Goal: Communication & Community: Answer question/provide support

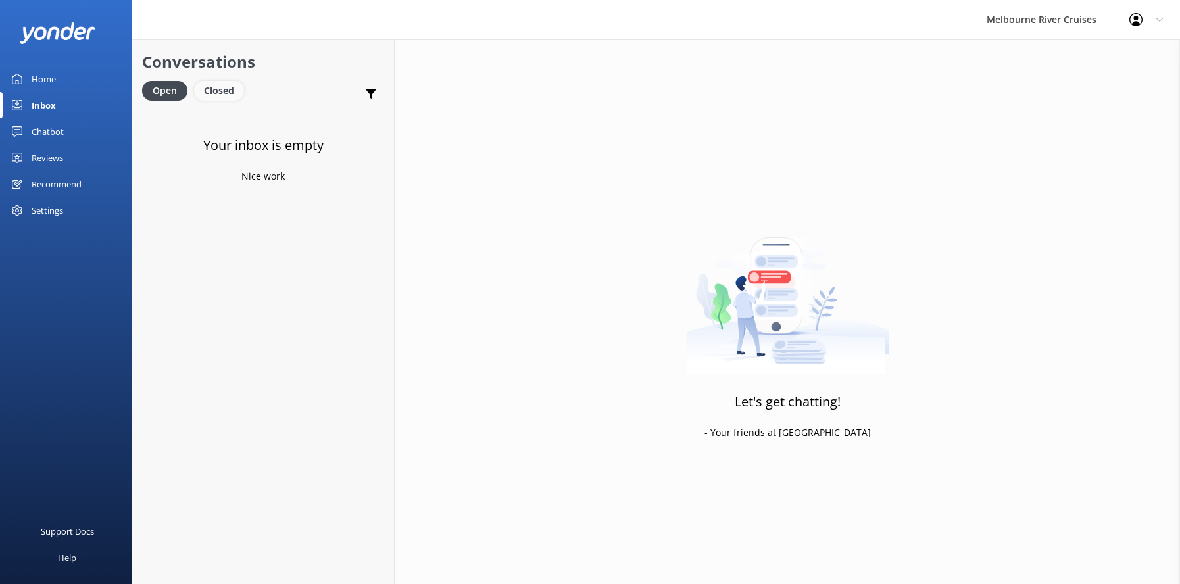
click at [222, 93] on div "Closed" at bounding box center [219, 91] width 50 height 20
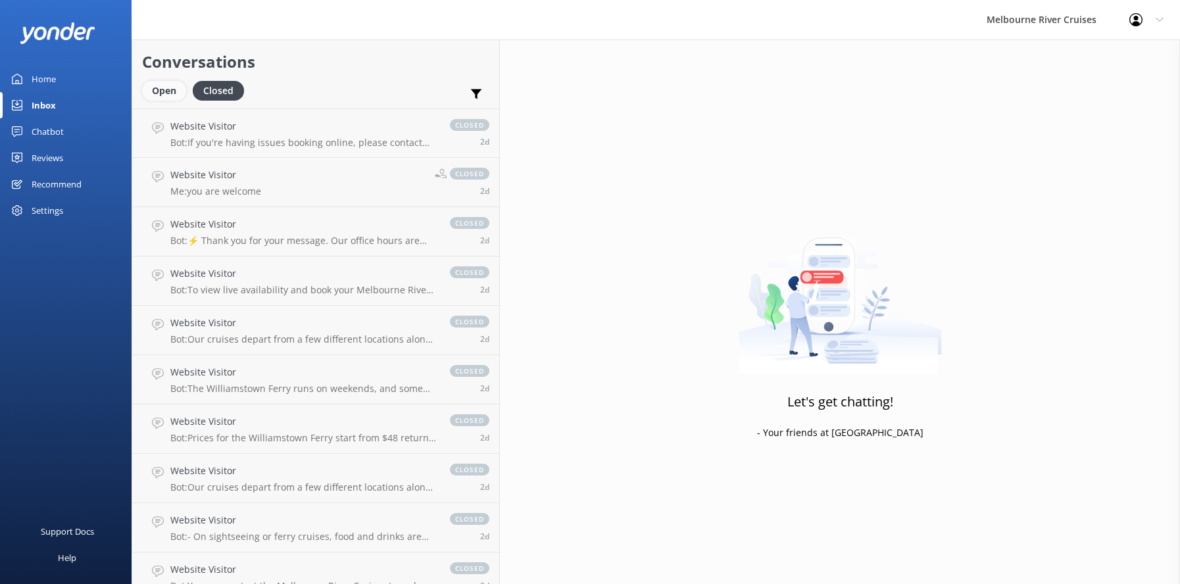
click at [160, 91] on div "Open" at bounding box center [164, 91] width 44 height 20
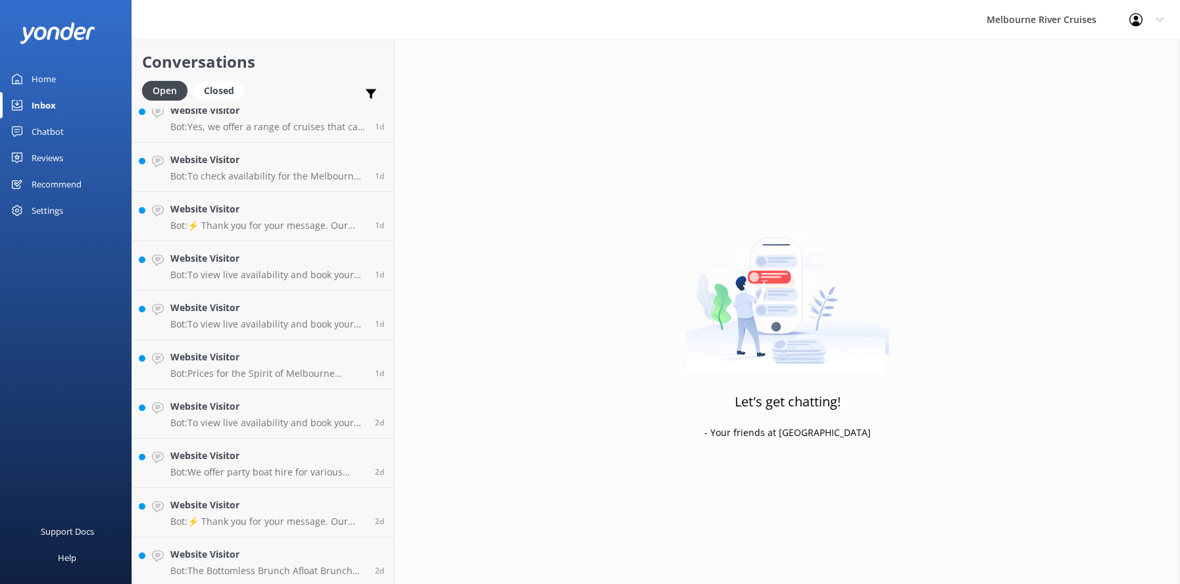
scroll to position [1054, 0]
click at [225, 549] on h4 "Website Visitor" at bounding box center [267, 552] width 195 height 14
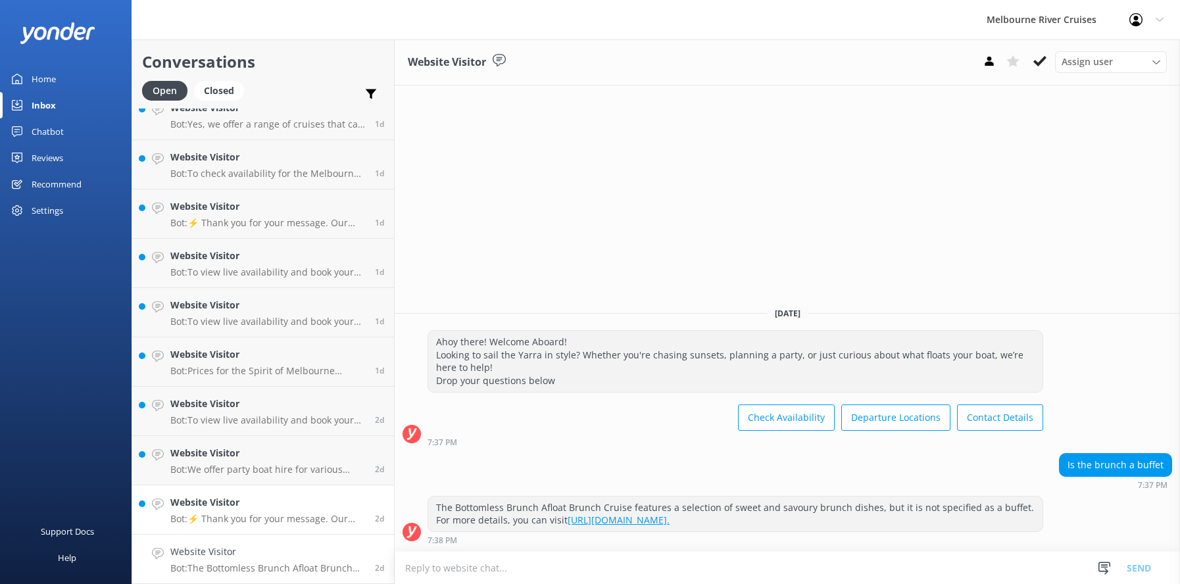
click at [218, 507] on h4 "Website Visitor" at bounding box center [267, 502] width 195 height 14
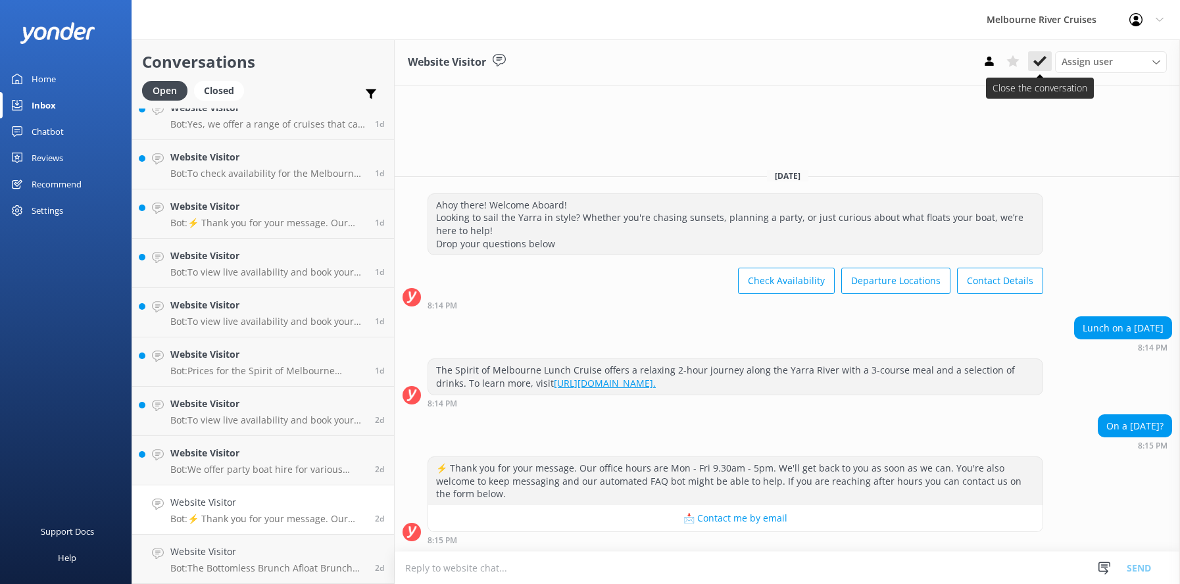
click at [1038, 65] on use at bounding box center [1039, 61] width 13 height 11
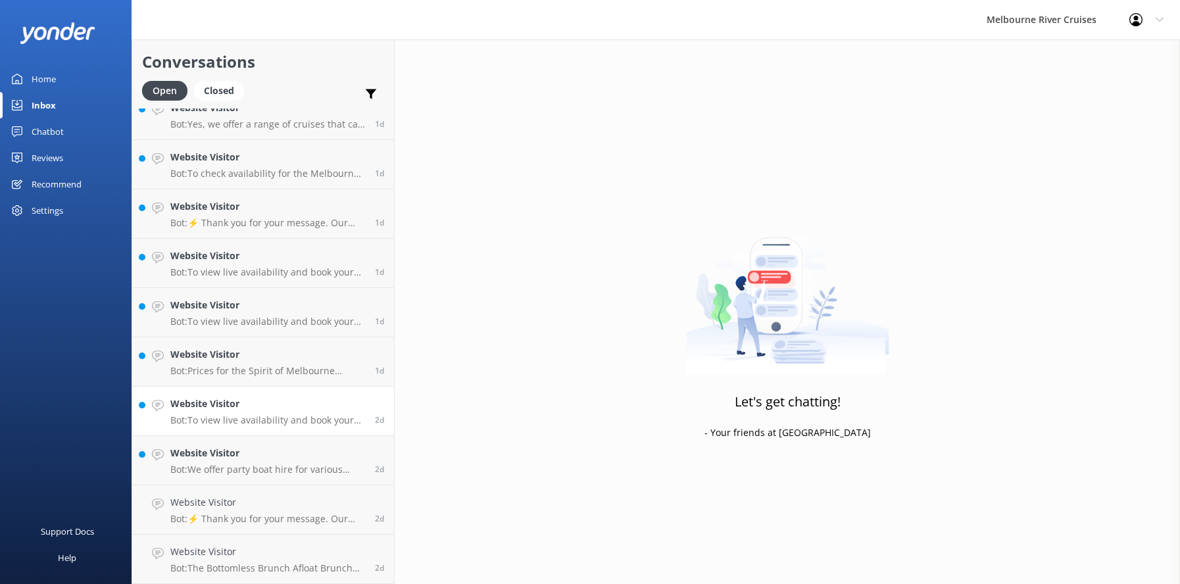
scroll to position [1004, 0]
click at [237, 513] on p "Bot: We offer party boat hire for various celebrations, and the cost depends on…" at bounding box center [267, 519] width 195 height 12
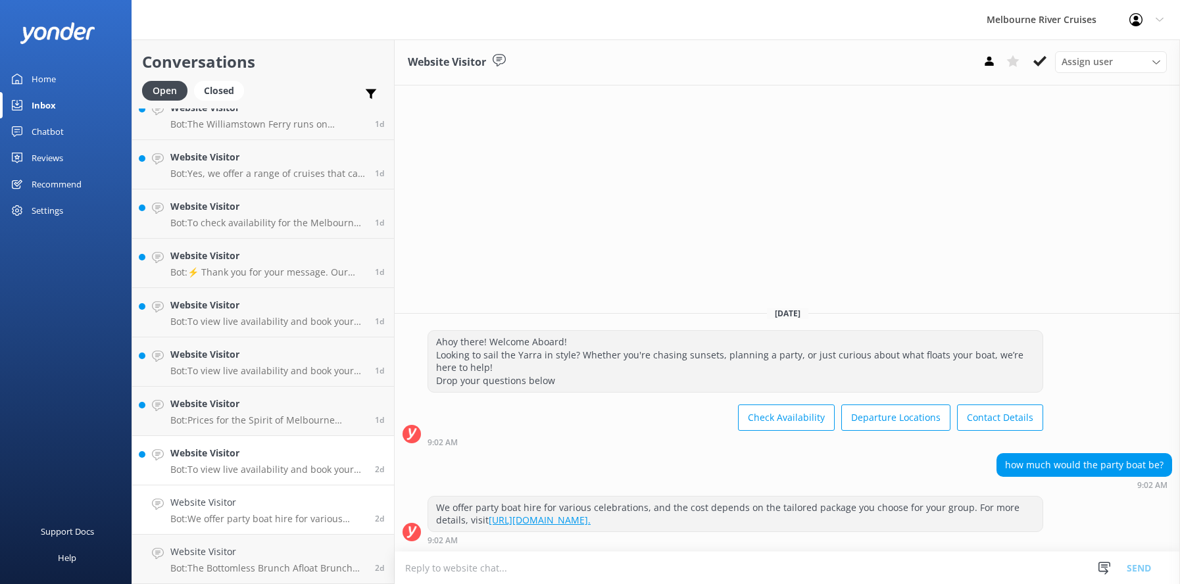
click at [243, 458] on h4 "Website Visitor" at bounding box center [267, 453] width 195 height 14
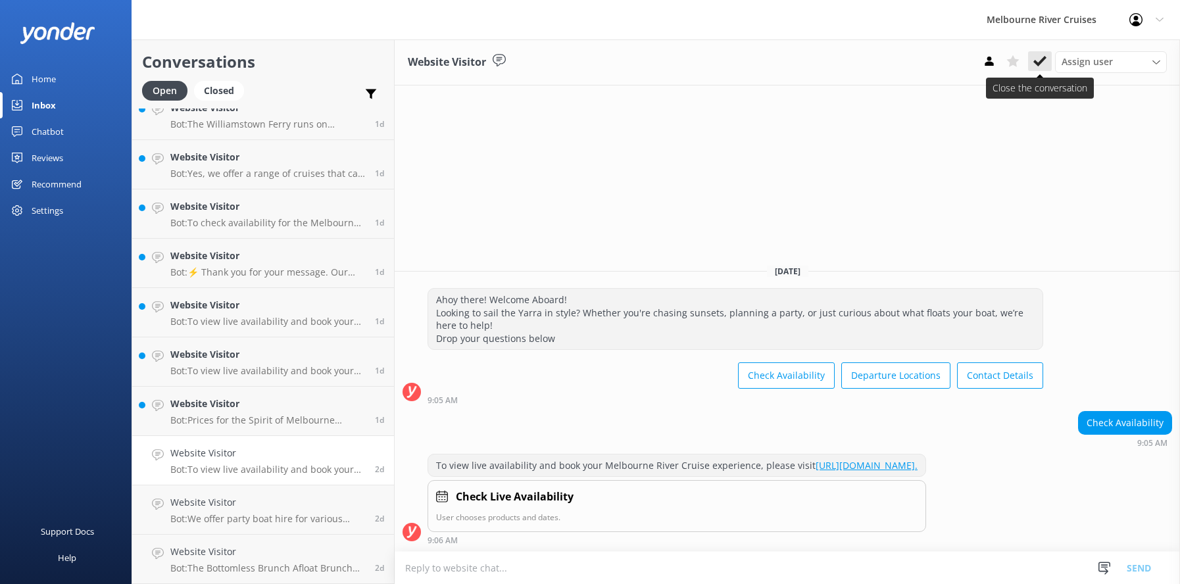
click at [1040, 60] on icon at bounding box center [1039, 61] width 13 height 13
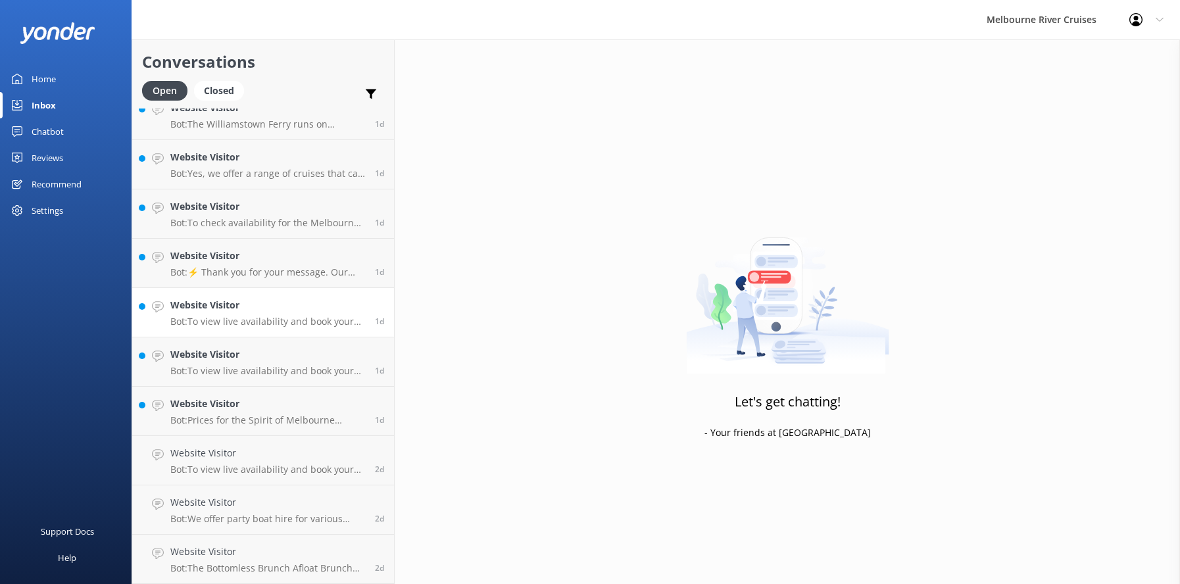
scroll to position [955, 0]
click at [195, 465] on p "Bot: Prices for the Spirit of Melbourne Dinner Cruise start from $195 for adult…" at bounding box center [267, 470] width 195 height 12
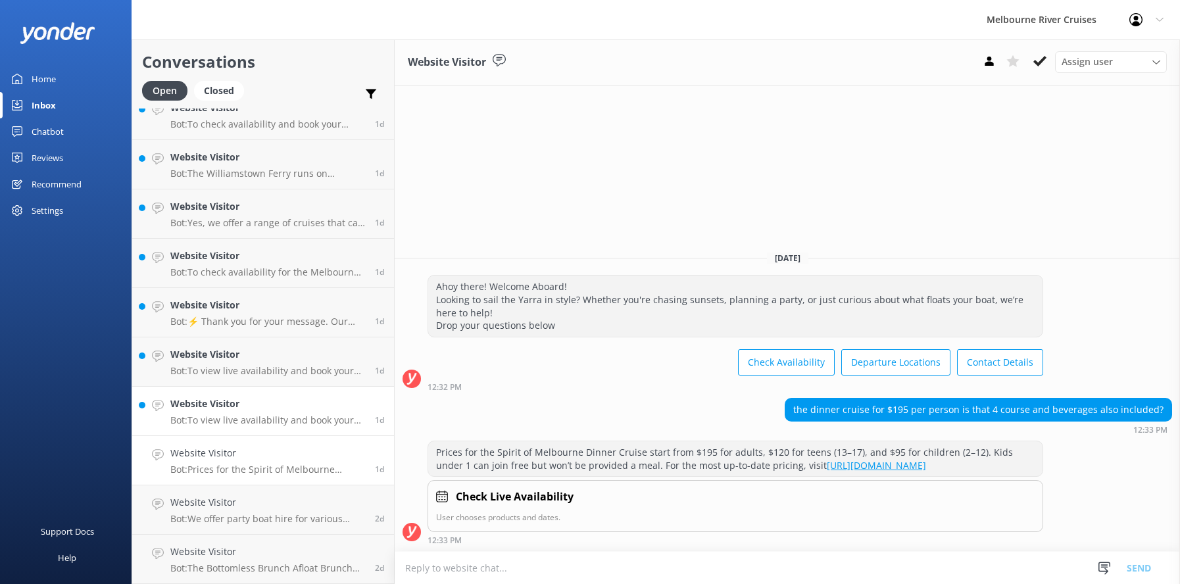
click at [195, 408] on h4 "Website Visitor" at bounding box center [267, 404] width 195 height 14
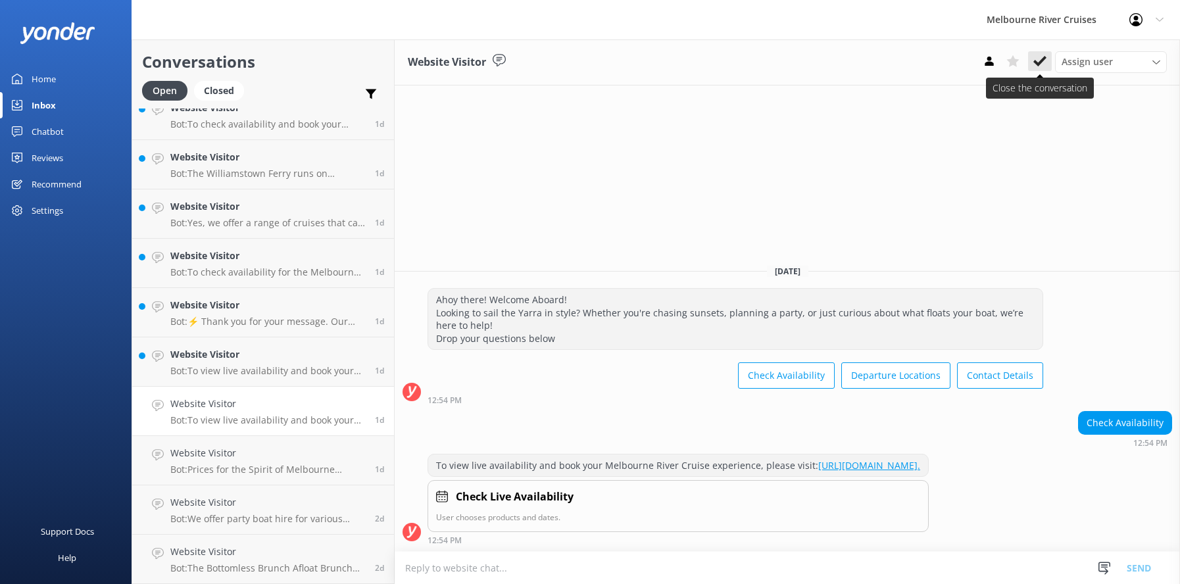
click at [1044, 61] on icon at bounding box center [1039, 61] width 13 height 13
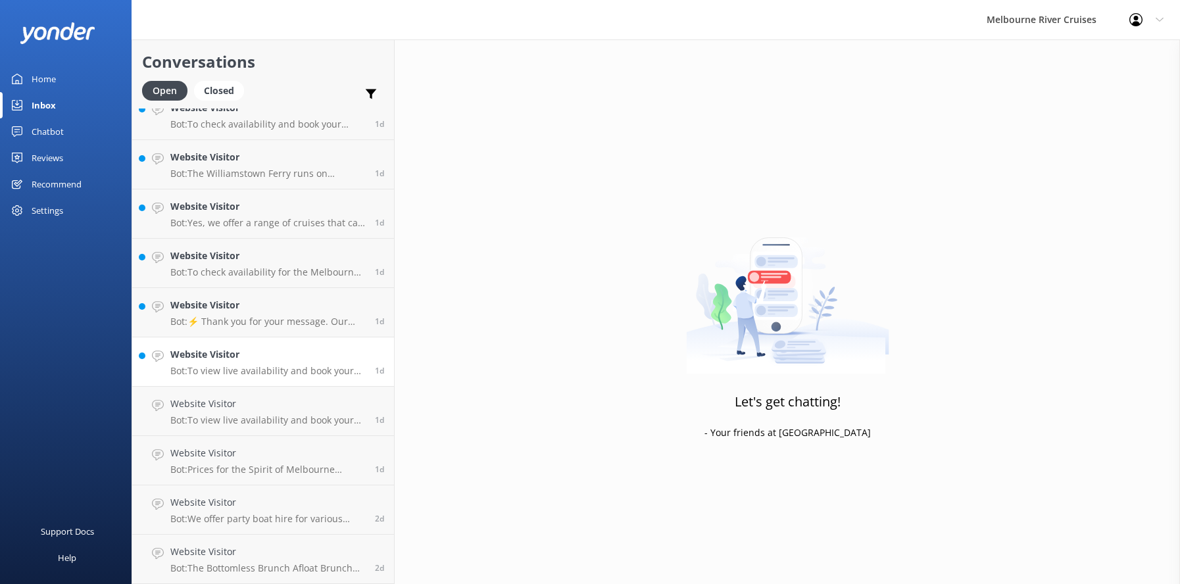
scroll to position [906, 0]
click at [223, 407] on h4 "Website Visitor" at bounding box center [267, 404] width 195 height 14
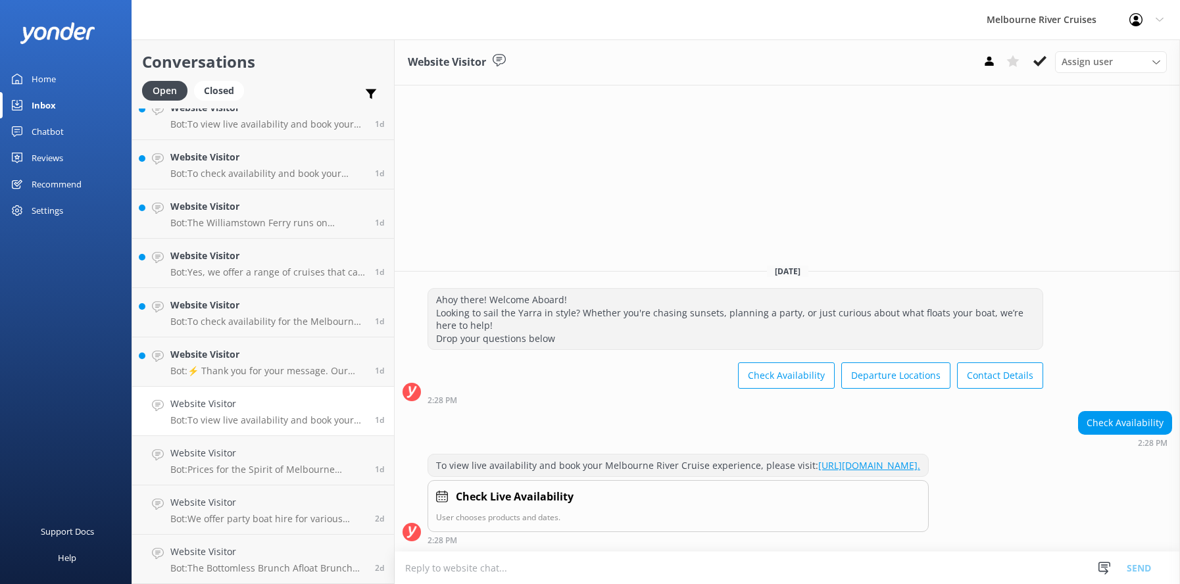
click at [1039, 62] on use at bounding box center [1039, 61] width 13 height 11
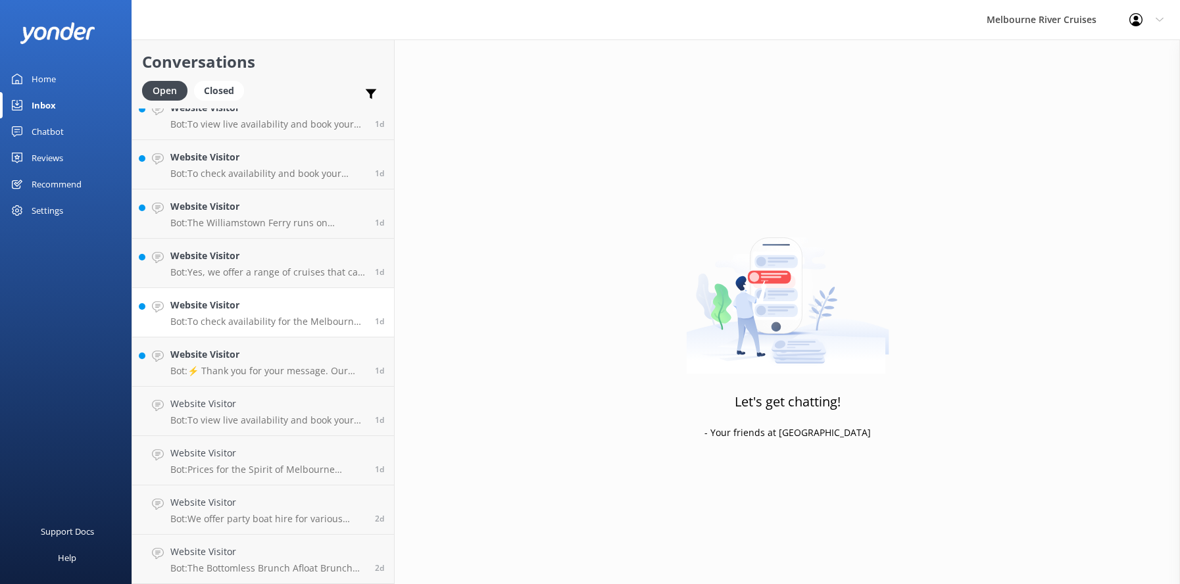
scroll to position [856, 0]
click at [234, 412] on div "Website Visitor Bot: ⚡ Thank you for your message. Our office hours are Mon - F…" at bounding box center [267, 411] width 195 height 29
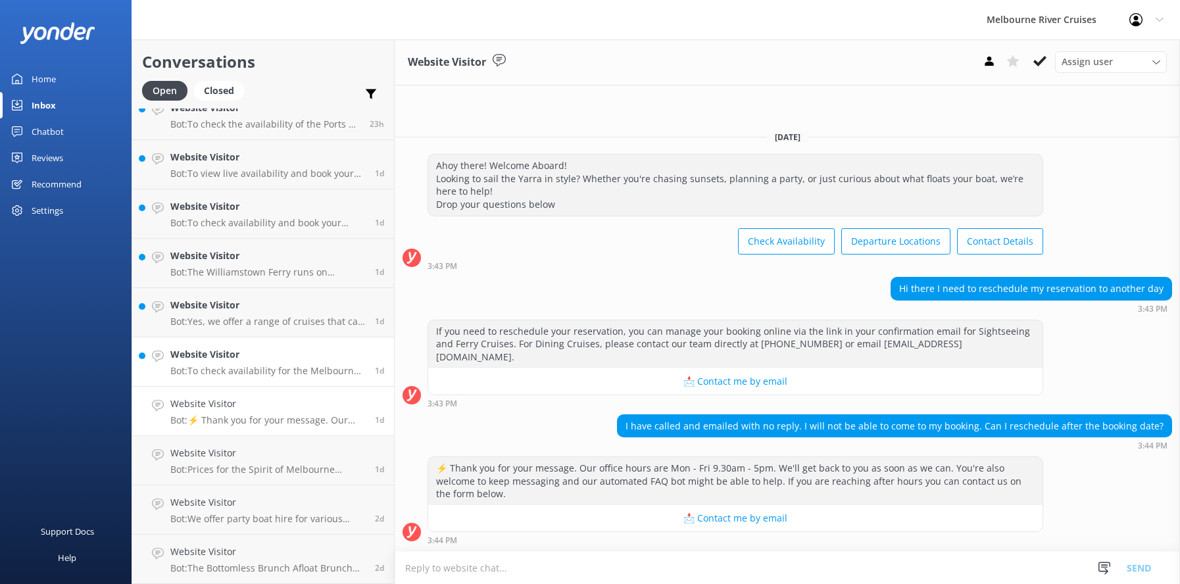
click at [221, 365] on p "Bot: To check availability for the Melbourne River Cruise, please visit: [URL][…" at bounding box center [267, 371] width 195 height 12
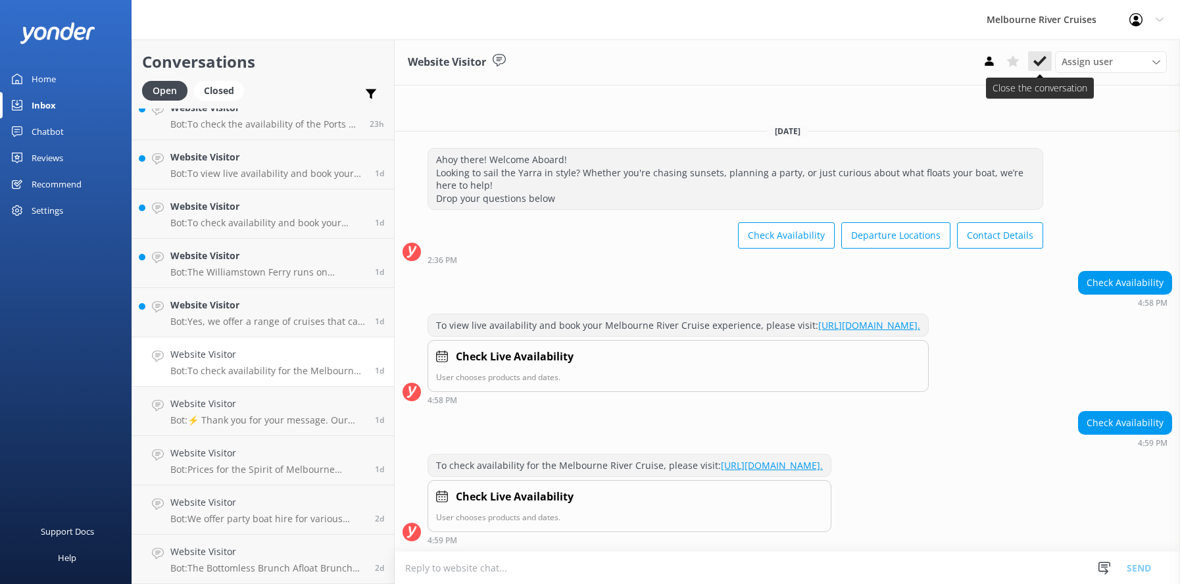
click at [1040, 61] on use at bounding box center [1039, 61] width 13 height 11
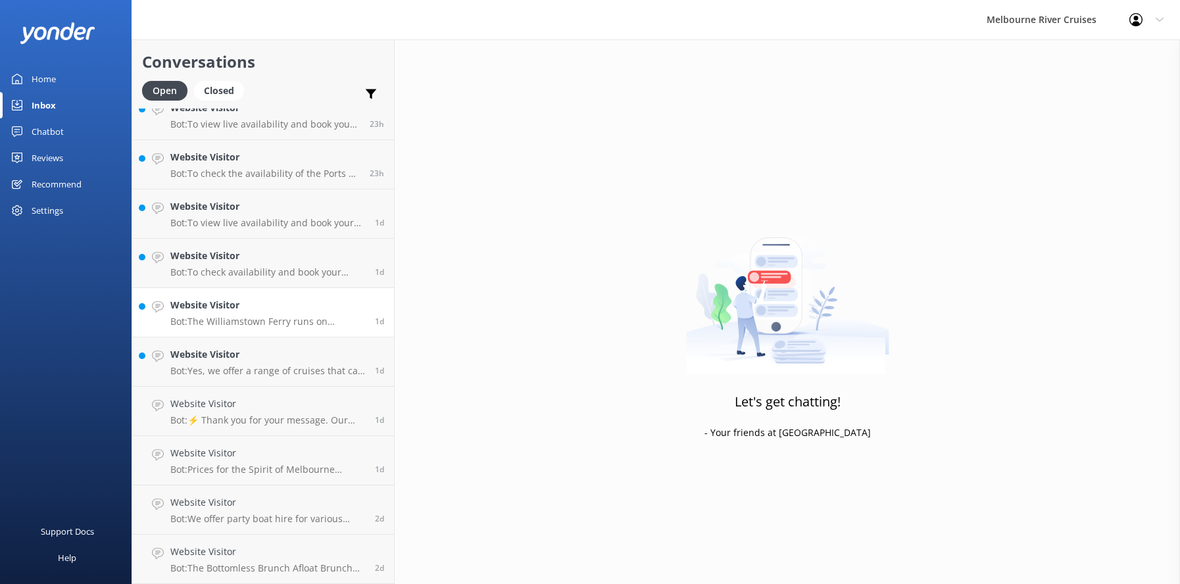
scroll to position [807, 0]
click at [233, 365] on p "Bot: Yes, we offer a range of cruises that can include a DJ, such as private ch…" at bounding box center [267, 371] width 195 height 12
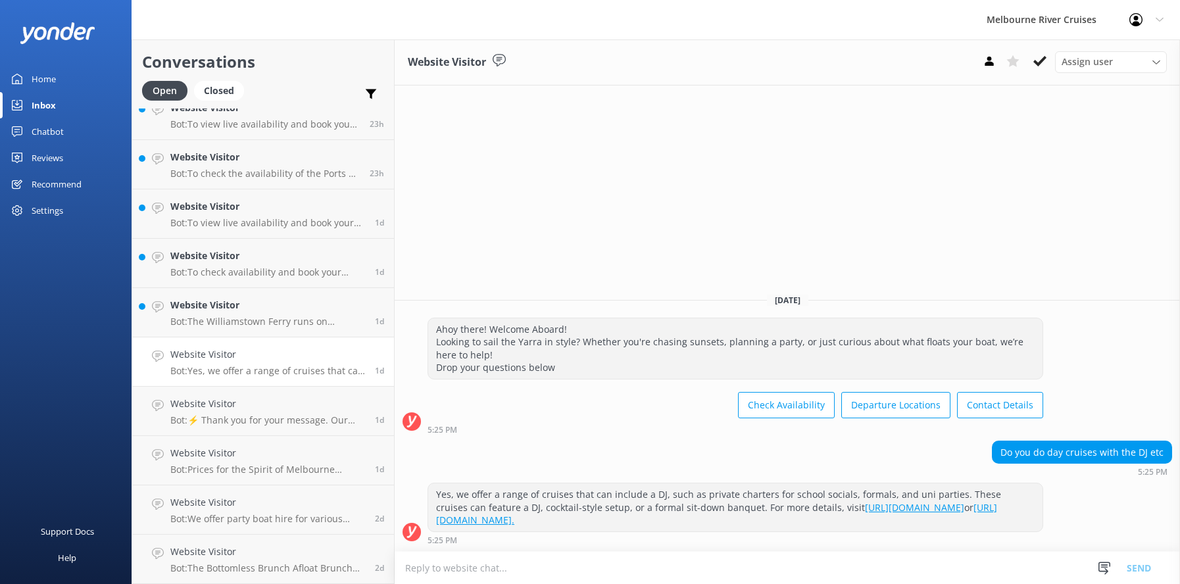
click at [1039, 62] on use at bounding box center [1039, 61] width 13 height 11
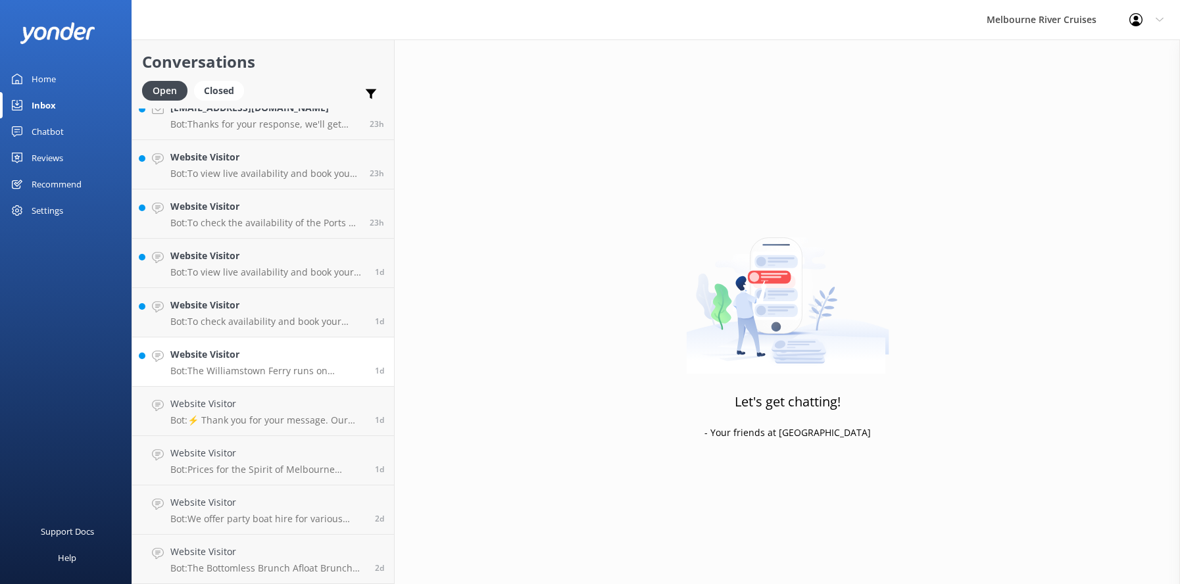
scroll to position [758, 0]
click at [237, 374] on p "Bot: The Williamstown Ferry runs on weekends, and some public holidays, with da…" at bounding box center [267, 371] width 195 height 12
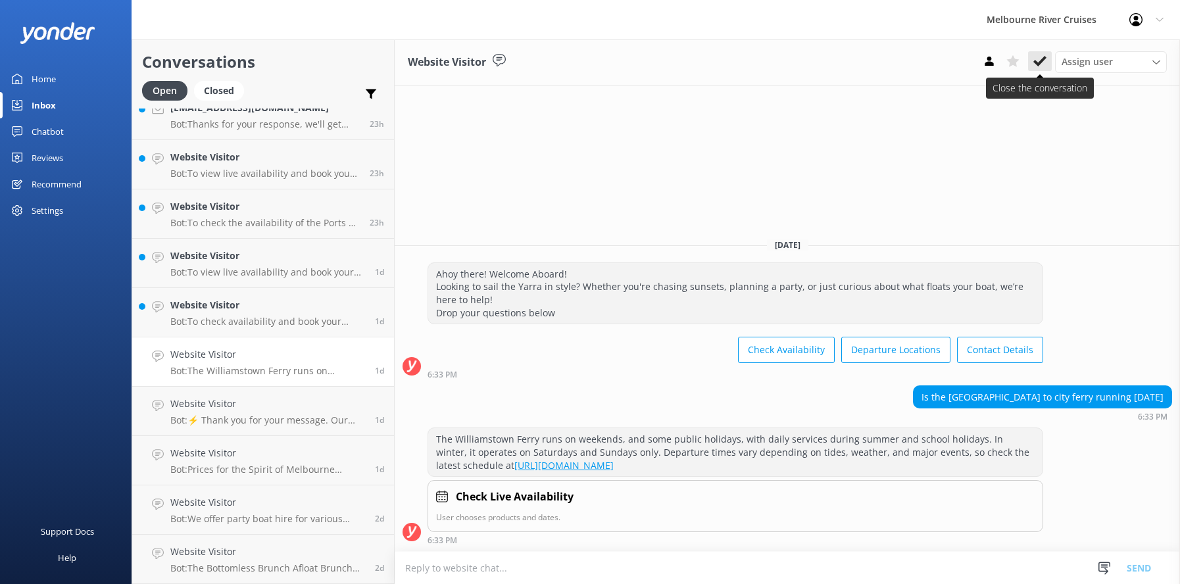
click at [1041, 59] on icon at bounding box center [1039, 61] width 13 height 13
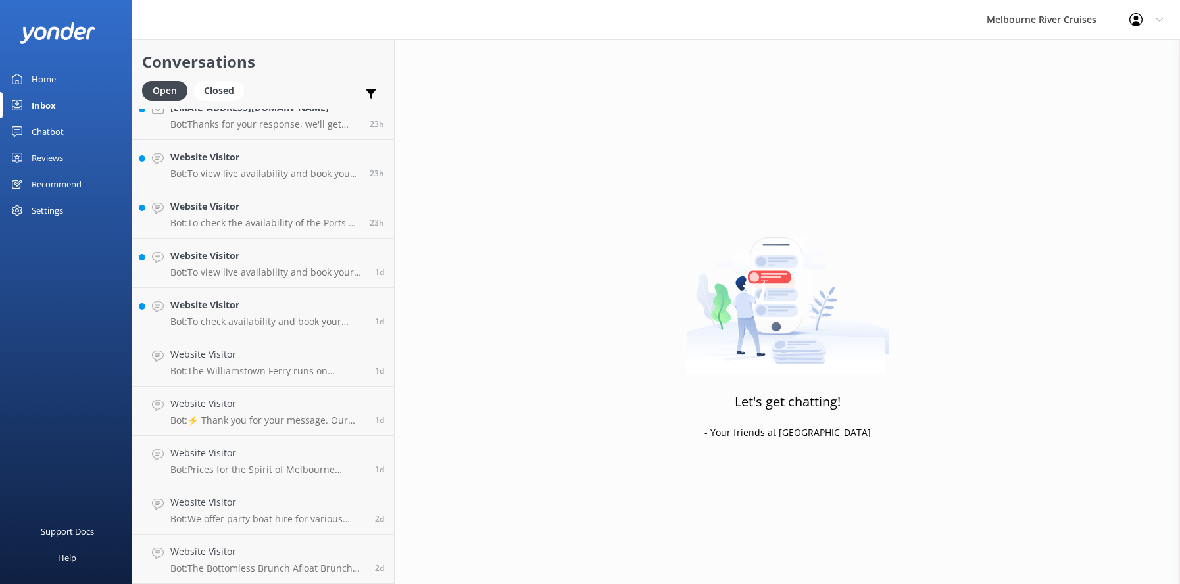
scroll to position [708, 0]
click at [223, 358] on h4 "Website Visitor" at bounding box center [267, 354] width 195 height 14
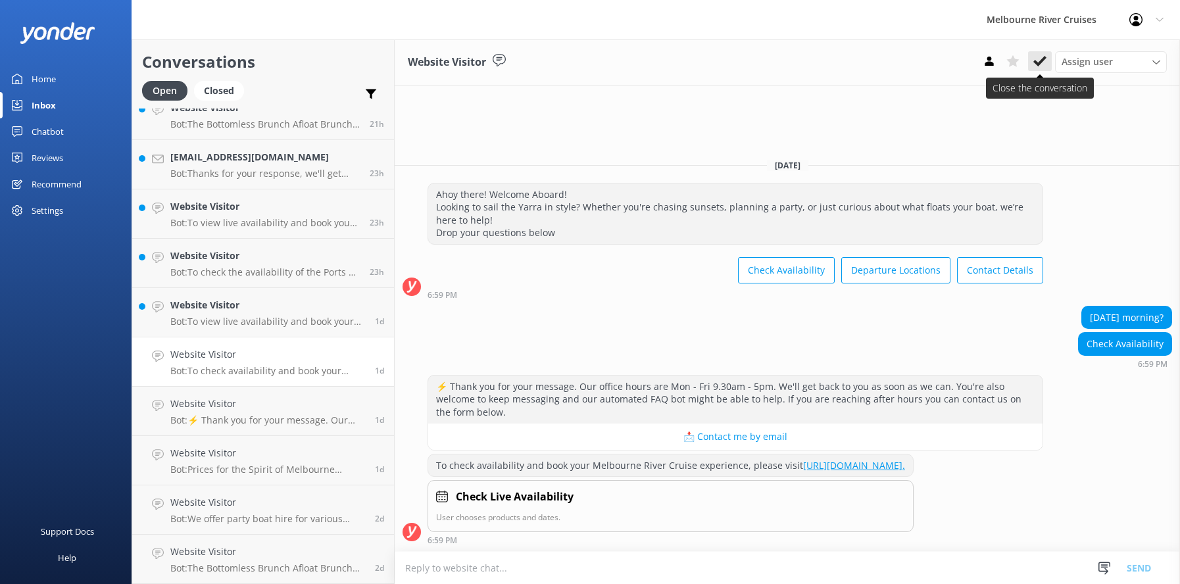
click at [1038, 61] on icon at bounding box center [1039, 61] width 13 height 13
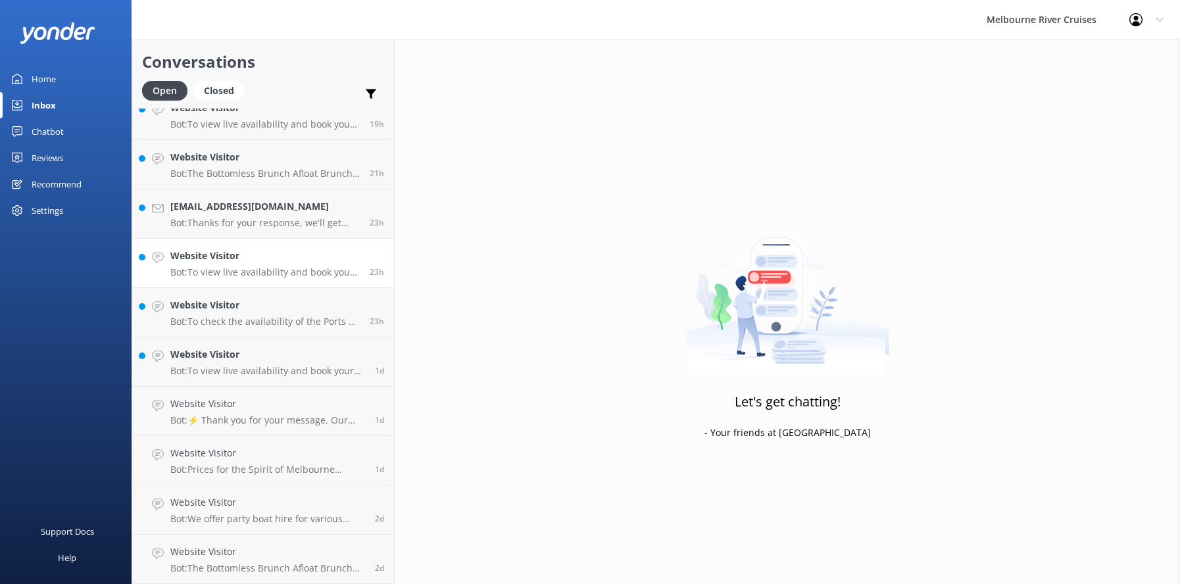
scroll to position [659, 0]
click at [230, 365] on p "Bot: To view live availability and book your Melbourne River Cruise experience,…" at bounding box center [267, 371] width 195 height 12
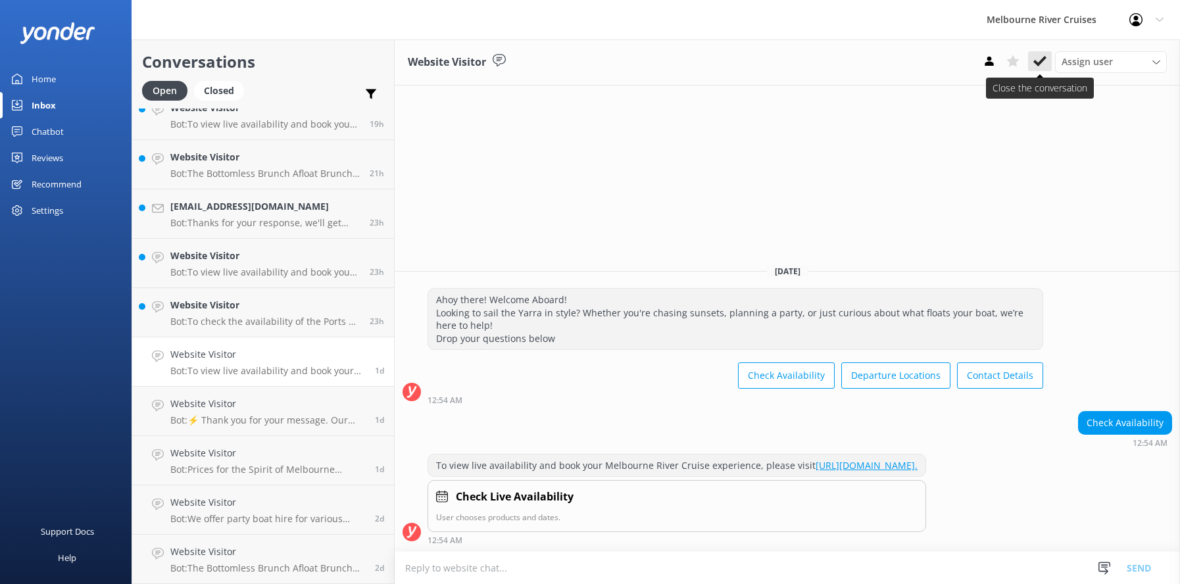
click at [1041, 60] on use at bounding box center [1039, 61] width 13 height 11
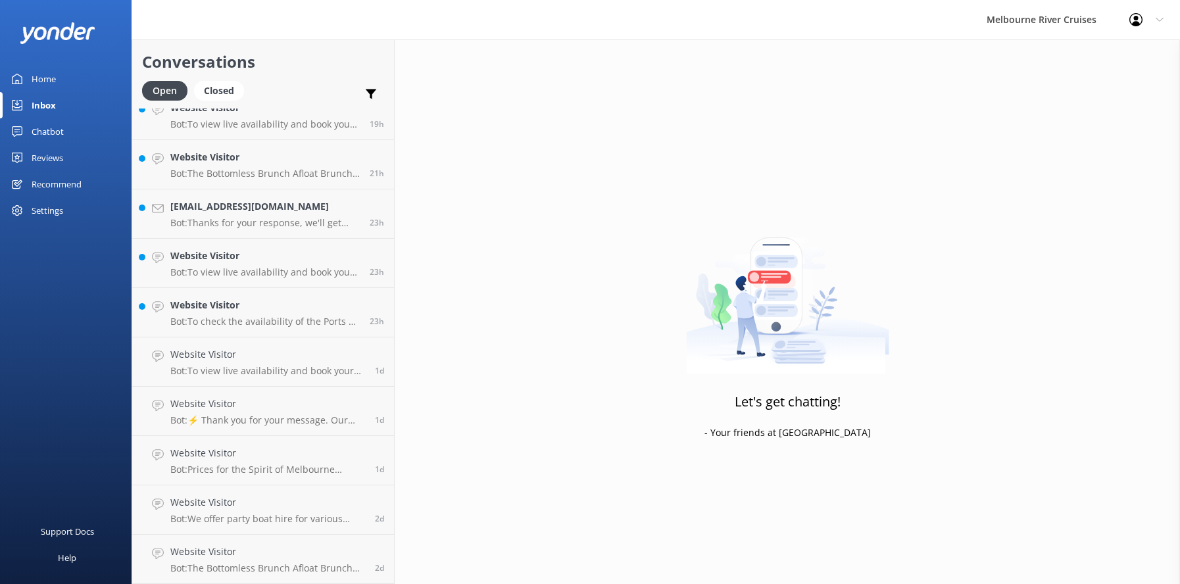
scroll to position [610, 0]
click at [230, 364] on div "Website Visitor Bot: To check the availability of the Ports & Docklands Cruise …" at bounding box center [264, 361] width 189 height 29
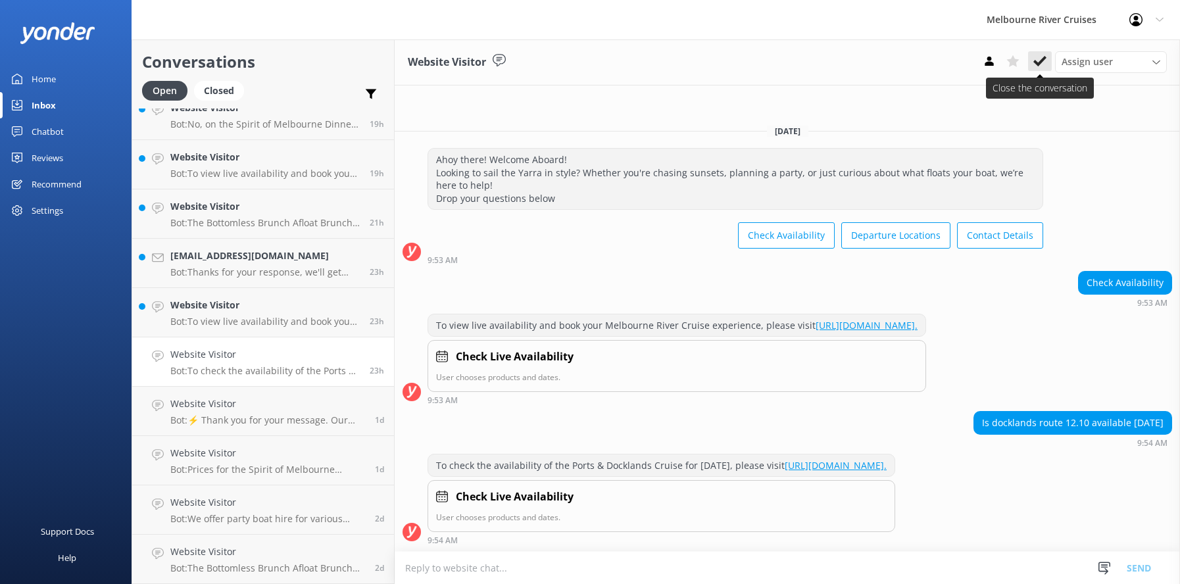
click at [1037, 64] on use at bounding box center [1039, 61] width 13 height 11
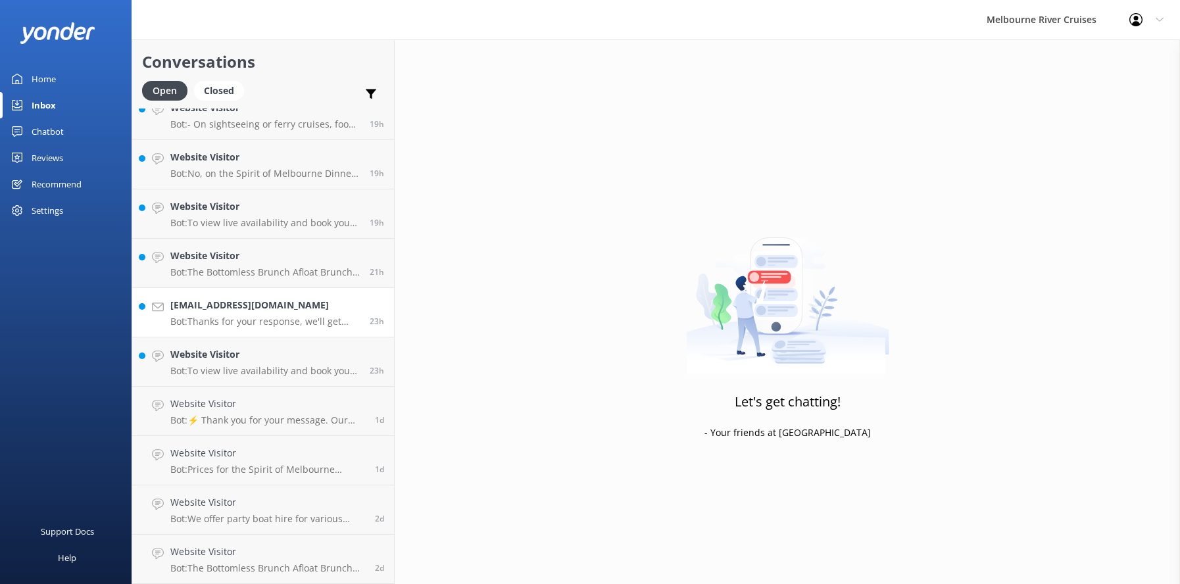
scroll to position [560, 0]
click at [237, 362] on div "Website Visitor Bot: To view live availability and book your Melbourne River Cr…" at bounding box center [264, 361] width 189 height 29
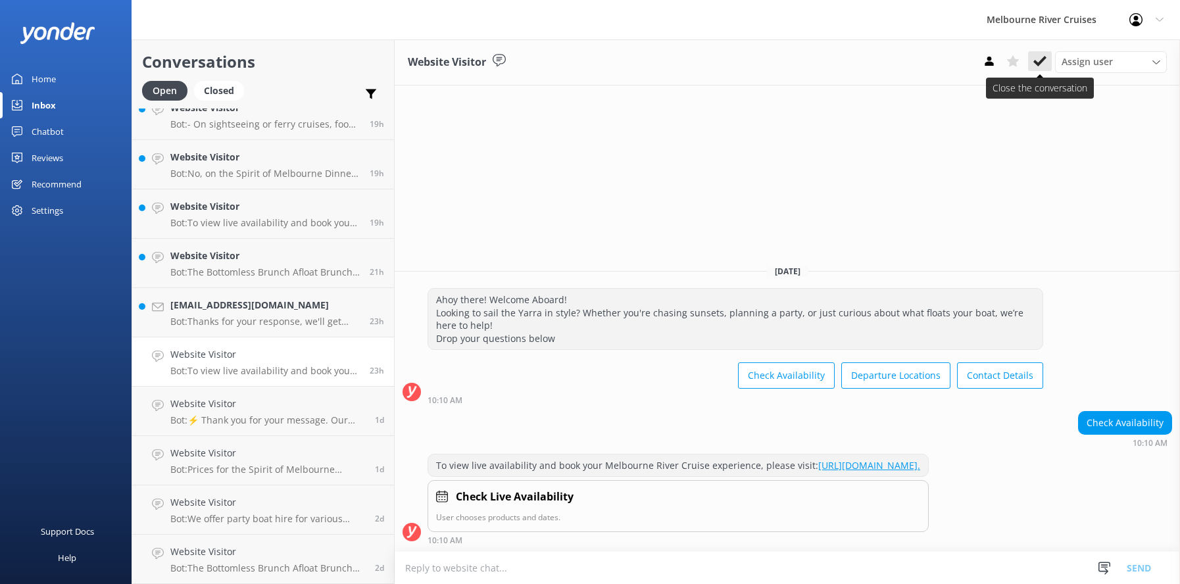
click at [1040, 58] on icon at bounding box center [1039, 61] width 13 height 13
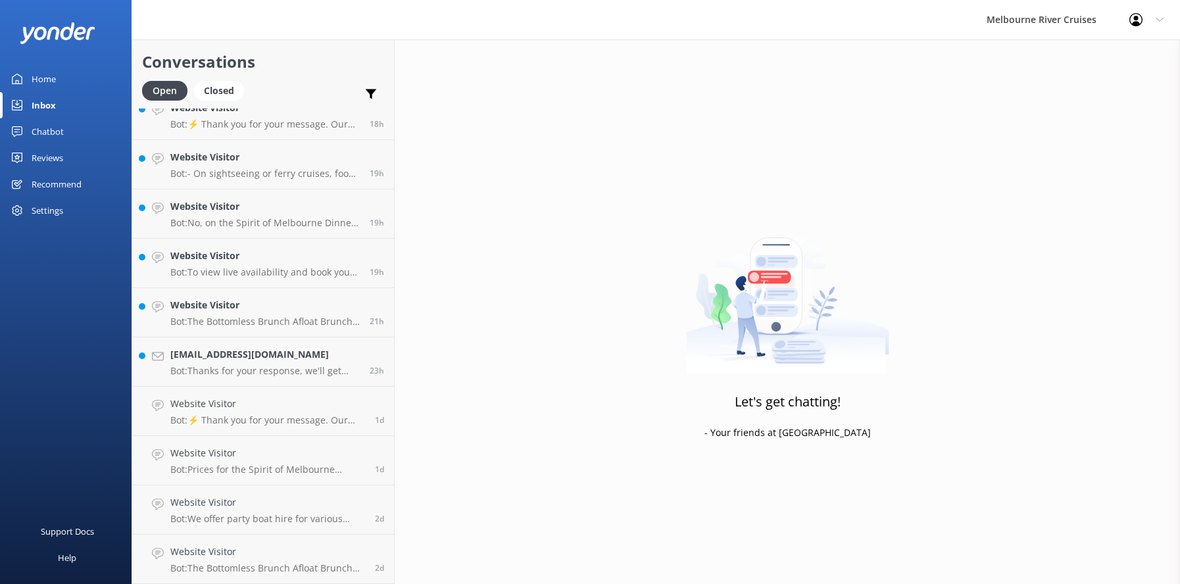
scroll to position [511, 0]
click at [236, 267] on p "Bot: To view live availability and book your Melbourne River Cruise experience,…" at bounding box center [264, 272] width 189 height 12
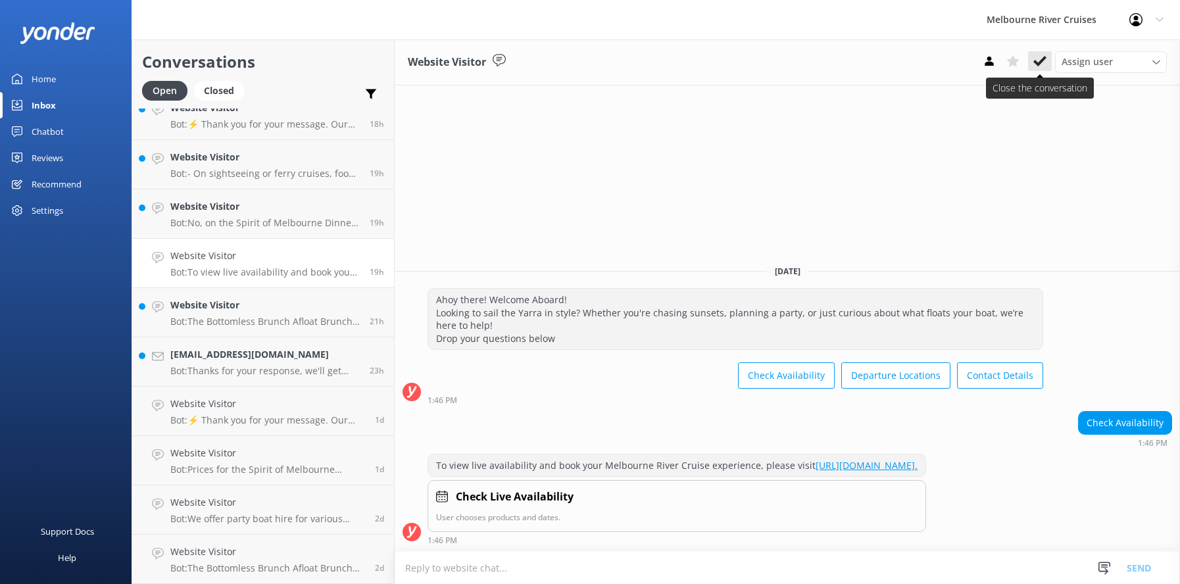
click at [1040, 65] on icon at bounding box center [1039, 61] width 13 height 13
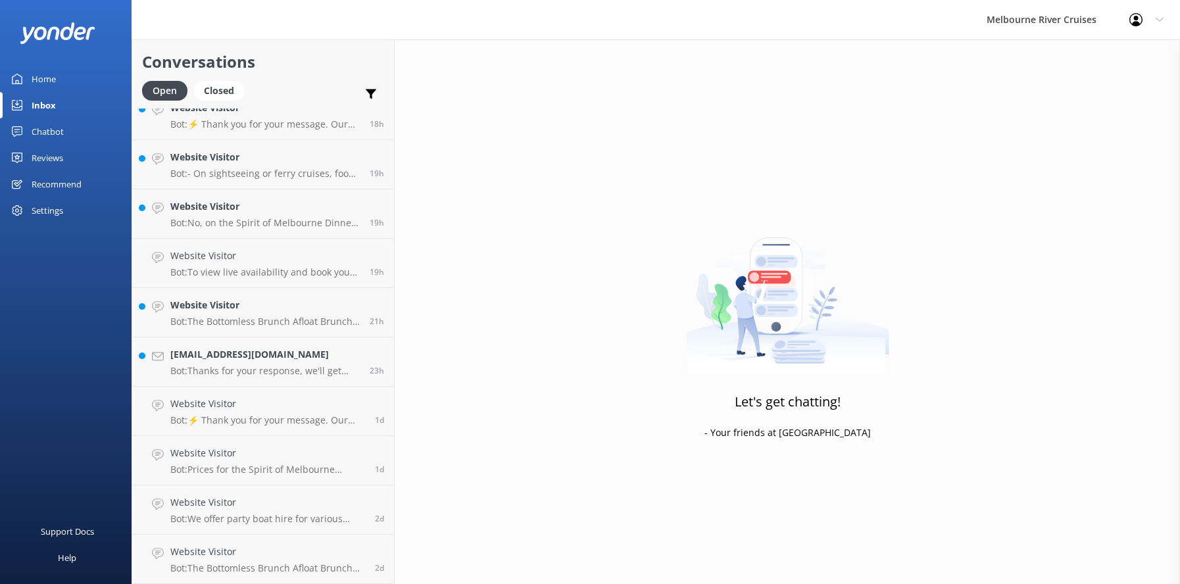
scroll to position [462, 0]
click at [197, 216] on div "Website Visitor Bot: - On sightseeing or ferry cruises, food and drinks are not…" at bounding box center [264, 213] width 189 height 29
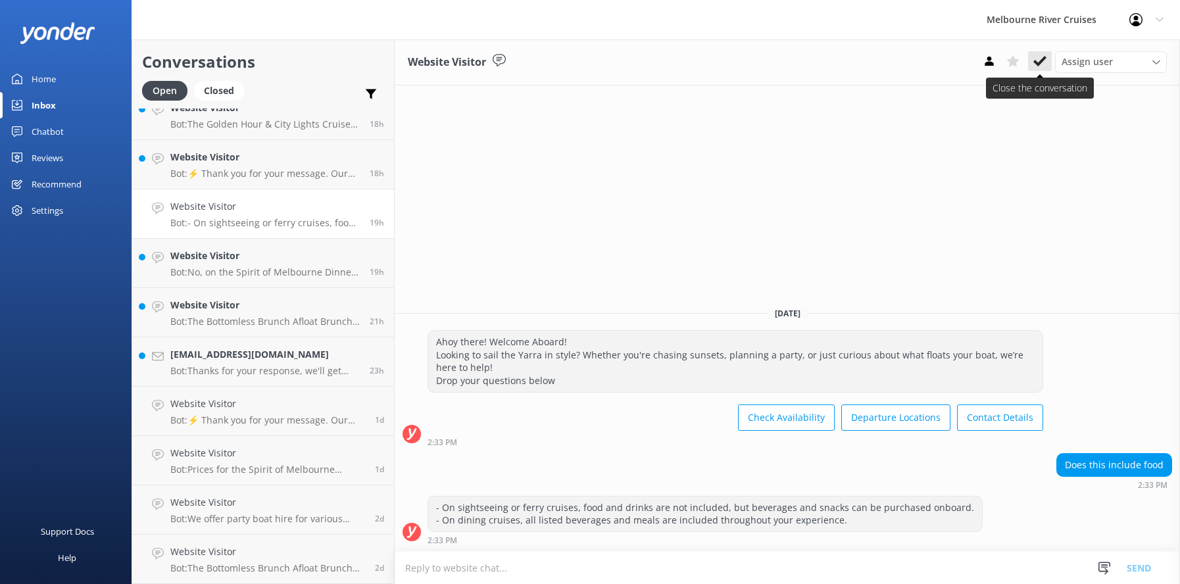
click at [1037, 65] on icon at bounding box center [1039, 61] width 13 height 13
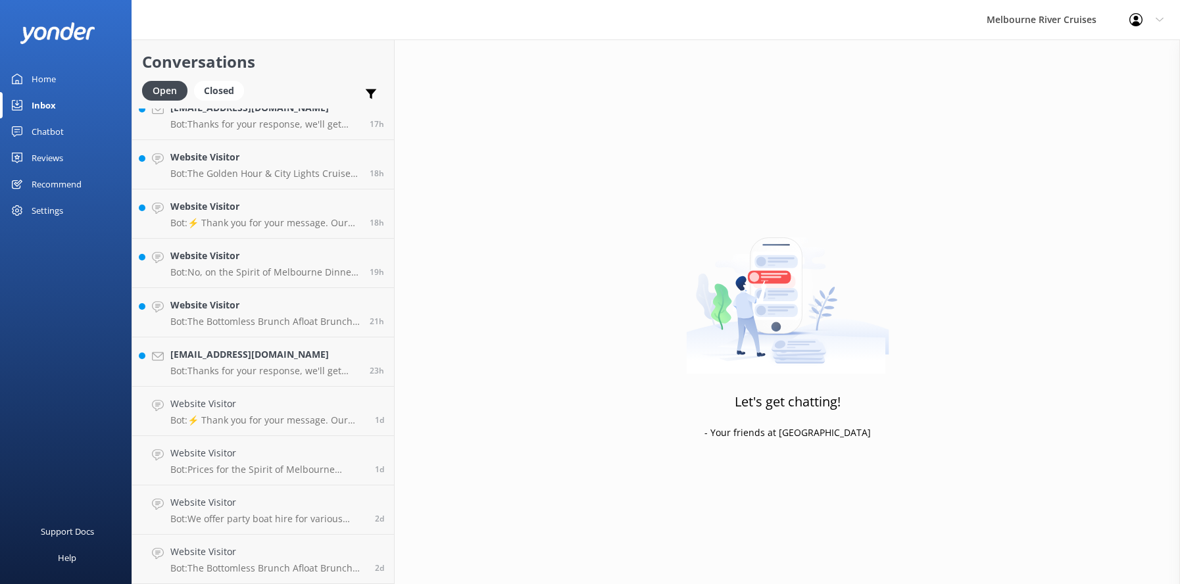
scroll to position [412, 0]
click at [226, 212] on h4 "Website Visitor" at bounding box center [264, 206] width 189 height 14
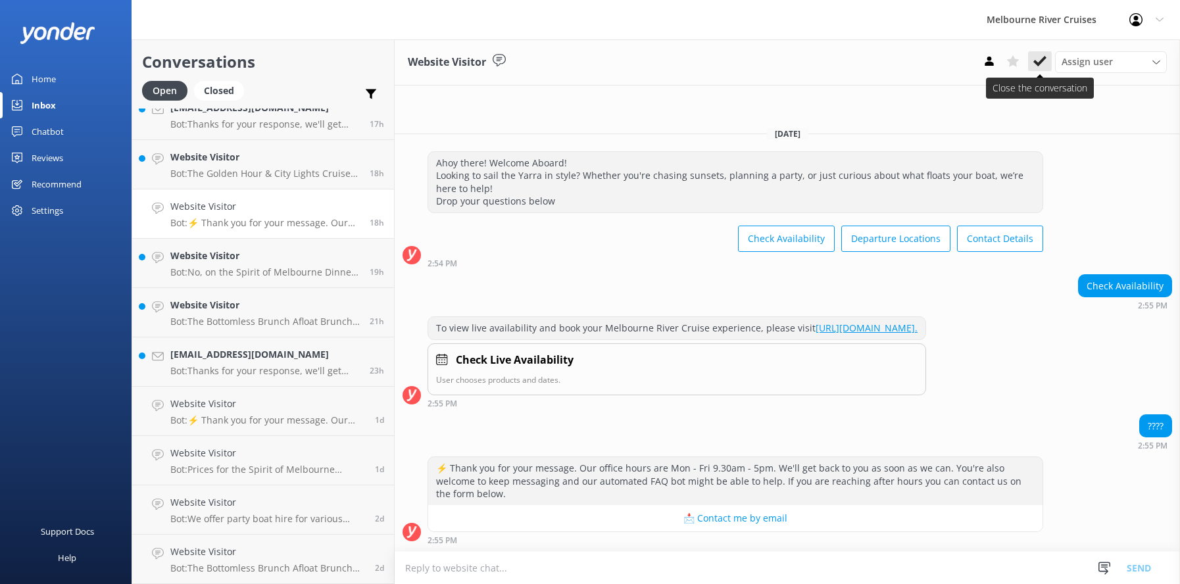
click at [1038, 62] on icon at bounding box center [1039, 61] width 13 height 13
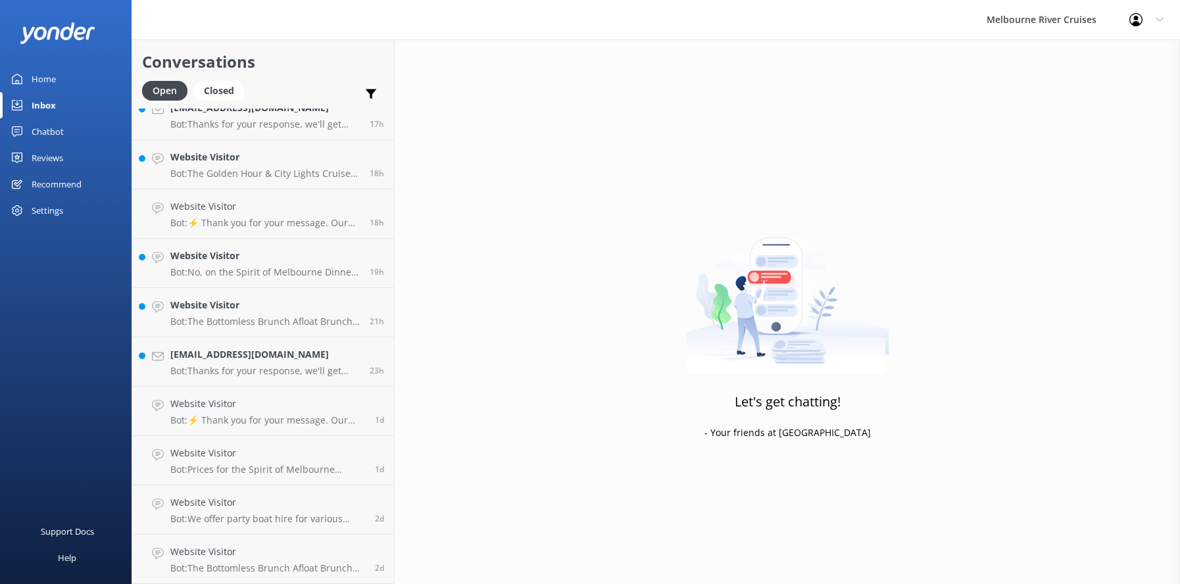
scroll to position [363, 0]
click at [201, 212] on h4 "Website Visitor" at bounding box center [264, 206] width 189 height 14
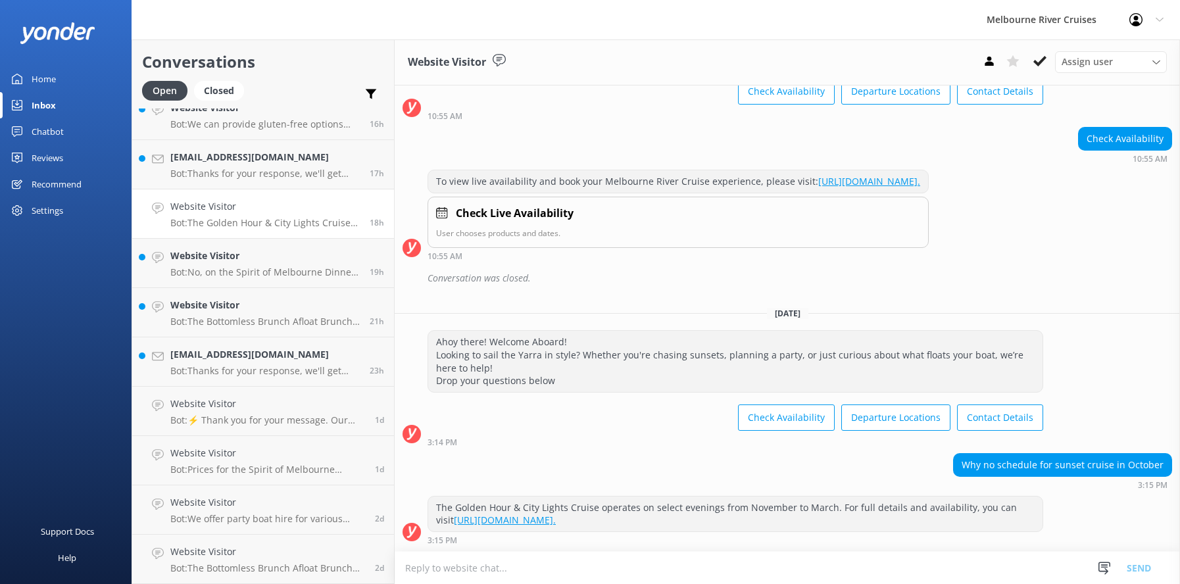
scroll to position [129, 0]
click at [1038, 59] on icon at bounding box center [1039, 61] width 13 height 13
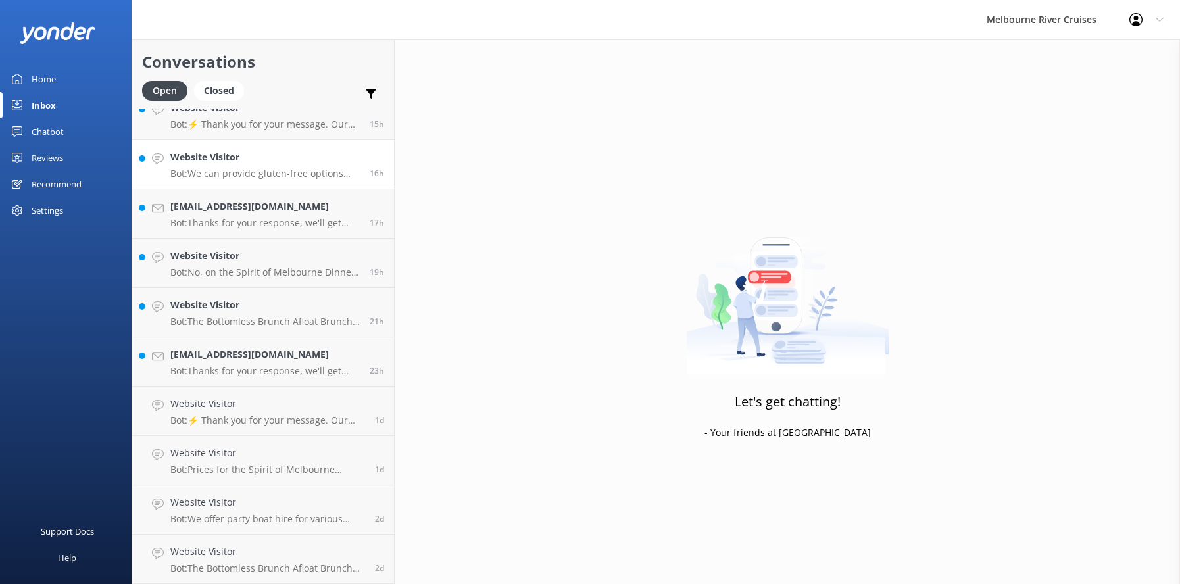
scroll to position [314, 0]
click at [241, 164] on h4 "Website Visitor" at bounding box center [264, 157] width 189 height 14
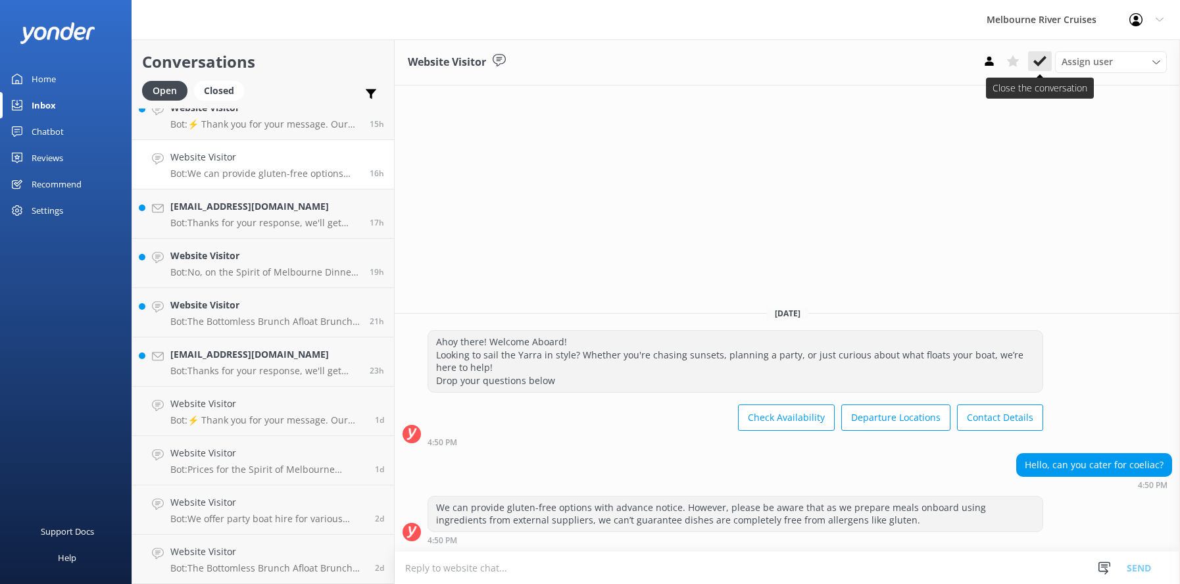
click at [1038, 61] on icon at bounding box center [1039, 61] width 13 height 13
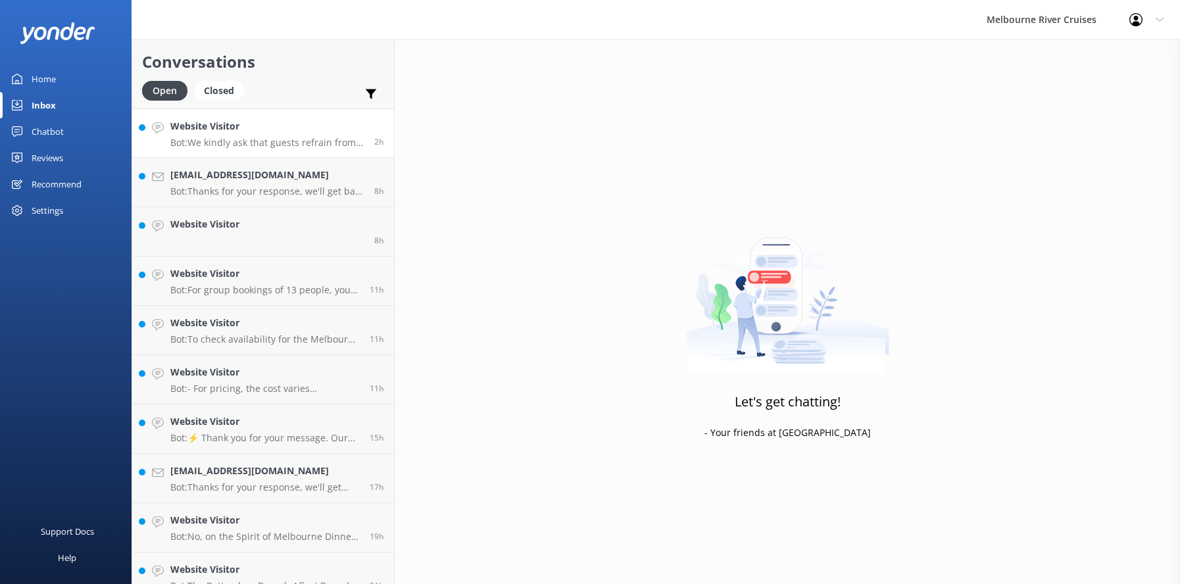
click at [217, 134] on h4 "Website Visitor" at bounding box center [267, 126] width 194 height 14
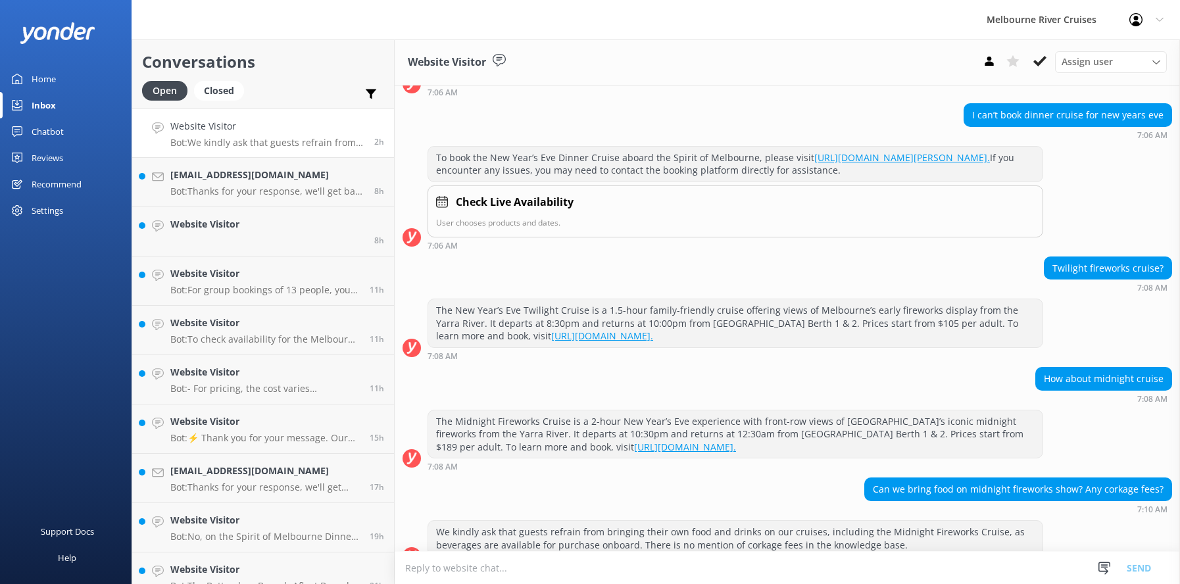
scroll to position [262, 0]
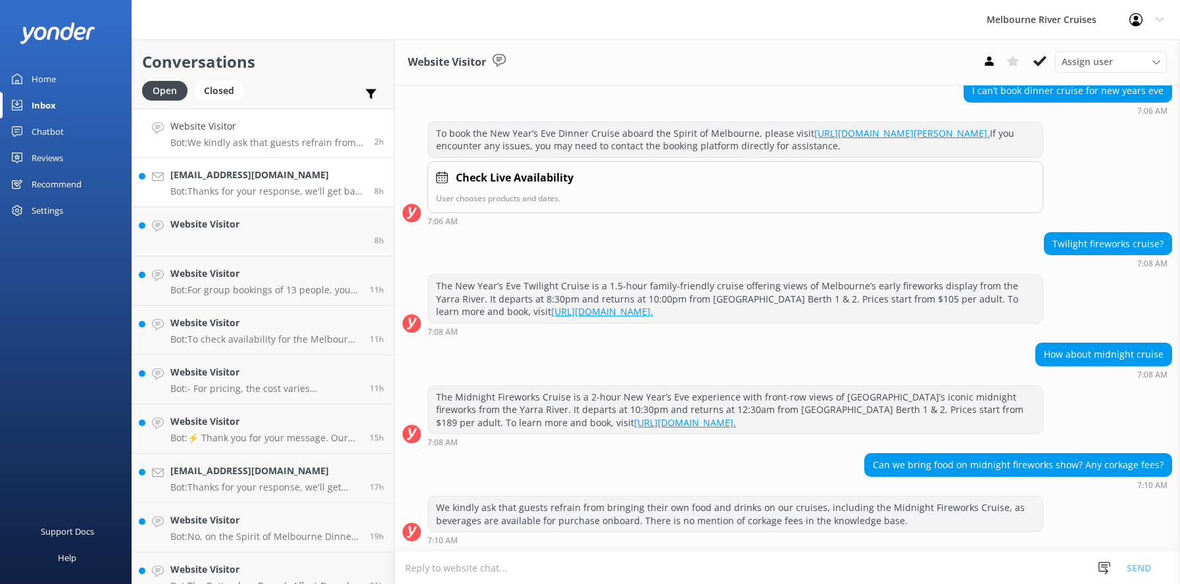
click at [225, 182] on h4 "[EMAIL_ADDRESS][DOMAIN_NAME]" at bounding box center [267, 175] width 194 height 14
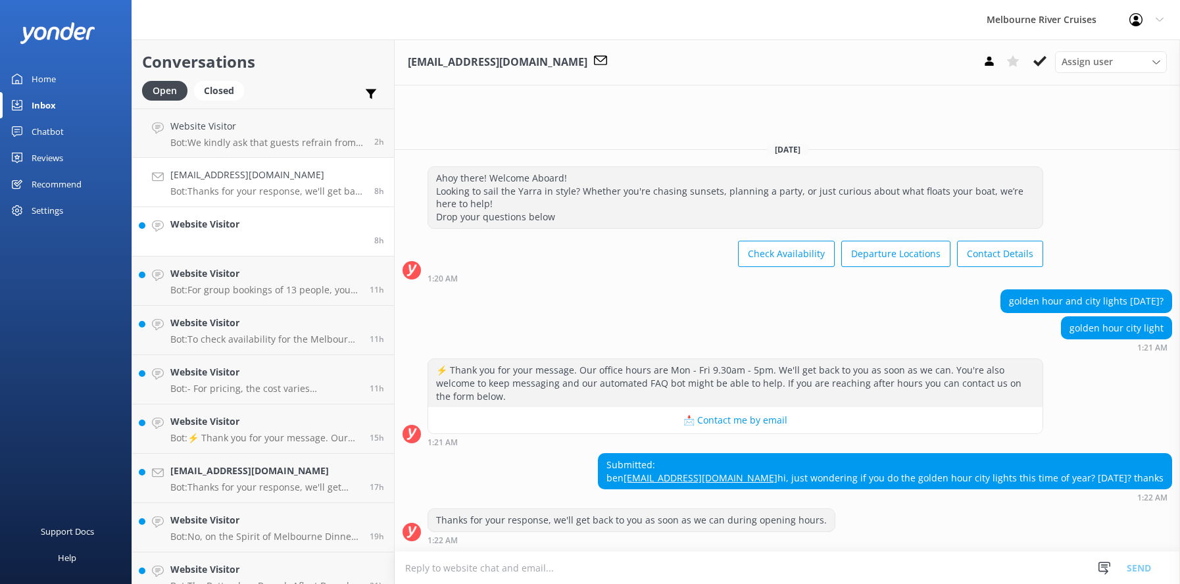
click at [224, 225] on h4 "Website Visitor" at bounding box center [204, 224] width 69 height 14
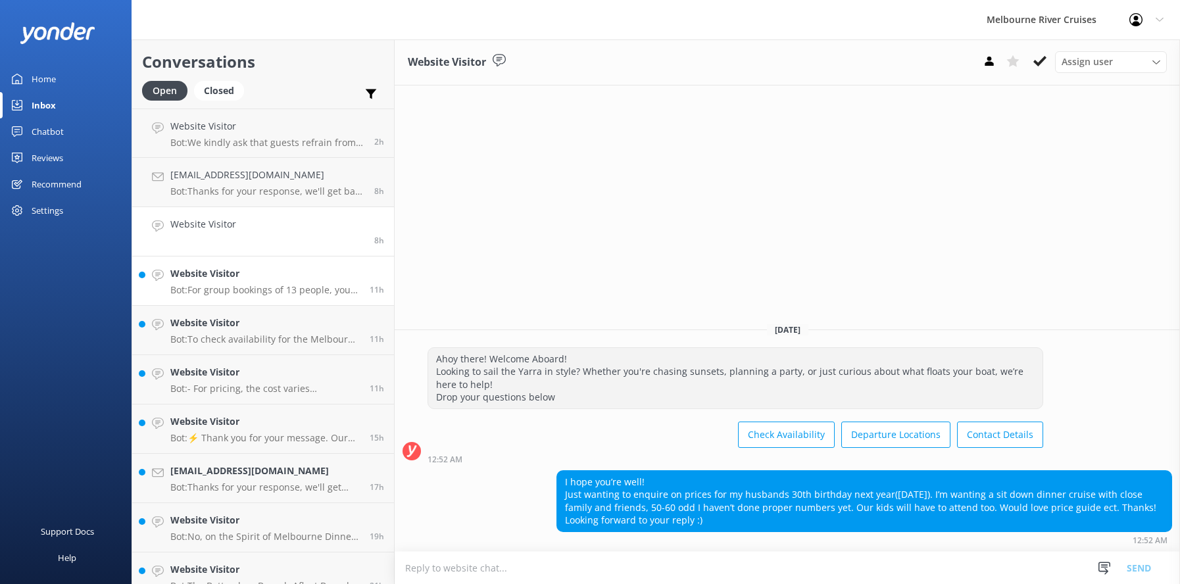
click at [251, 281] on h4 "Website Visitor" at bounding box center [264, 273] width 189 height 14
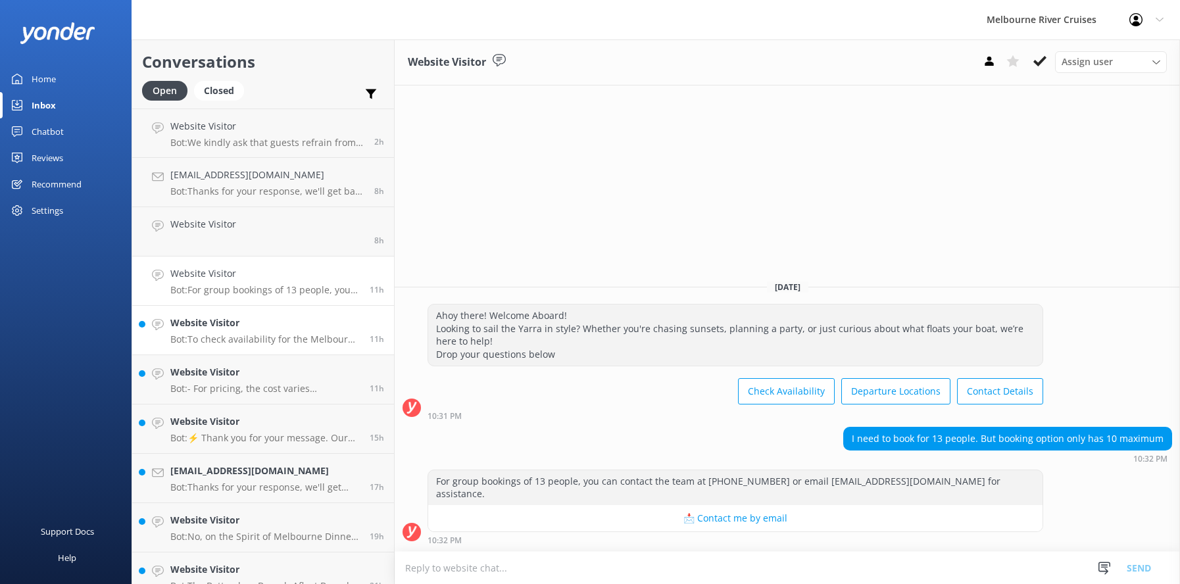
click at [233, 331] on div "Website Visitor Bot: To check availability for the Melbourne River Cruise, plea…" at bounding box center [264, 330] width 189 height 29
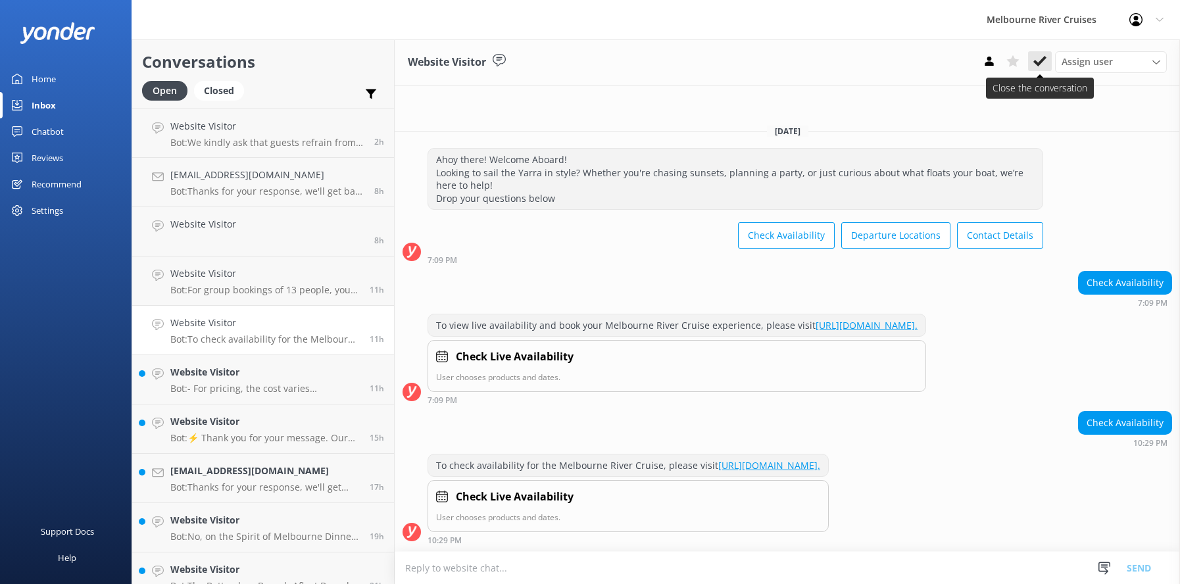
click at [1038, 65] on use at bounding box center [1039, 61] width 13 height 11
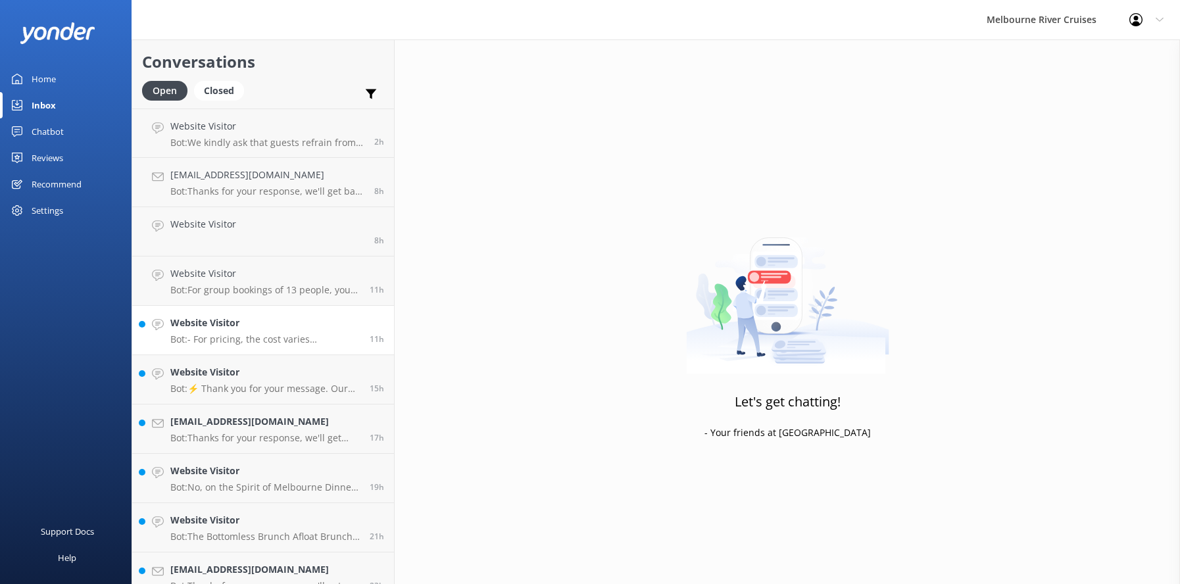
click at [263, 331] on div "Website Visitor Bot: - For pricing, the cost varies depending on the type of cr…" at bounding box center [264, 330] width 189 height 29
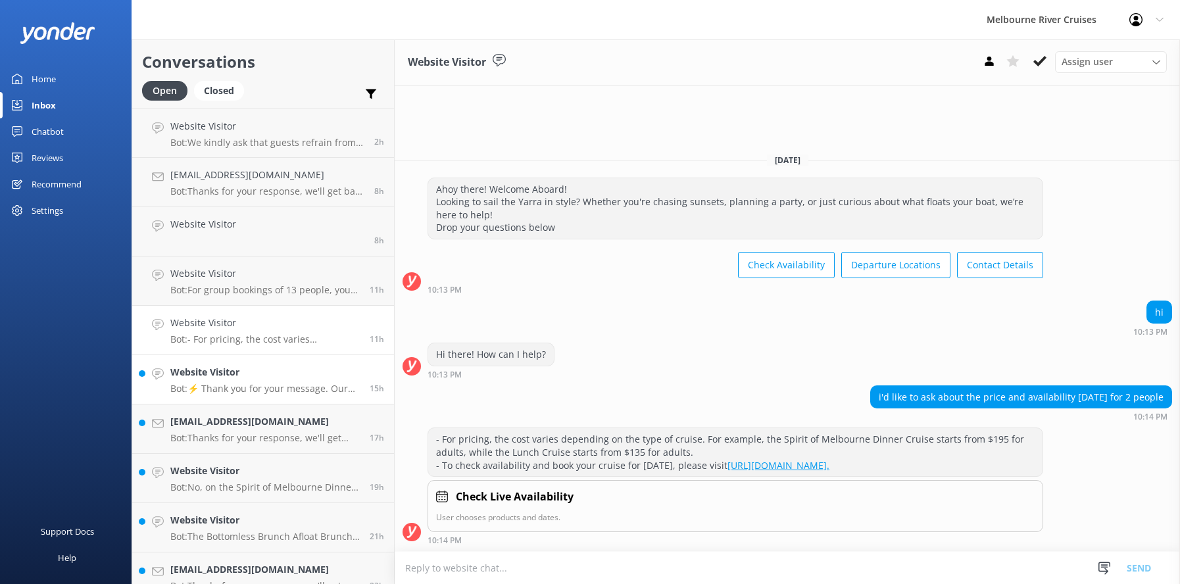
click at [267, 385] on p "Bot: ⚡ Thank you for your message. Our office hours are Mon - Fri 9.30am - 5pm.…" at bounding box center [264, 389] width 189 height 12
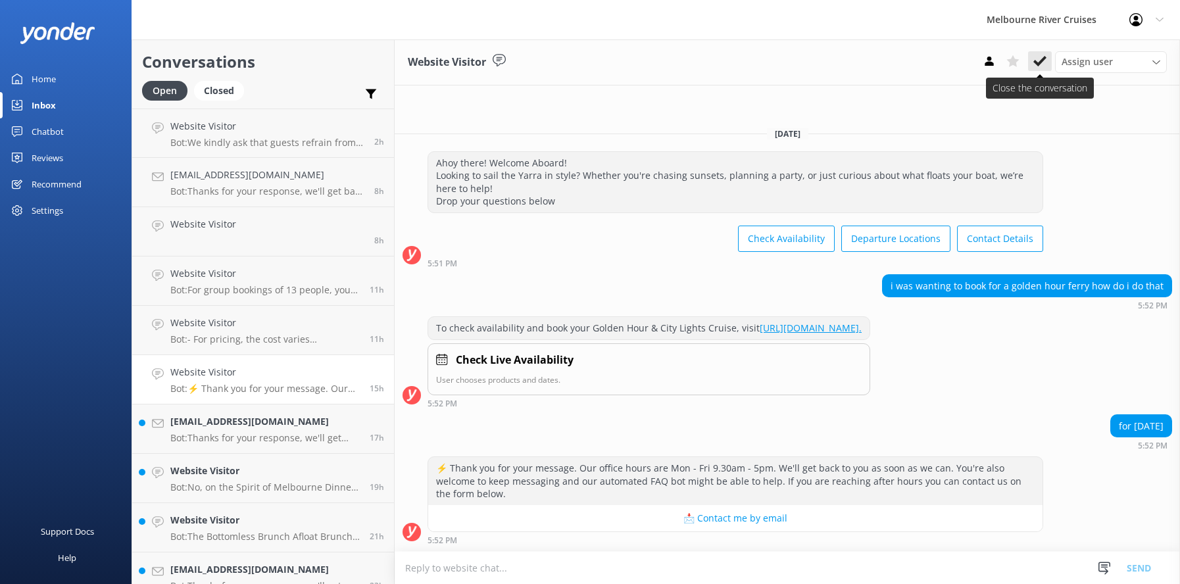
click at [1038, 58] on icon at bounding box center [1039, 61] width 13 height 13
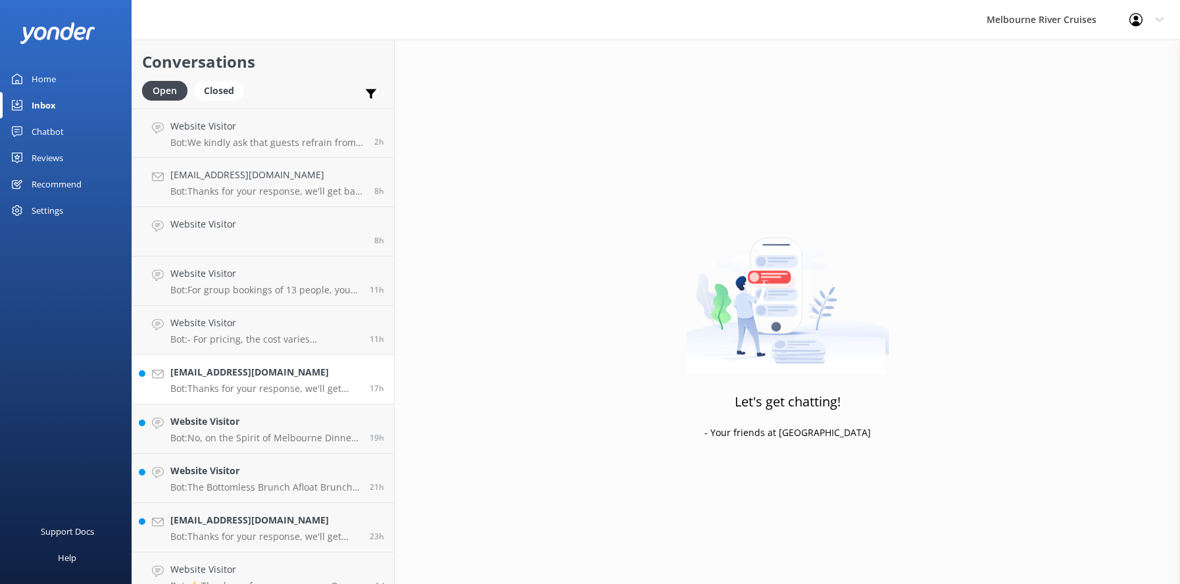
click at [251, 381] on div "[EMAIL_ADDRESS][DOMAIN_NAME] Bot: Thanks for your response, we'll get back to y…" at bounding box center [264, 379] width 189 height 29
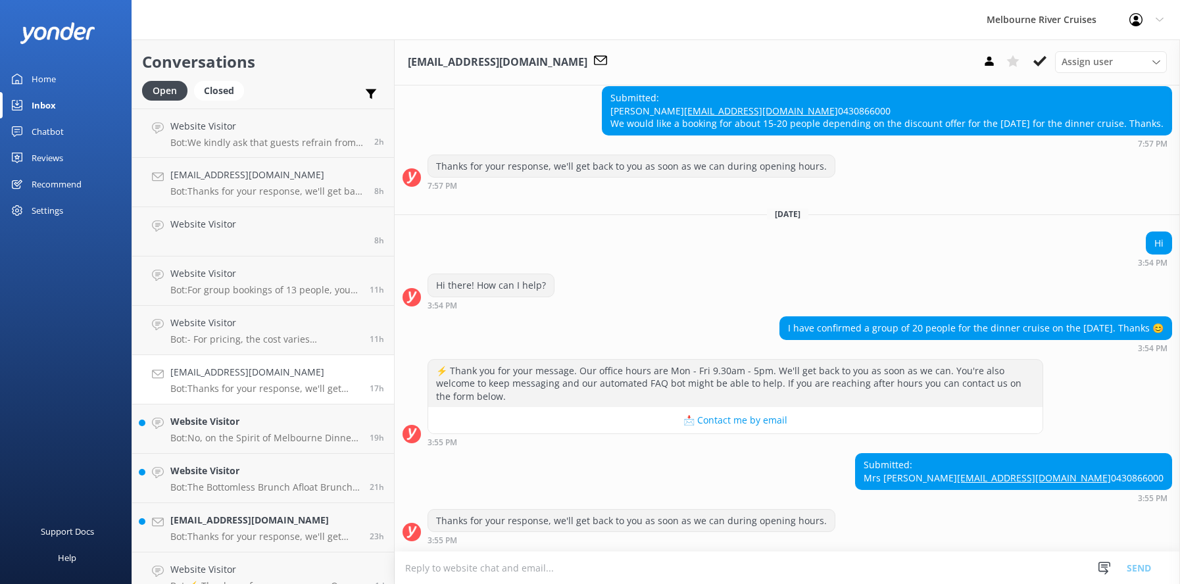
scroll to position [456, 0]
click at [222, 420] on h4 "Website Visitor" at bounding box center [264, 421] width 189 height 14
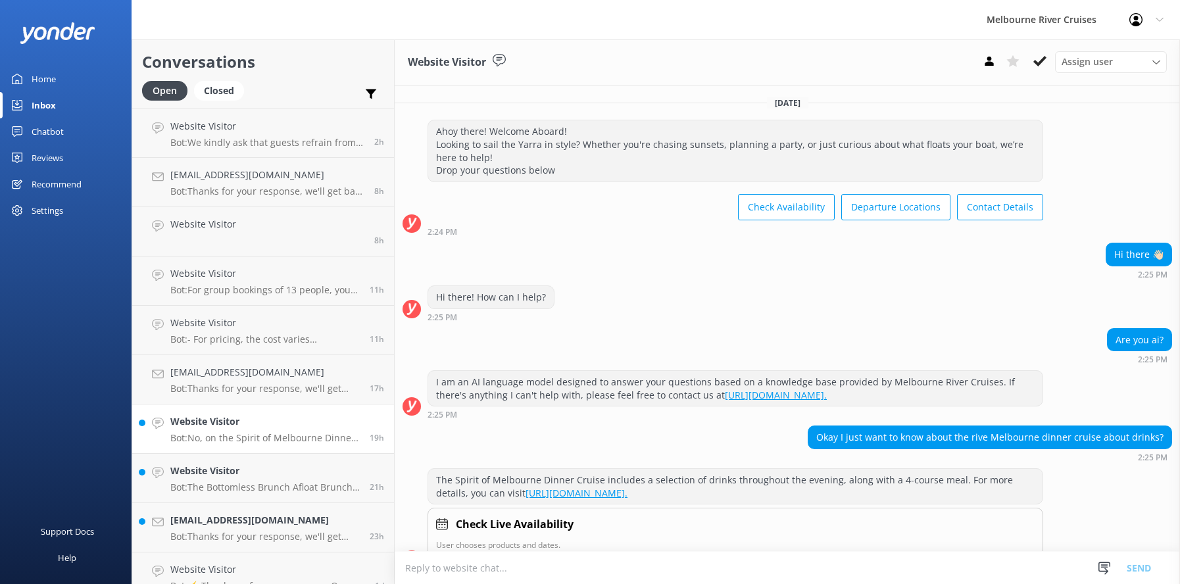
scroll to position [112, 0]
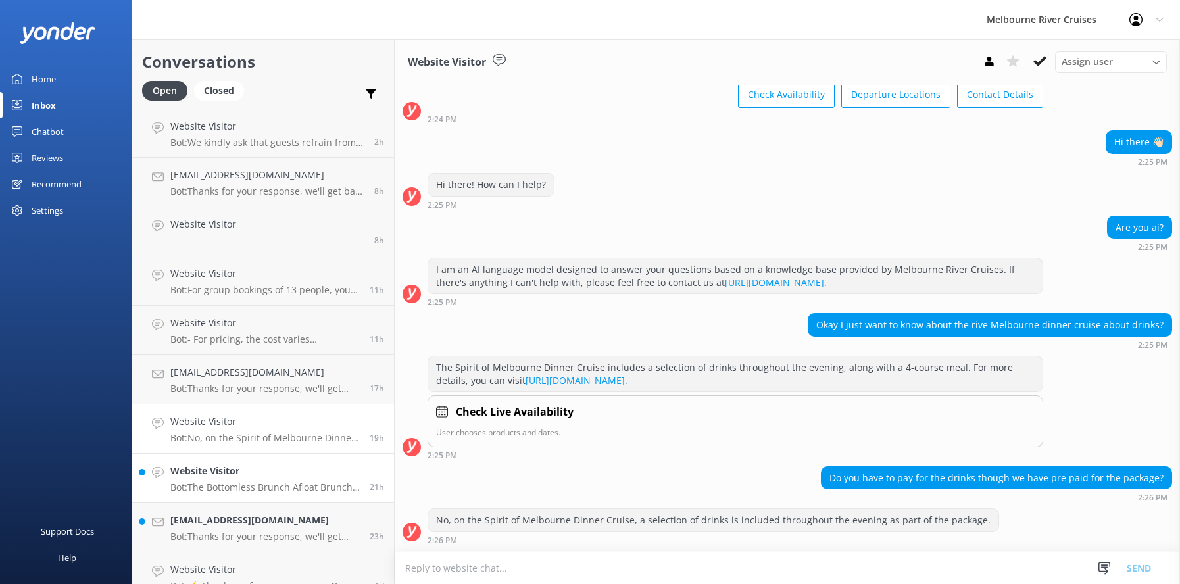
click at [246, 476] on h4 "Website Visitor" at bounding box center [264, 471] width 189 height 14
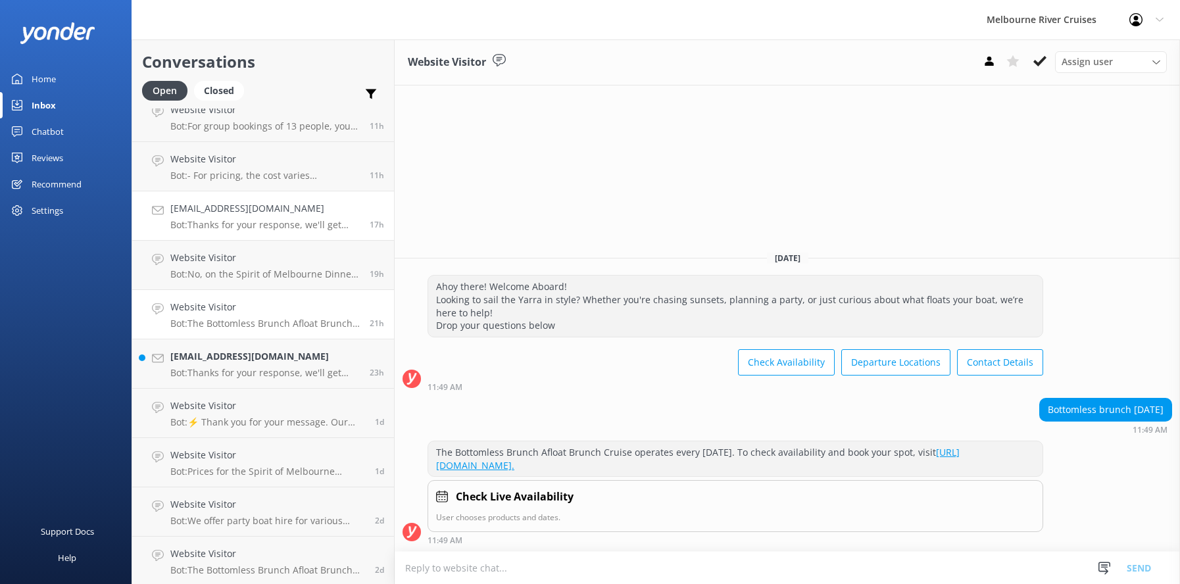
scroll to position [166, 0]
click at [233, 358] on h4 "[EMAIL_ADDRESS][DOMAIN_NAME]" at bounding box center [264, 354] width 189 height 14
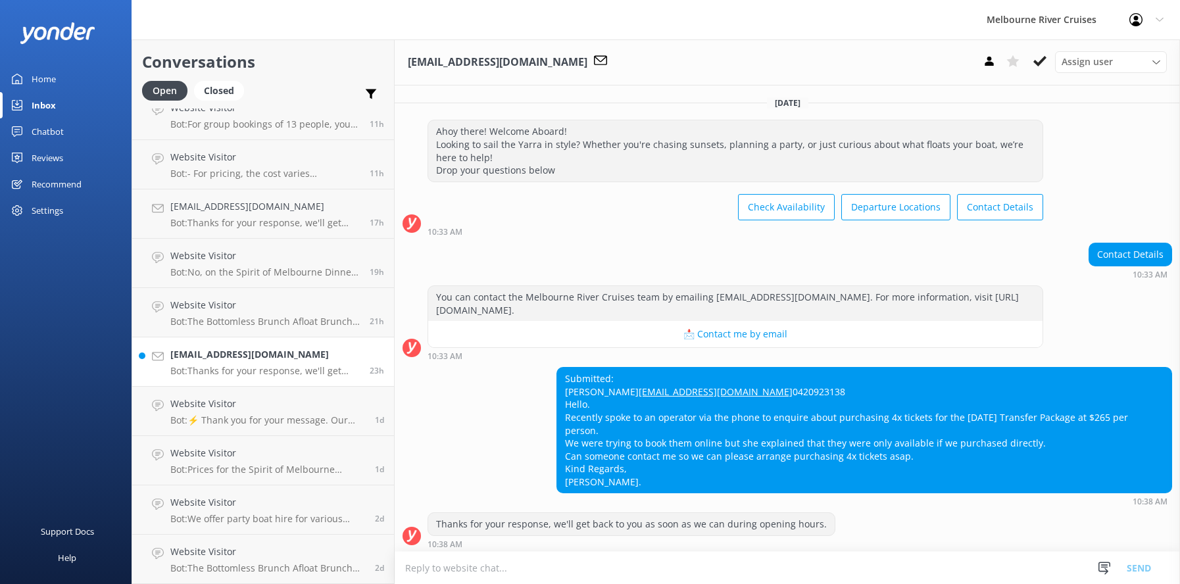
scroll to position [30, 0]
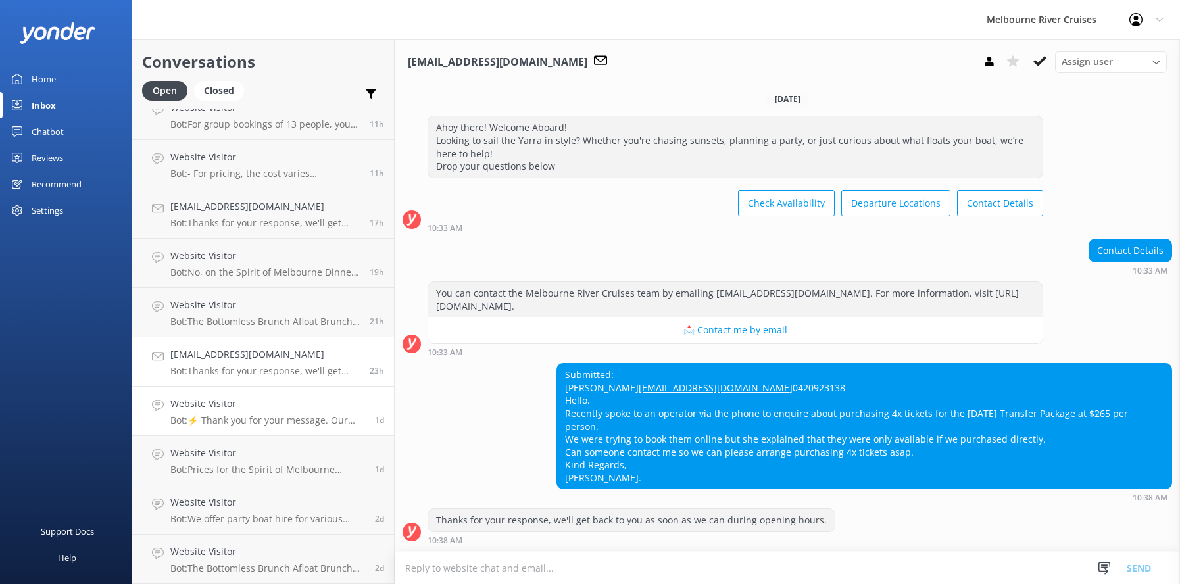
click at [228, 410] on h4 "Website Visitor" at bounding box center [267, 404] width 195 height 14
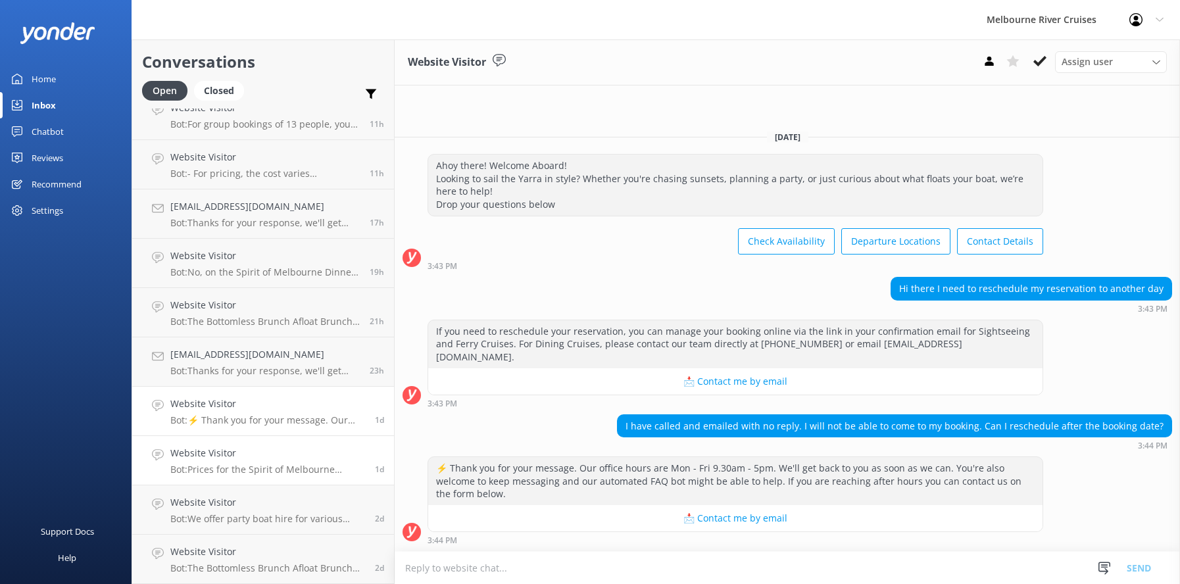
click at [241, 462] on div "Website Visitor Bot: Prices for the Spirit of Melbourne Dinner Cruise start fro…" at bounding box center [267, 460] width 195 height 29
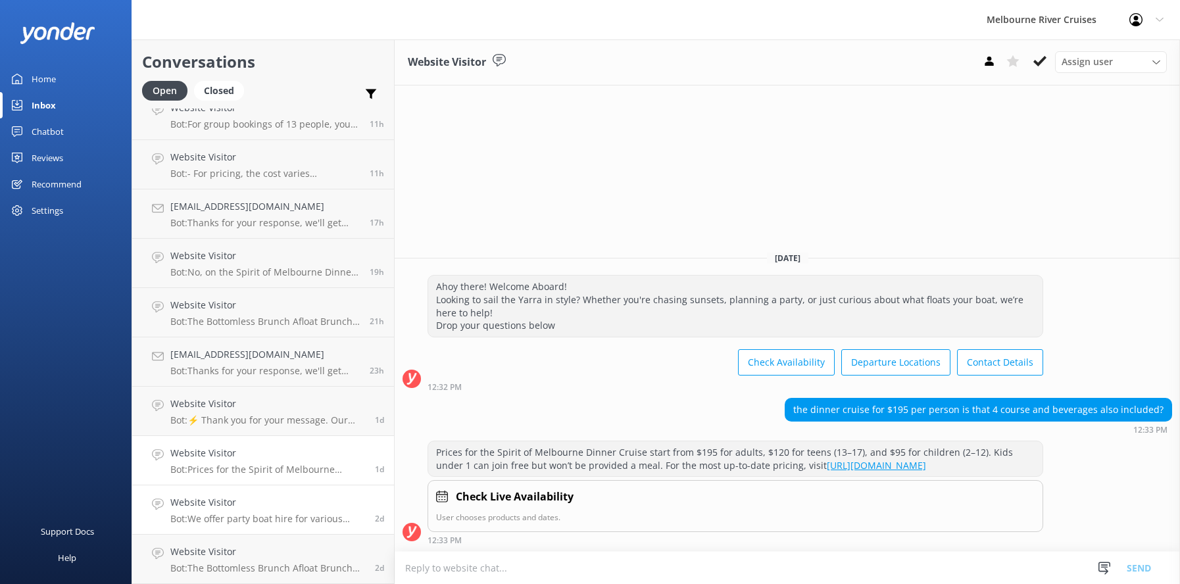
click at [247, 512] on div "Website Visitor Bot: We offer party boat hire for various celebrations, and the…" at bounding box center [267, 509] width 195 height 29
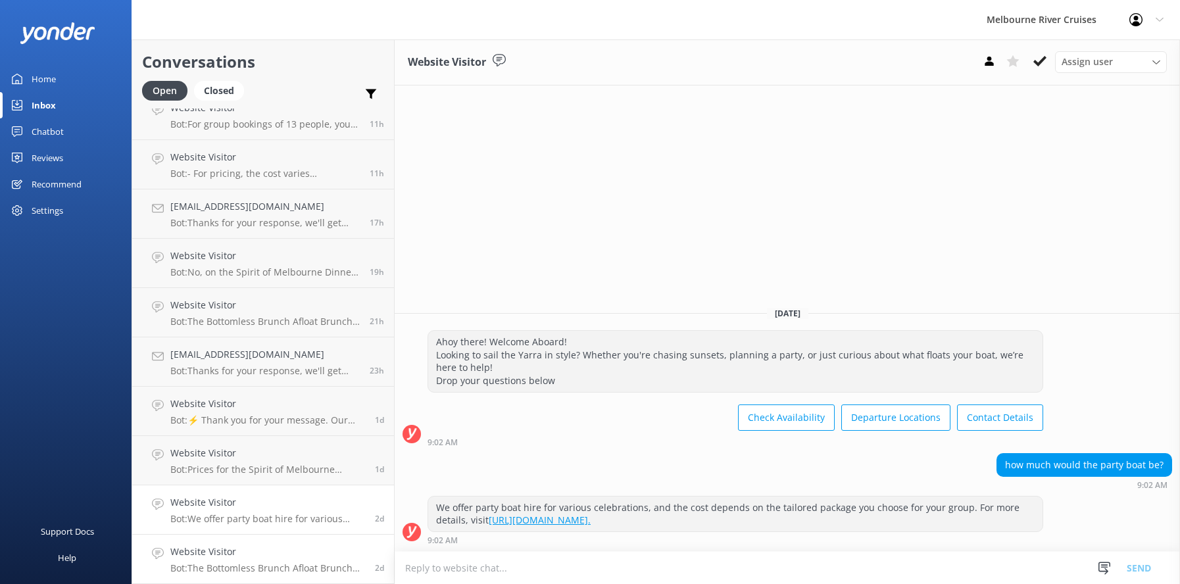
click at [250, 556] on h4 "Website Visitor" at bounding box center [267, 552] width 195 height 14
click at [251, 512] on div "Website Visitor Bot: We offer party boat hire for various celebrations, and the…" at bounding box center [267, 509] width 195 height 29
click at [253, 464] on p "Bot: Prices for the Spirit of Melbourne Dinner Cruise start from $195 for adult…" at bounding box center [267, 470] width 195 height 12
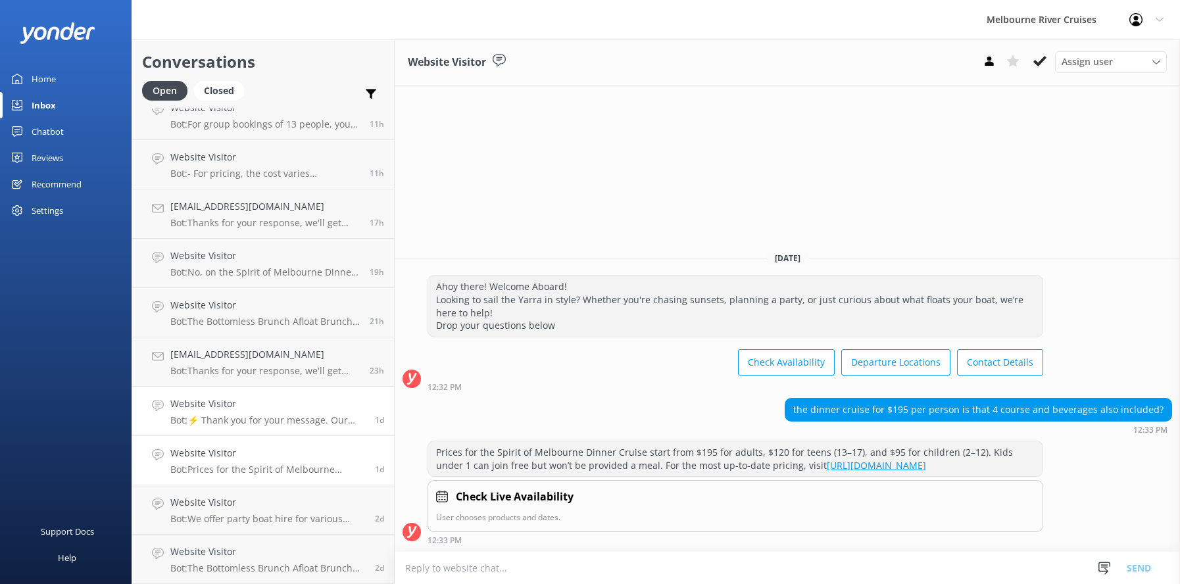
click at [248, 412] on div "Website Visitor Bot: ⚡ Thank you for your message. Our office hours are Mon - F…" at bounding box center [267, 411] width 195 height 29
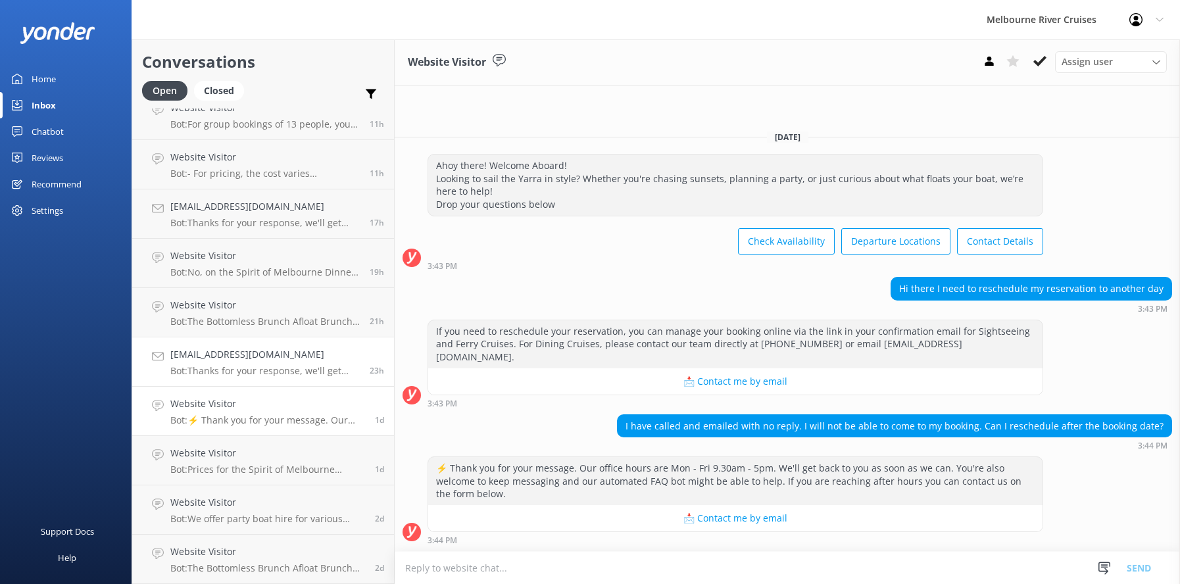
click at [229, 358] on h4 "[EMAIL_ADDRESS][DOMAIN_NAME]" at bounding box center [264, 354] width 189 height 14
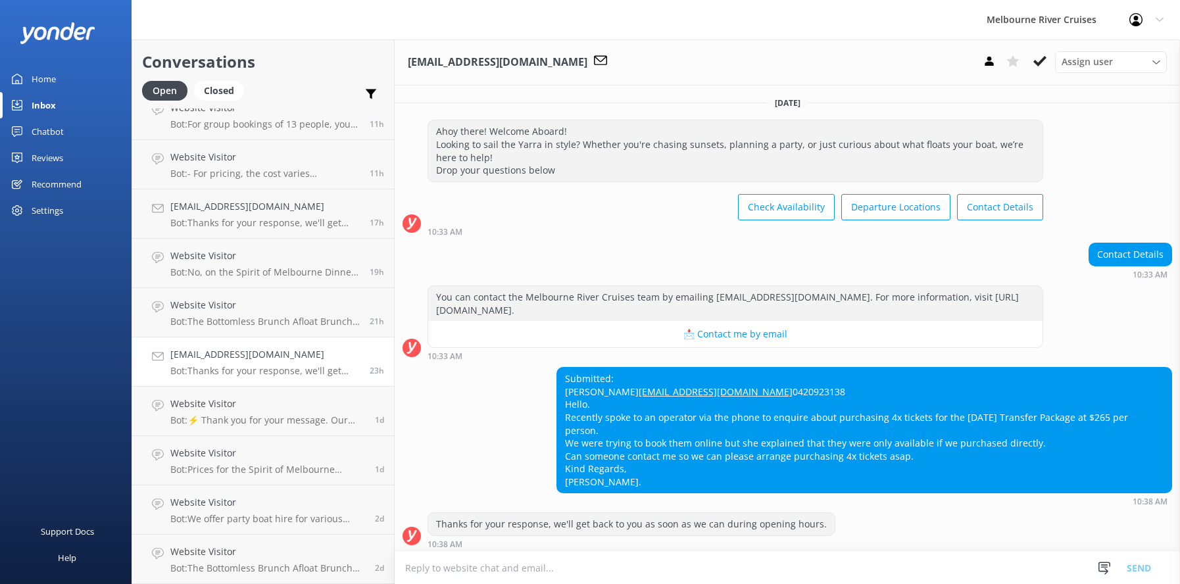
scroll to position [30, 0]
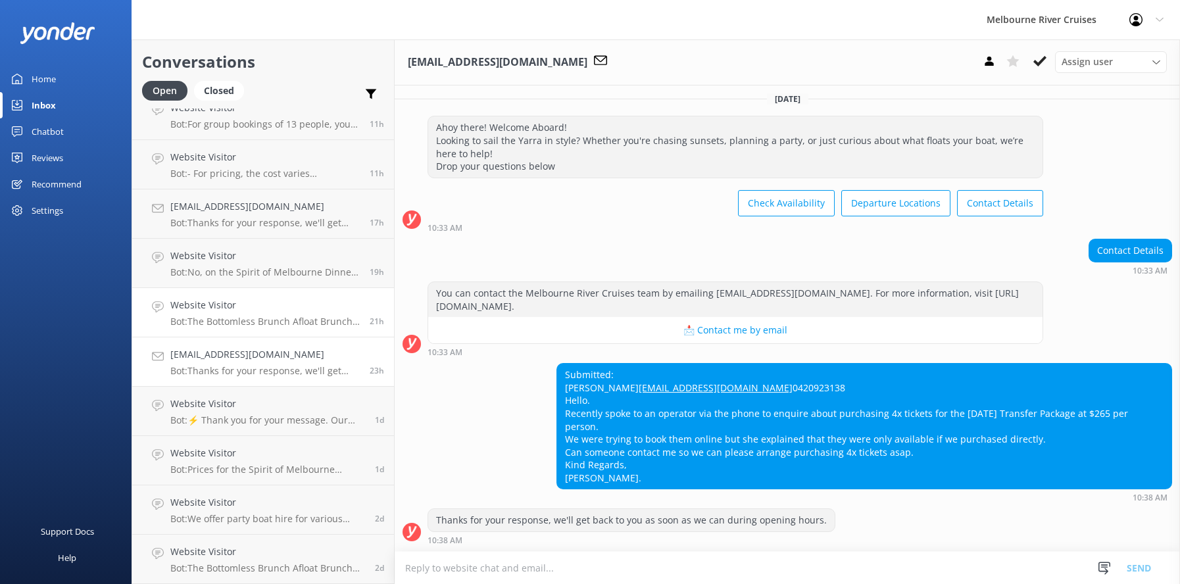
click at [223, 310] on h4 "Website Visitor" at bounding box center [264, 305] width 189 height 14
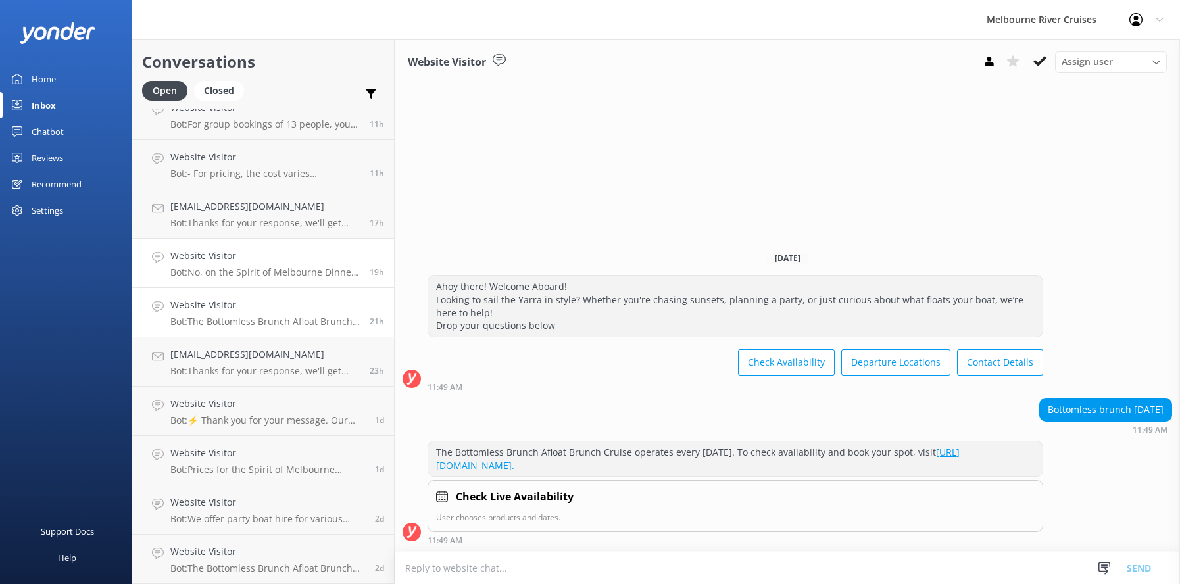
click at [226, 259] on h4 "Website Visitor" at bounding box center [264, 256] width 189 height 14
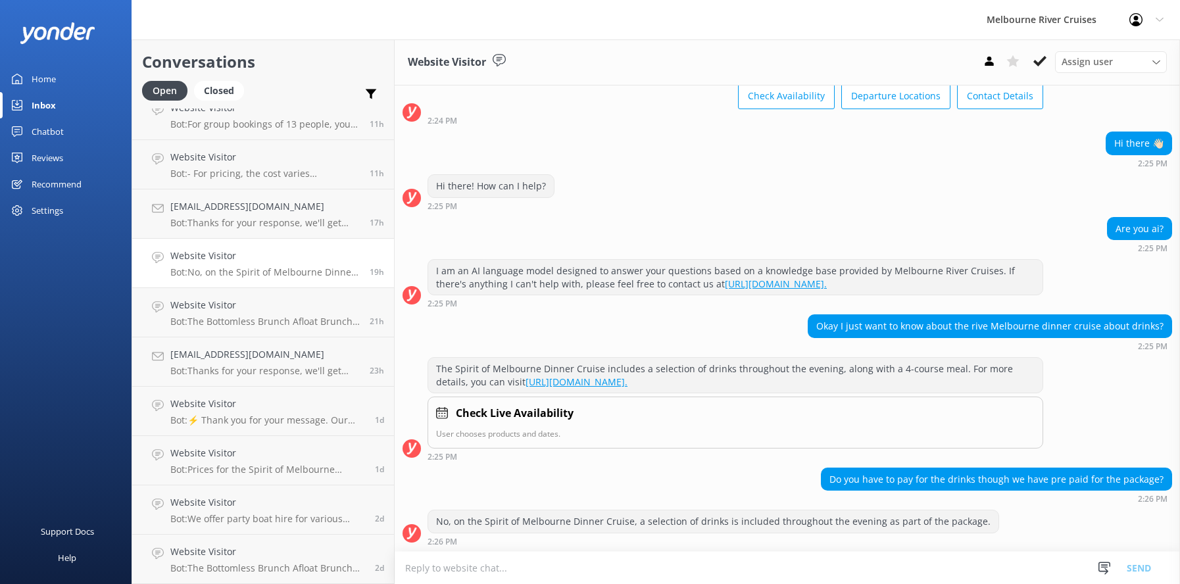
scroll to position [112, 0]
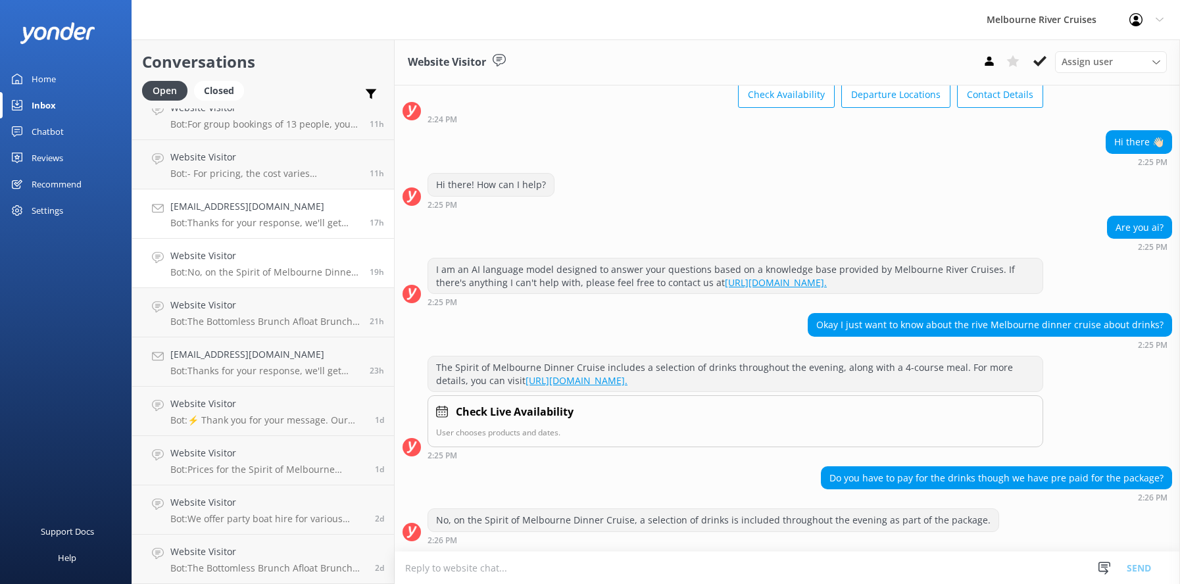
click at [221, 214] on div "[EMAIL_ADDRESS][DOMAIN_NAME] Bot: Thanks for your response, we'll get back to y…" at bounding box center [264, 213] width 189 height 29
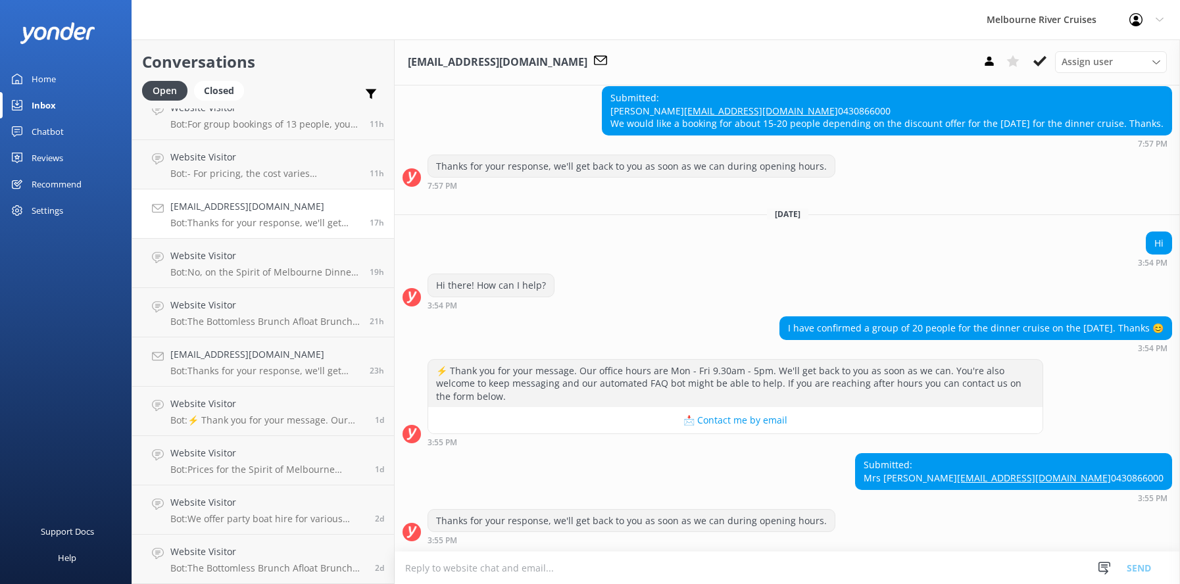
scroll to position [456, 0]
click at [214, 168] on p "Bot: - For pricing, the cost varies depending on the type of cruise. For exampl…" at bounding box center [264, 174] width 189 height 12
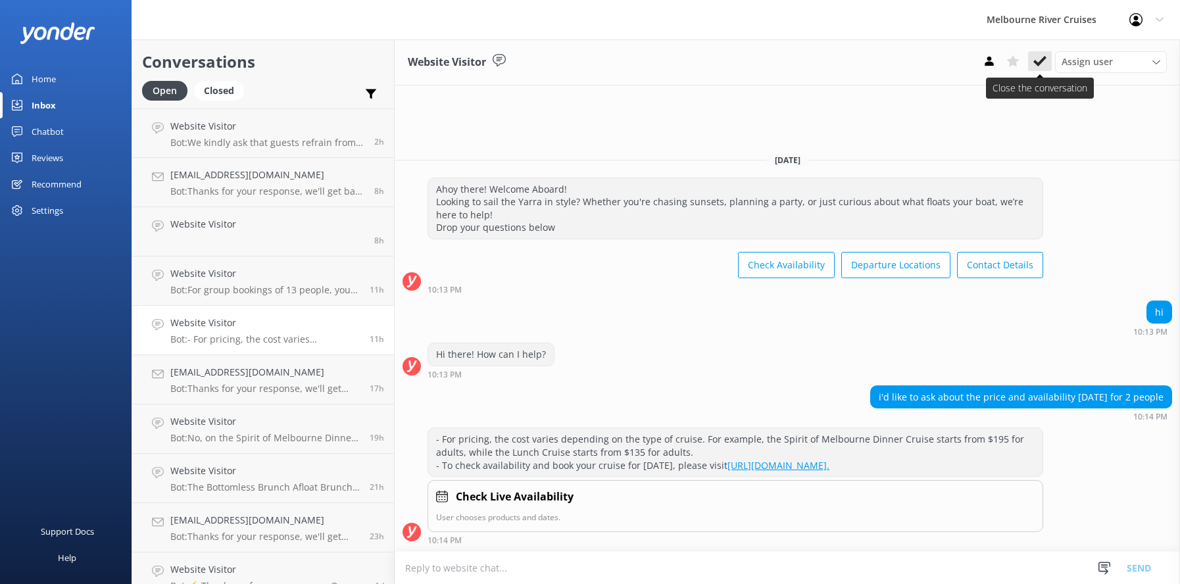
click at [1038, 61] on icon at bounding box center [1039, 61] width 13 height 13
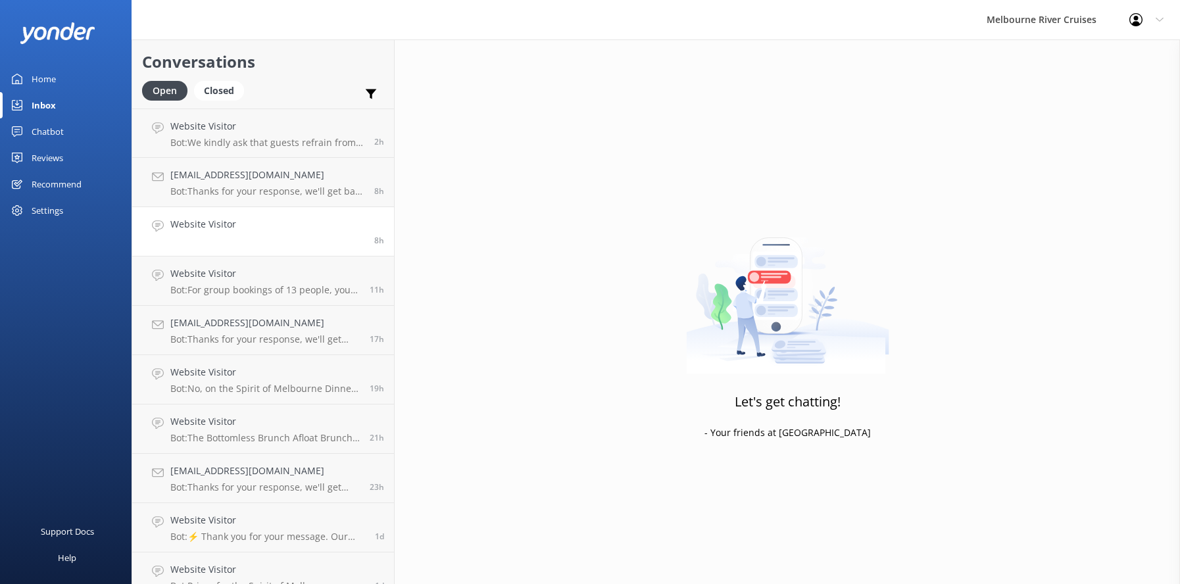
click at [222, 231] on h4 "Website Visitor" at bounding box center [203, 224] width 66 height 14
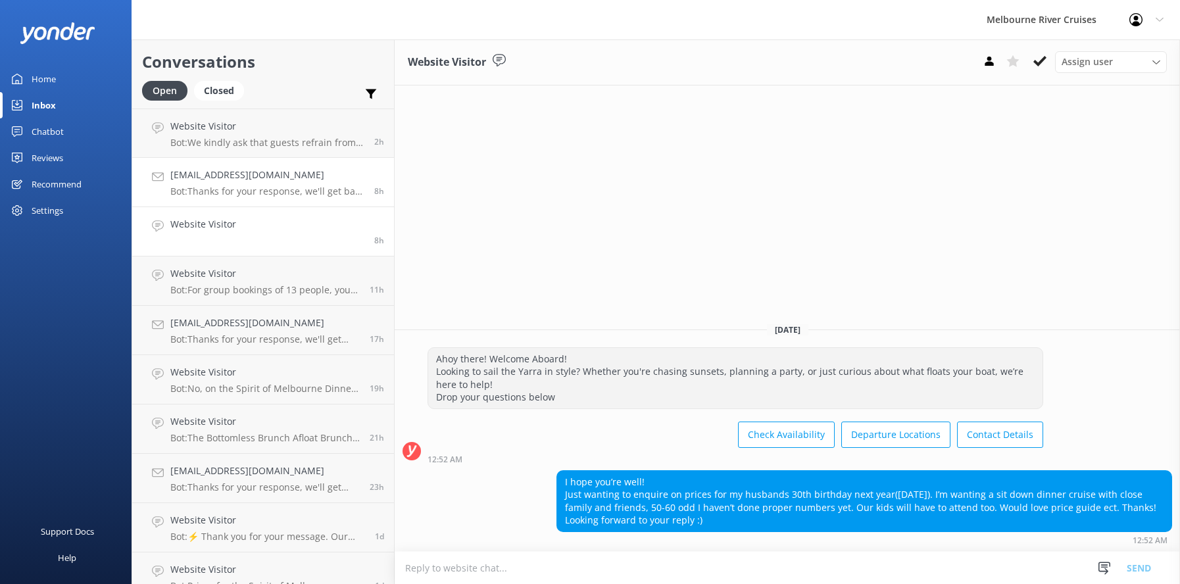
click at [220, 179] on h4 "[EMAIL_ADDRESS][DOMAIN_NAME]" at bounding box center [267, 175] width 194 height 14
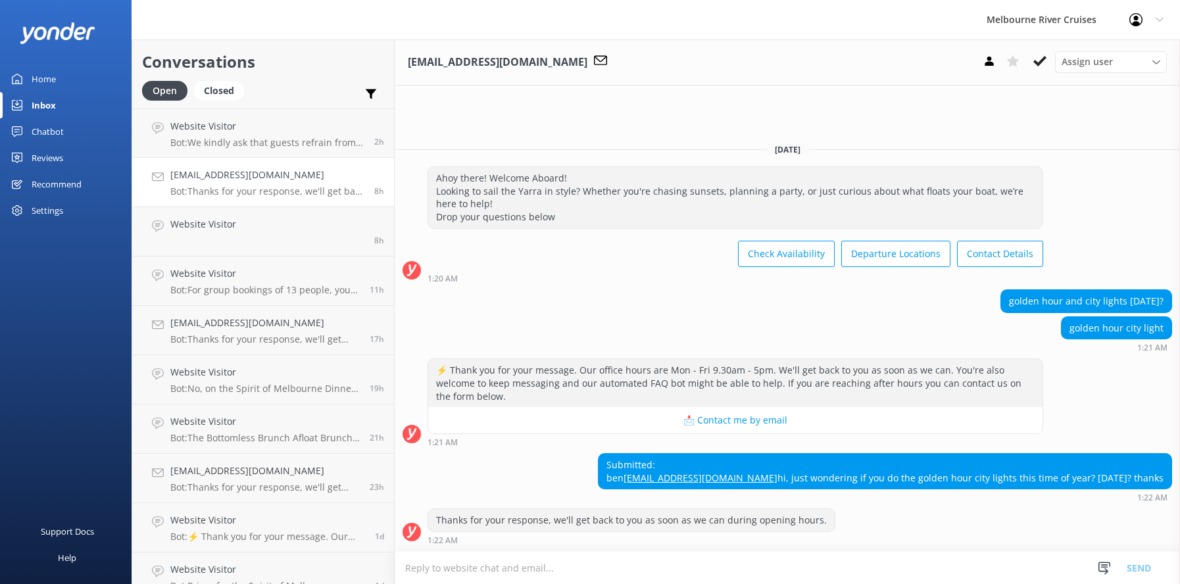
click at [221, 179] on h4 "[EMAIL_ADDRESS][DOMAIN_NAME]" at bounding box center [267, 175] width 194 height 14
click at [216, 178] on h4 "[EMAIL_ADDRESS][DOMAIN_NAME]" at bounding box center [267, 175] width 194 height 14
click at [1155, 62] on use at bounding box center [1155, 62] width 7 height 4
click at [1080, 262] on link "Inna" at bounding box center [1114, 258] width 117 height 26
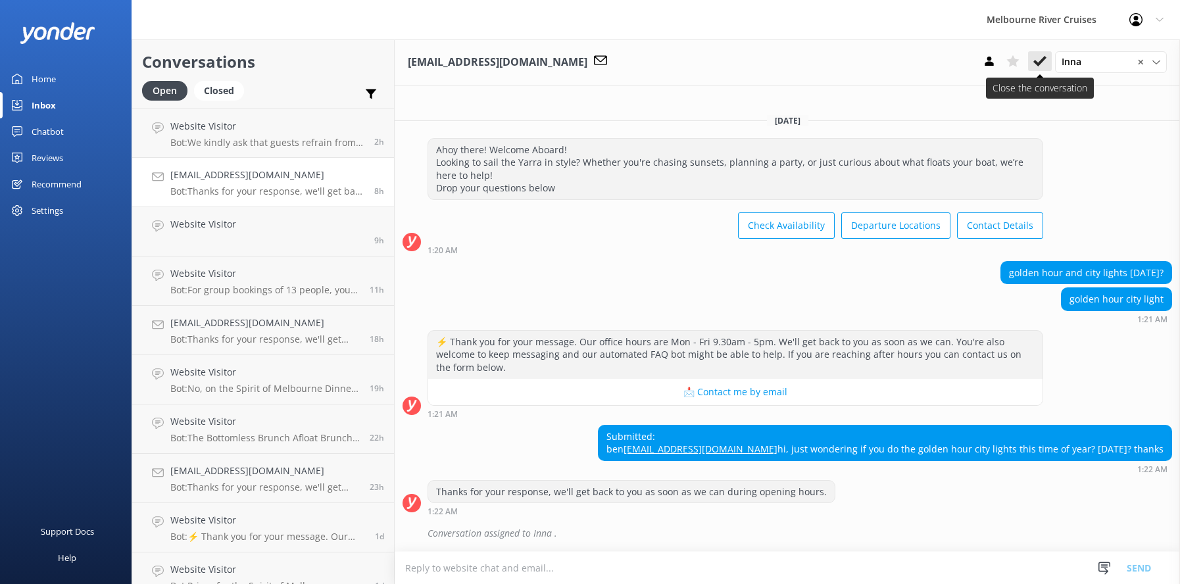
click at [1035, 61] on use at bounding box center [1039, 61] width 13 height 11
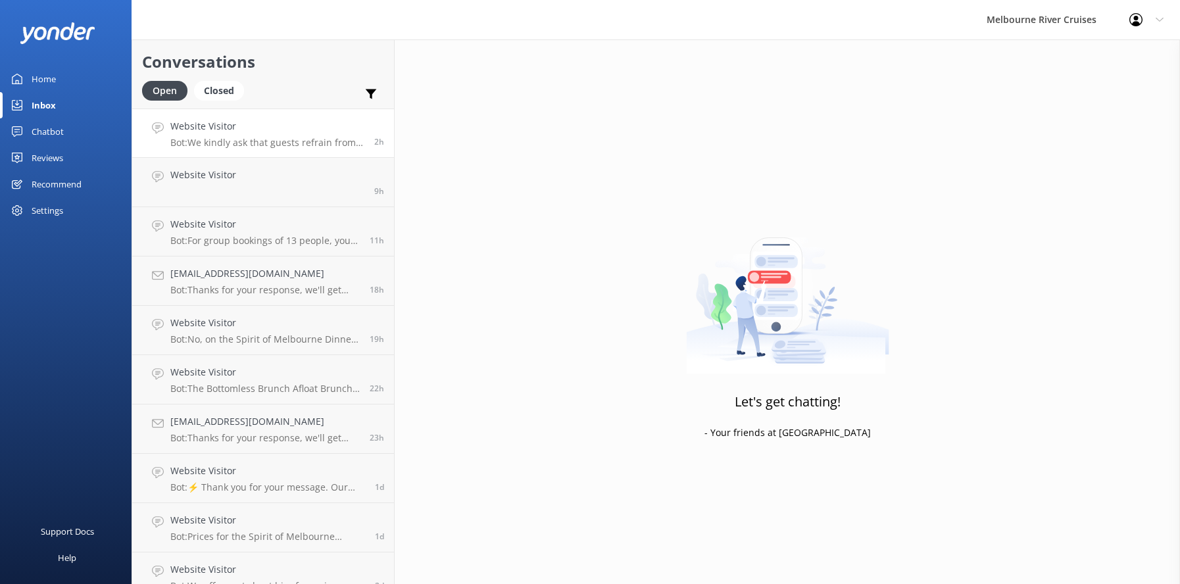
click at [256, 139] on p "Bot: We kindly ask that guests refrain from bringing their own food and drinks …" at bounding box center [267, 143] width 194 height 12
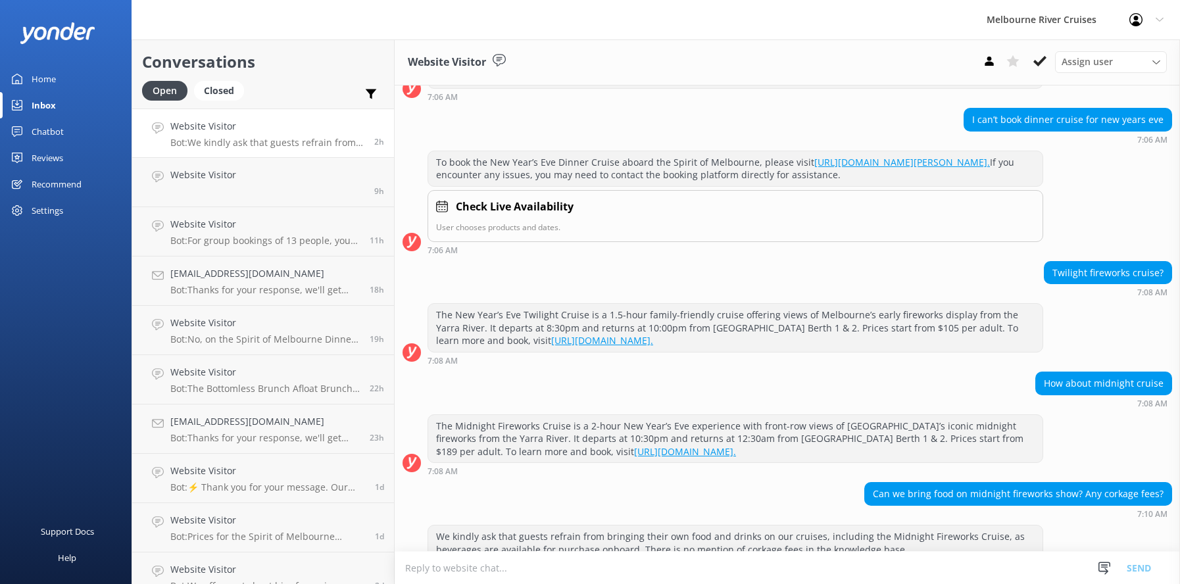
scroll to position [262, 0]
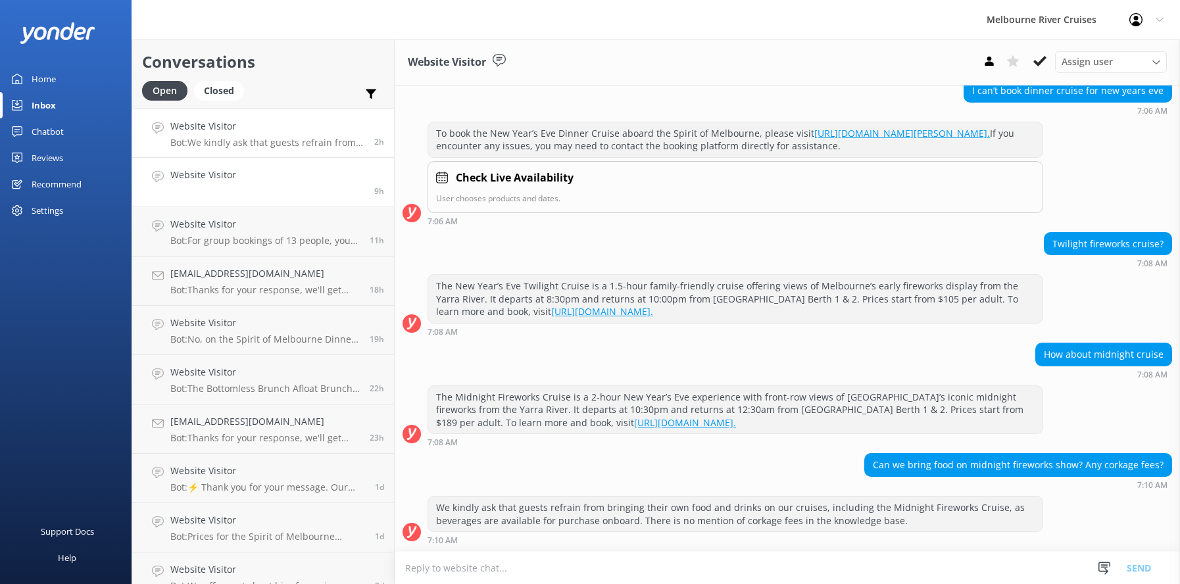
click at [228, 180] on h4 "Website Visitor" at bounding box center [203, 175] width 66 height 14
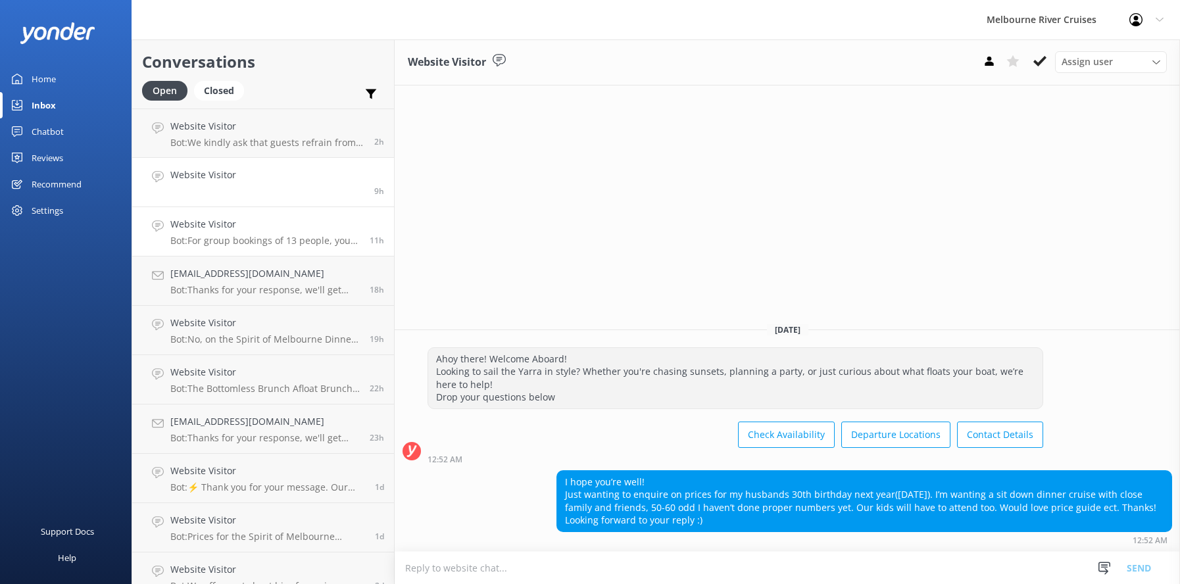
click at [197, 237] on p "Bot: For group bookings of 13 people, you can contact the team at [PHONE_NUMBER…" at bounding box center [264, 241] width 189 height 12
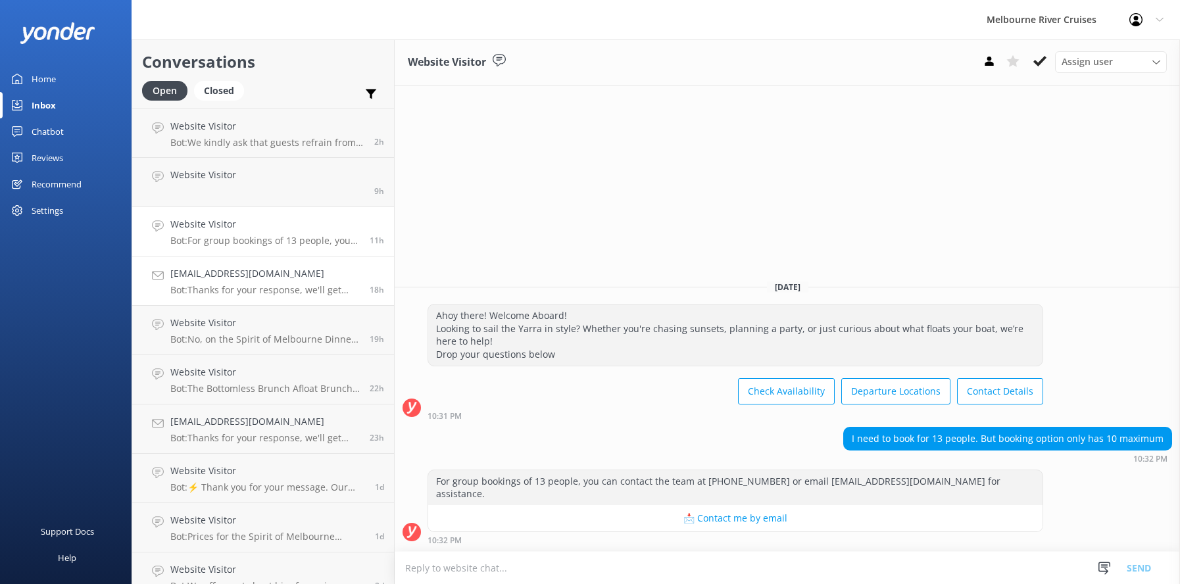
click at [204, 280] on h4 "[EMAIL_ADDRESS][DOMAIN_NAME]" at bounding box center [264, 273] width 189 height 14
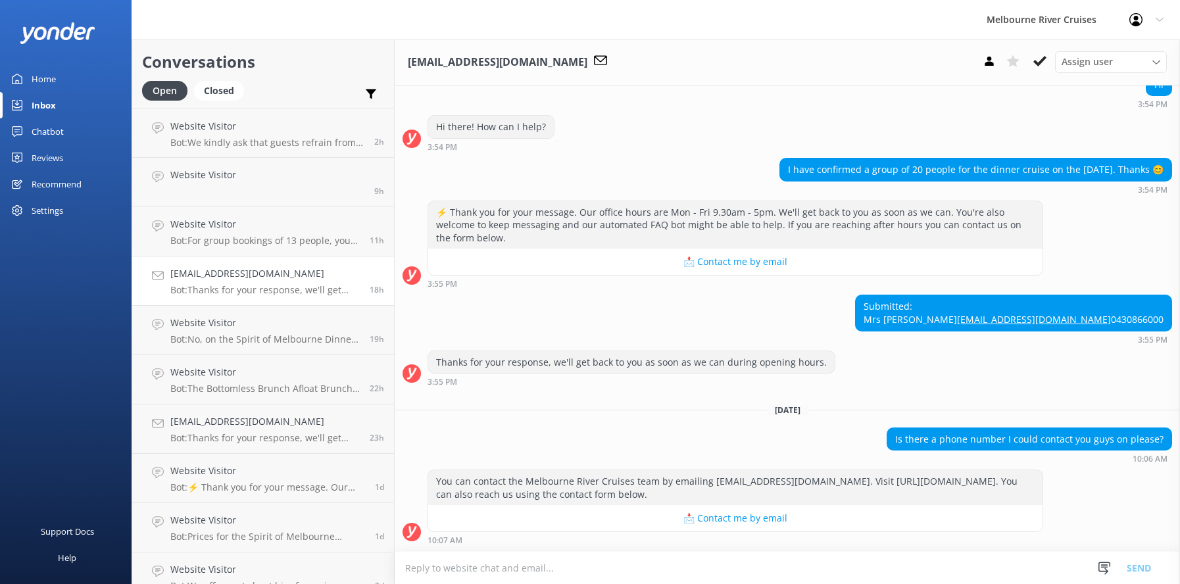
scroll to position [615, 0]
click at [197, 184] on div "[EMAIL_ADDRESS][DOMAIN_NAME] Bot: You can contact the Melbourne River Cruises t…" at bounding box center [263, 182] width 187 height 29
click at [196, 178] on h4 "[EMAIL_ADDRESS][DOMAIN_NAME]" at bounding box center [263, 175] width 187 height 14
click at [214, 234] on div "Website Visitor Bot: We kindly ask that guests refrain from bringing their own …" at bounding box center [267, 231] width 194 height 29
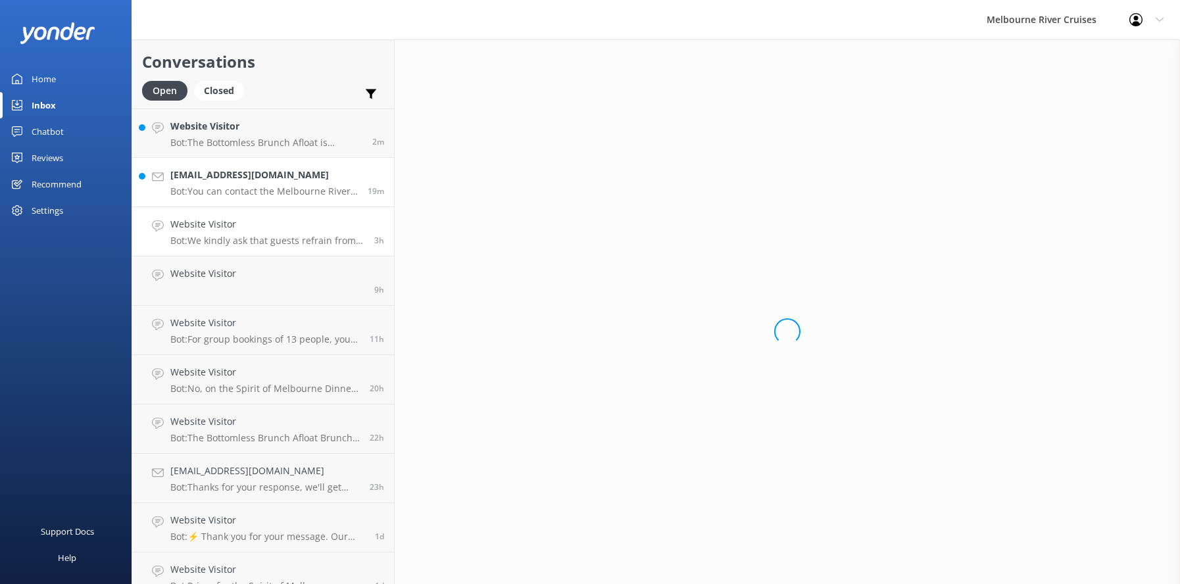
click at [199, 170] on h4 "[EMAIL_ADDRESS][DOMAIN_NAME]" at bounding box center [263, 175] width 187 height 14
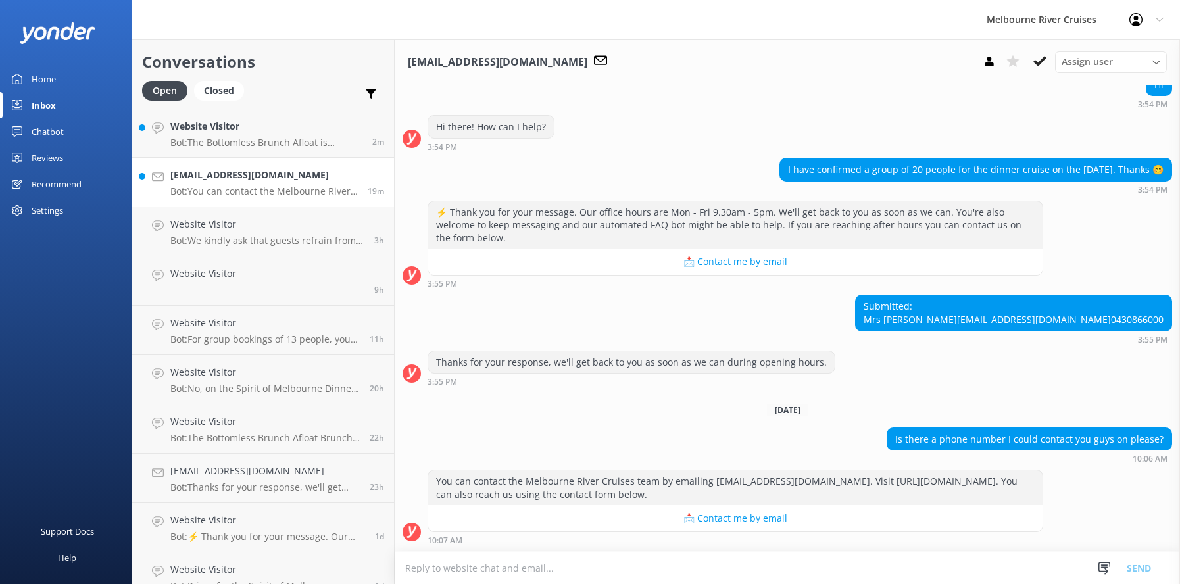
scroll to position [615, 0]
click at [208, 136] on div "Website Visitor Bot: The Bottomless Brunch Afloat is designed as an adult-focus…" at bounding box center [266, 133] width 192 height 28
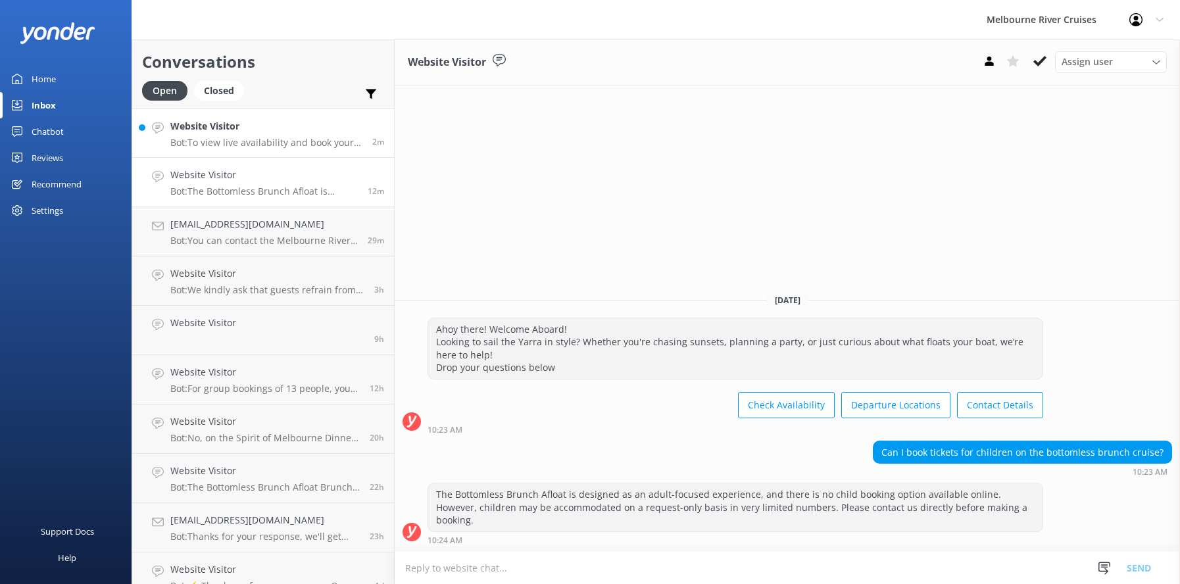
click at [208, 131] on h4 "Website Visitor" at bounding box center [266, 126] width 192 height 14
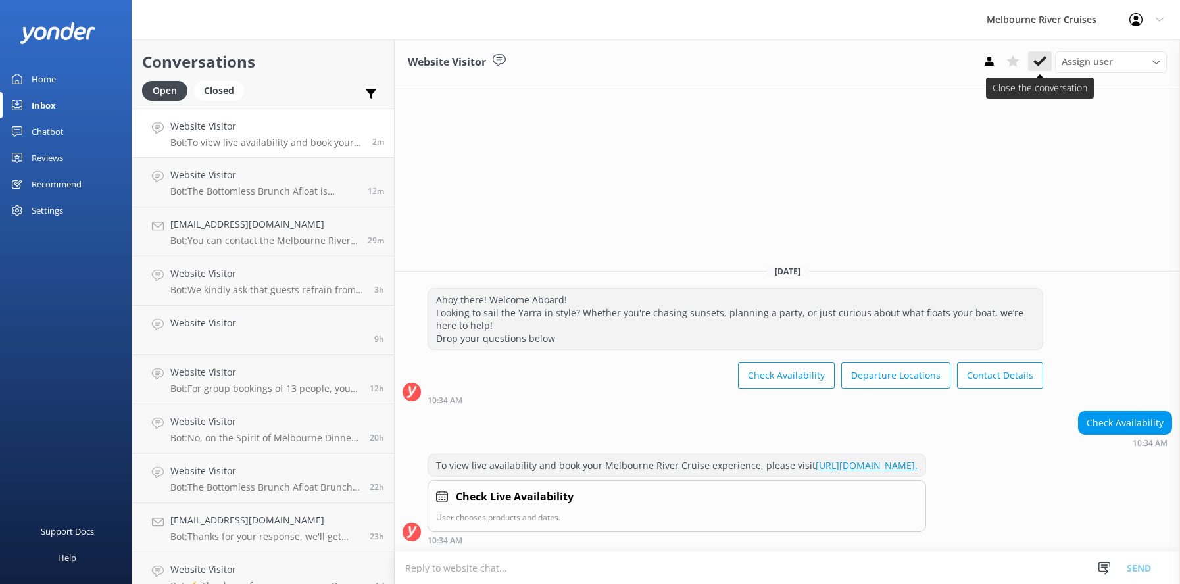
click at [1037, 57] on icon at bounding box center [1039, 61] width 13 height 13
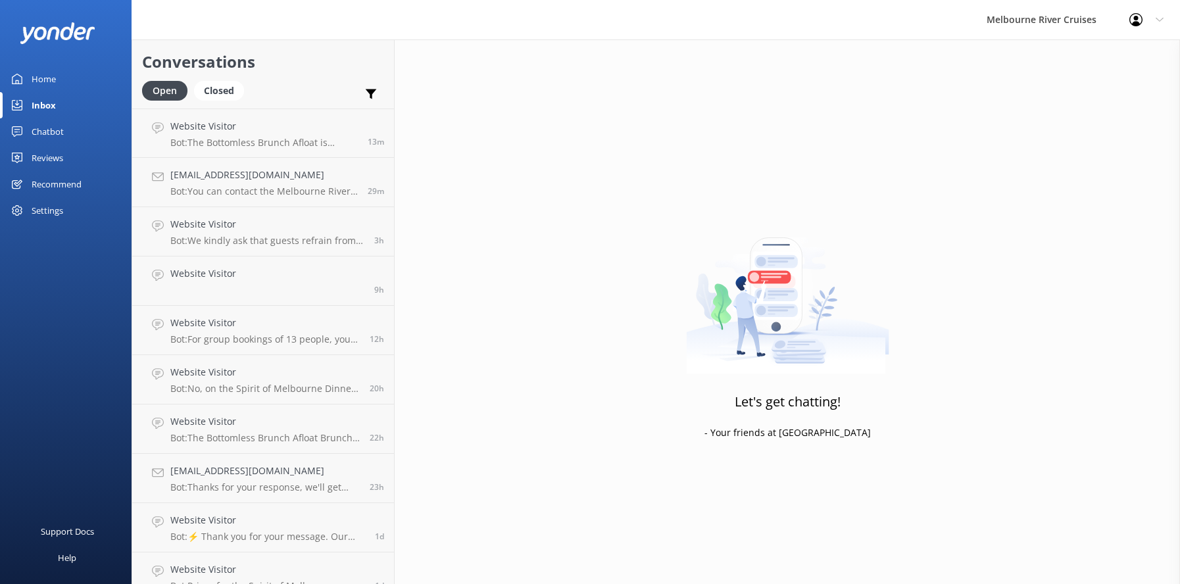
click at [45, 104] on div "Inbox" at bounding box center [44, 105] width 24 height 26
click at [43, 74] on div "Home" at bounding box center [44, 79] width 24 height 26
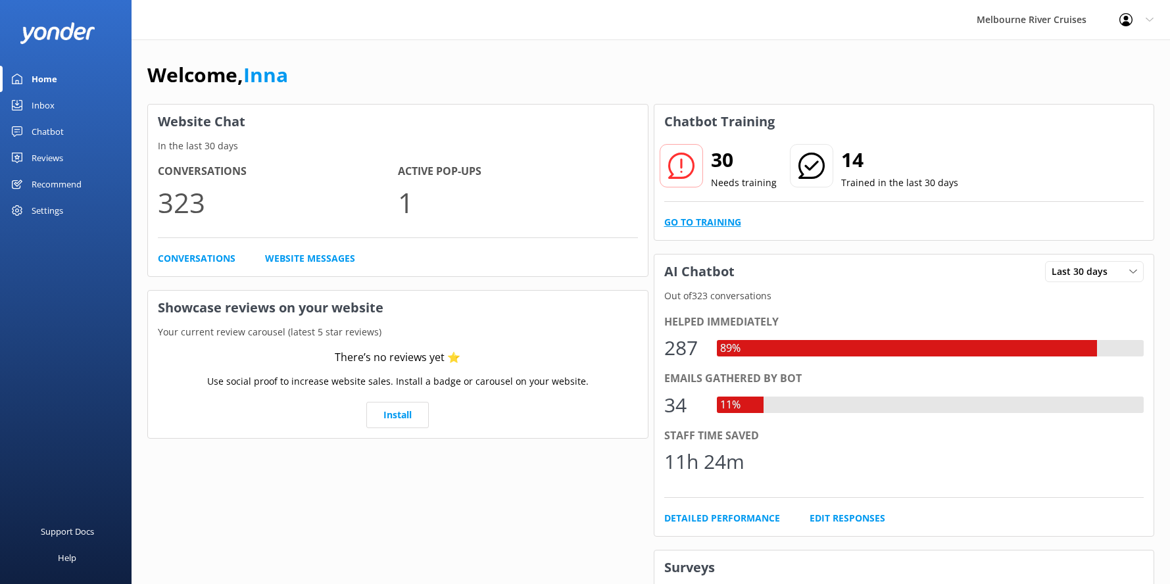
click at [696, 225] on link "Go to Training" at bounding box center [702, 222] width 77 height 14
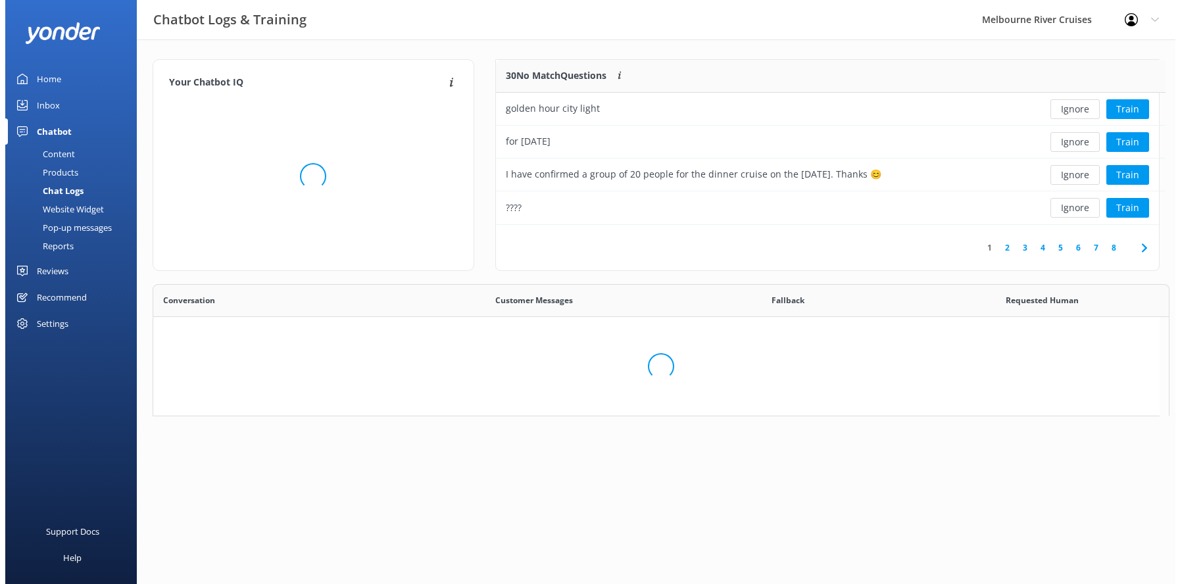
scroll to position [155, 653]
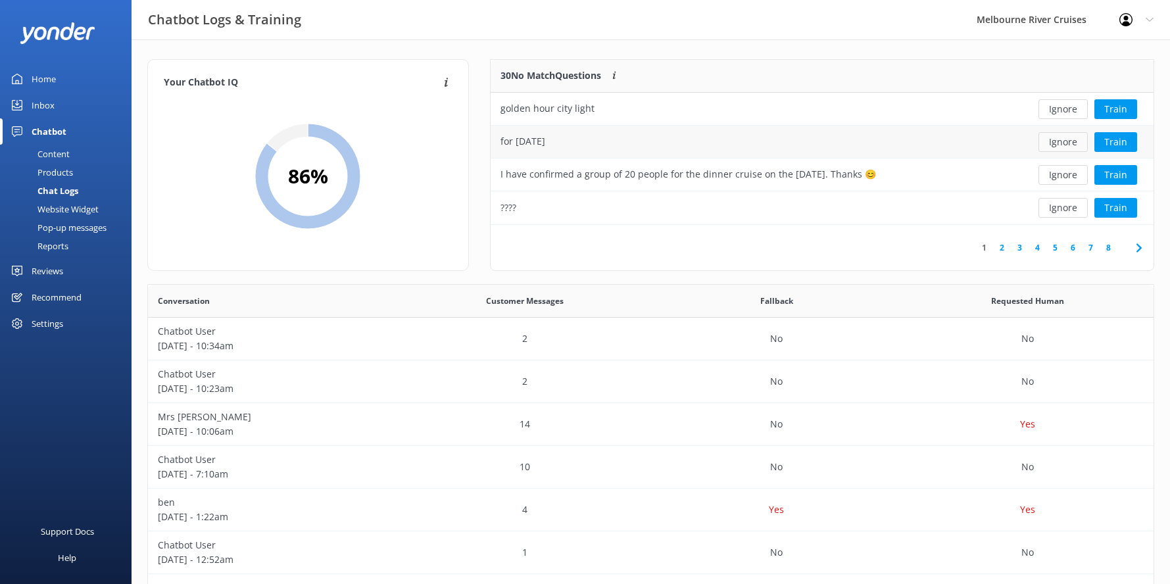
click at [1049, 141] on button "Ignore" at bounding box center [1062, 142] width 49 height 20
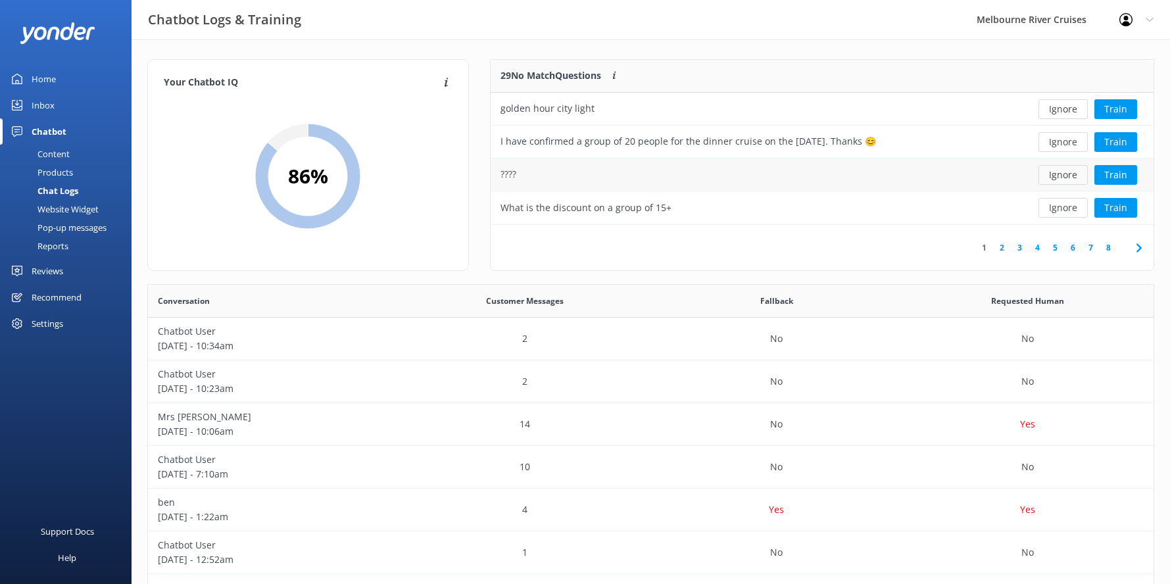
click at [1060, 178] on button "Ignore" at bounding box center [1062, 175] width 49 height 20
click at [1057, 208] on button "Ignore" at bounding box center [1062, 208] width 49 height 20
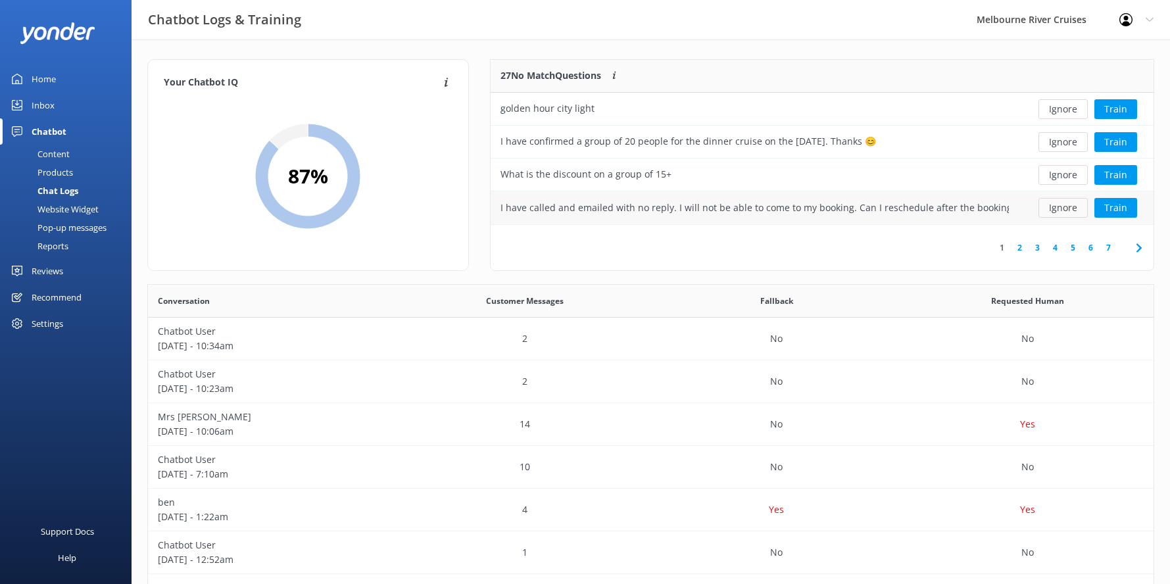
click at [1060, 210] on button "Ignore" at bounding box center [1062, 208] width 49 height 20
click at [1064, 210] on button "Ignore" at bounding box center [1062, 208] width 49 height 20
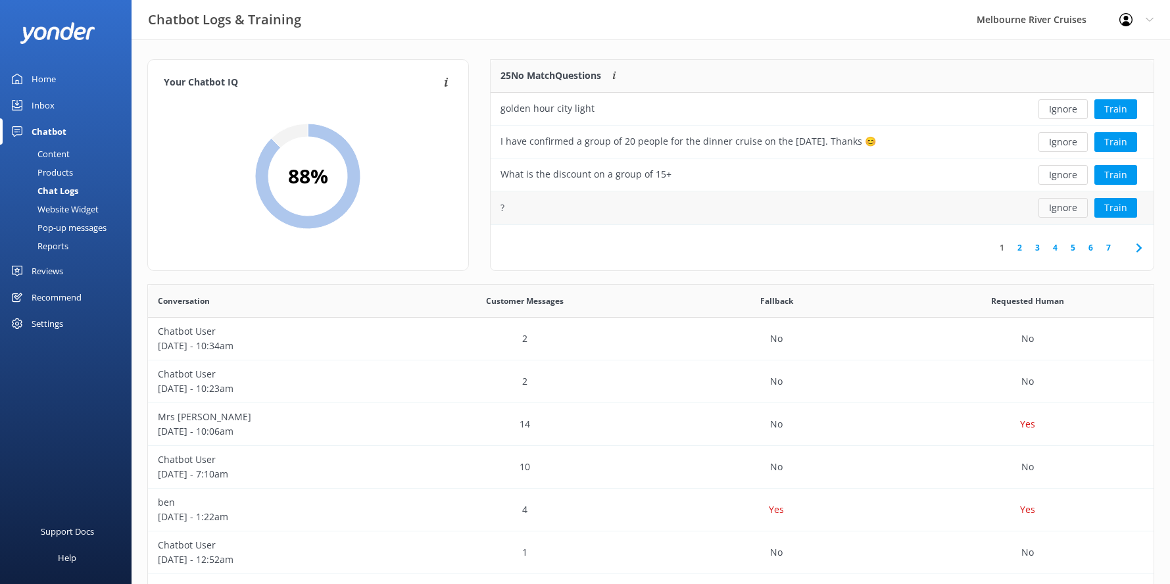
click at [1063, 208] on button "Ignore" at bounding box center [1062, 208] width 49 height 20
click at [1038, 251] on link "2" at bounding box center [1038, 247] width 18 height 12
click at [1062, 107] on button "Ignore" at bounding box center [1062, 109] width 49 height 20
click at [1071, 143] on button "Ignore" at bounding box center [1062, 142] width 49 height 20
click at [1056, 245] on link "3" at bounding box center [1055, 247] width 18 height 12
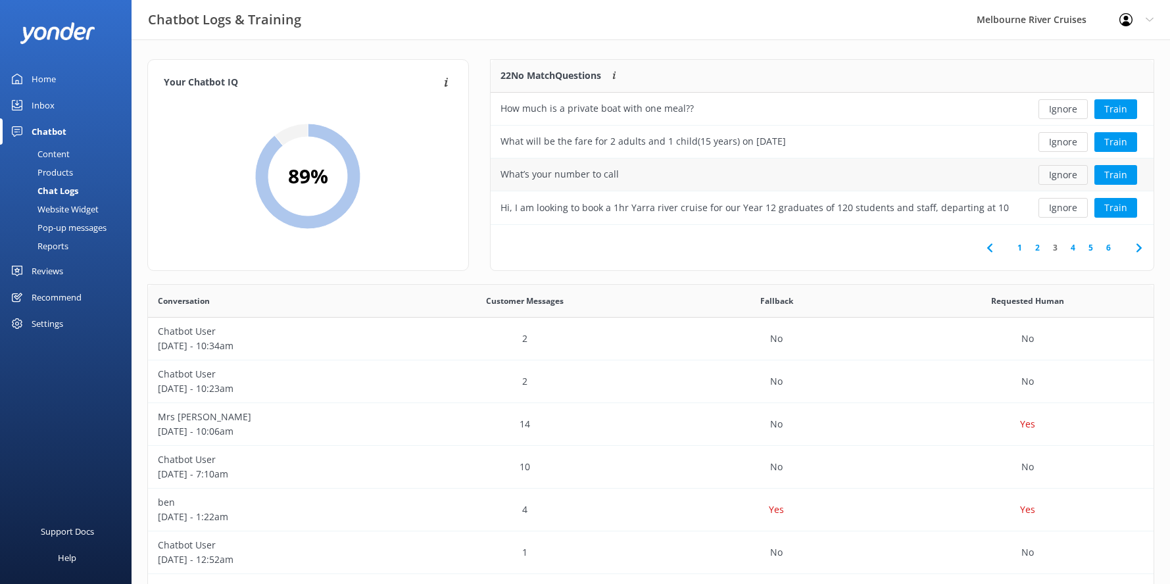
click at [1063, 172] on button "Ignore" at bounding box center [1062, 175] width 49 height 20
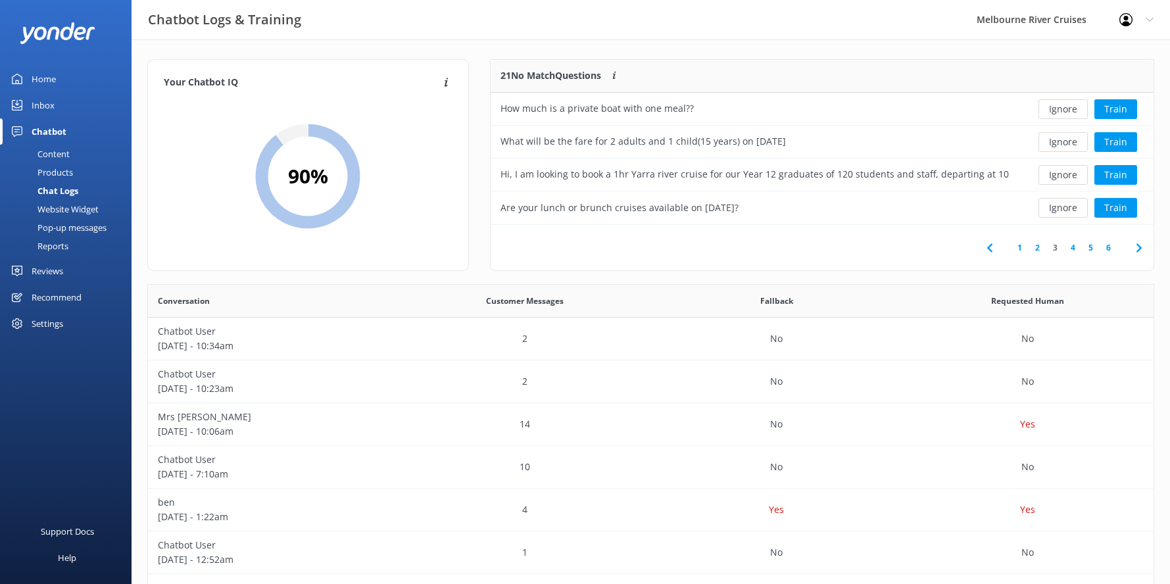
click at [1073, 247] on link "4" at bounding box center [1073, 247] width 18 height 12
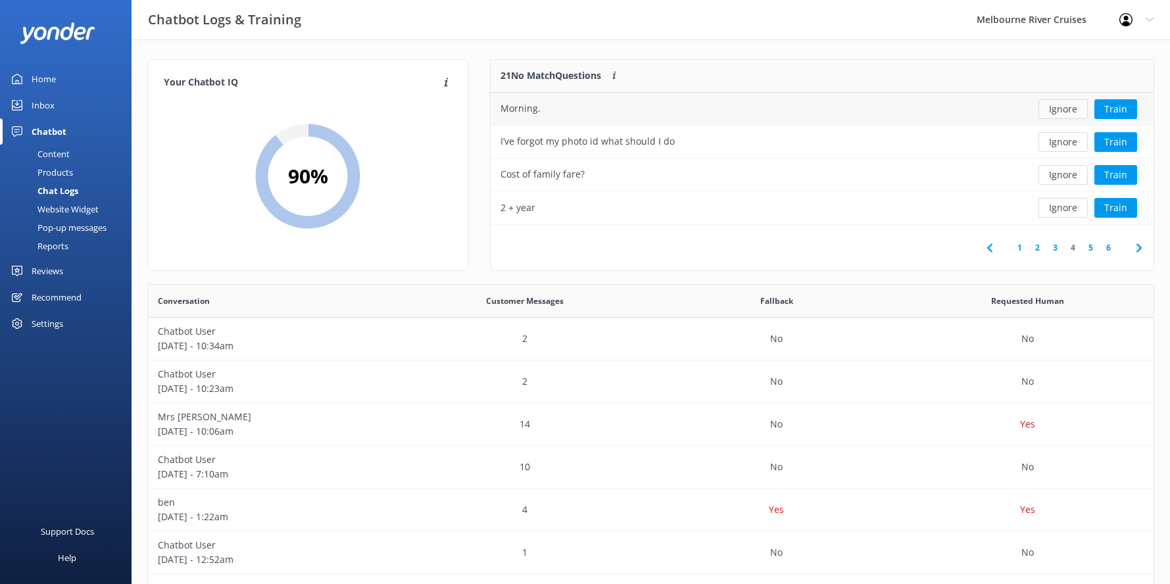
click at [1067, 105] on button "Ignore" at bounding box center [1062, 109] width 49 height 20
click at [1069, 174] on button "Ignore" at bounding box center [1062, 175] width 49 height 20
click at [1069, 207] on button "Ignore" at bounding box center [1062, 208] width 49 height 20
click at [1068, 209] on button "Ignore" at bounding box center [1062, 208] width 49 height 20
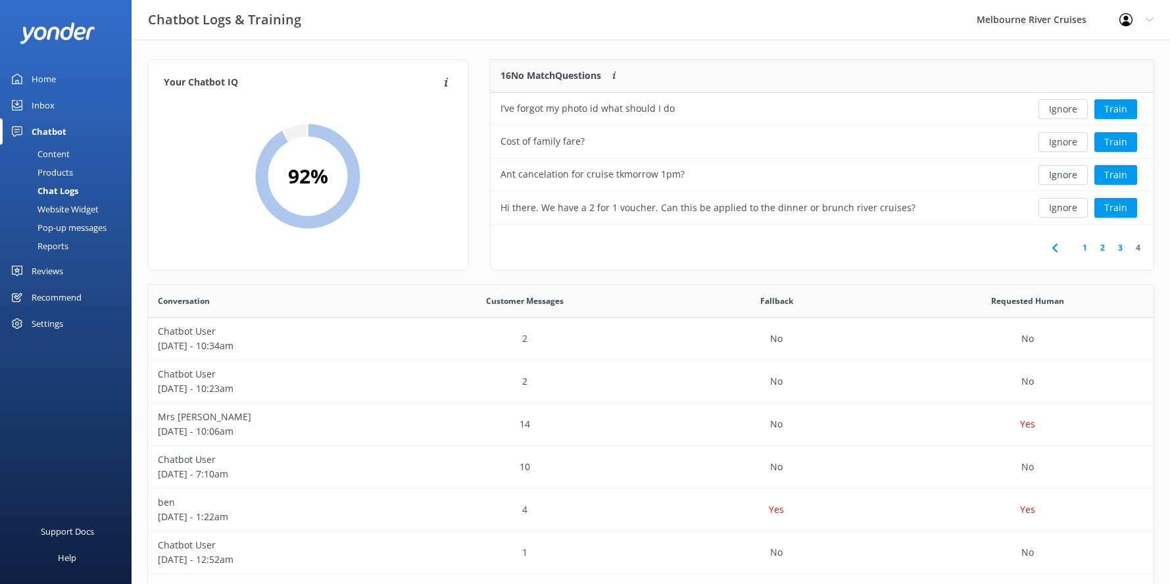
click at [50, 103] on div "Inbox" at bounding box center [43, 105] width 23 height 26
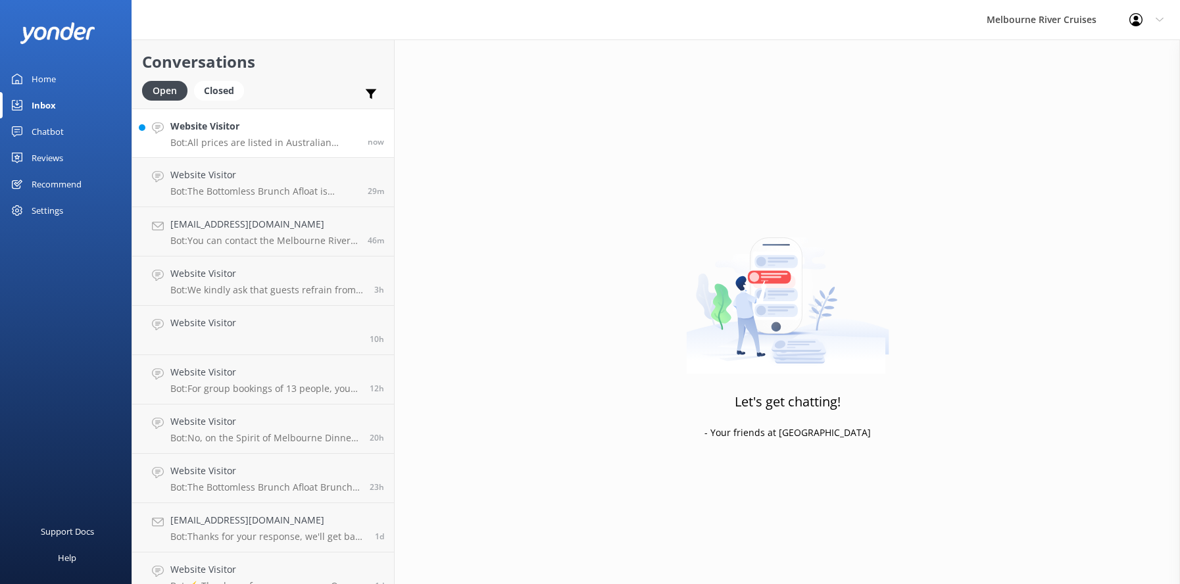
click at [235, 135] on div "Website Visitor Bot: All prices are listed in Australian Dollars (AUD)." at bounding box center [263, 133] width 187 height 28
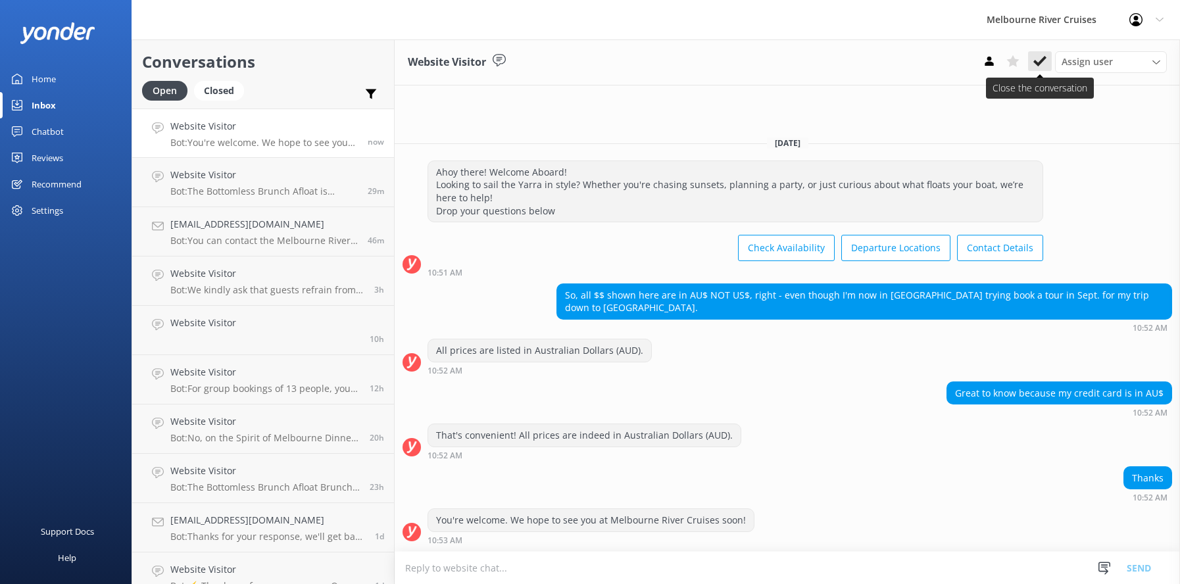
click at [1038, 56] on icon at bounding box center [1039, 61] width 13 height 13
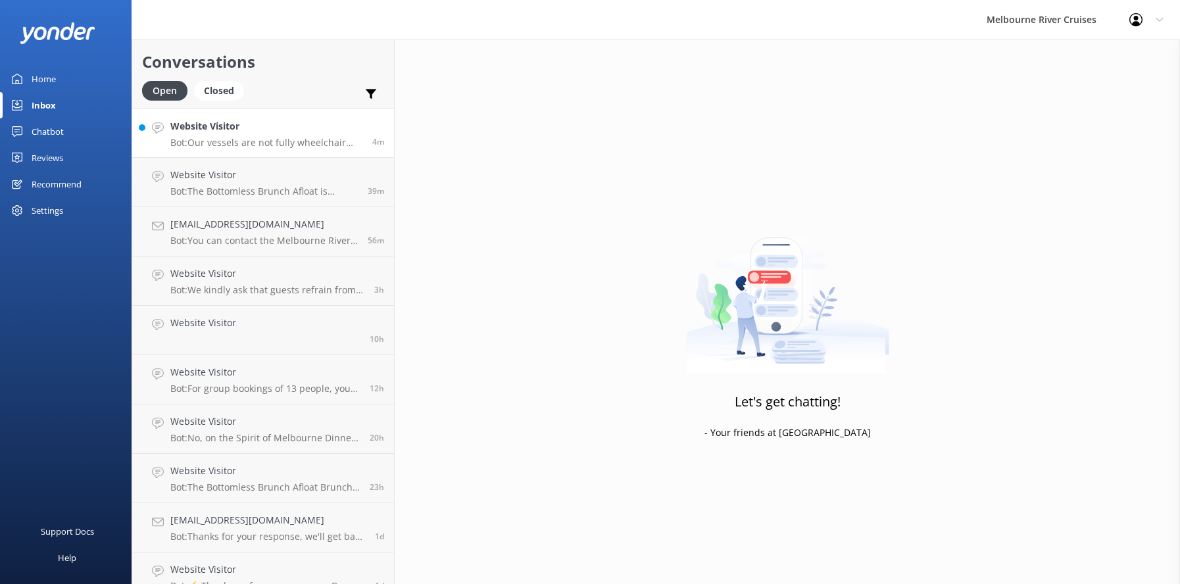
click at [207, 134] on div "Website Visitor Bot: Our vessels are not fully wheelchair accessible due to the…" at bounding box center [266, 133] width 192 height 28
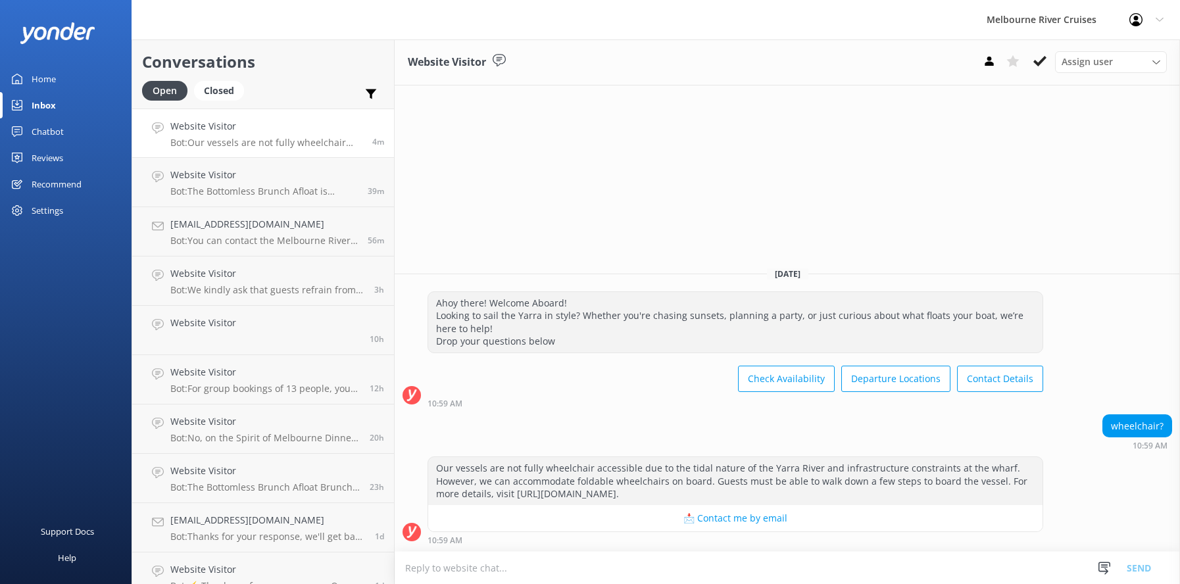
click at [1035, 63] on icon at bounding box center [1039, 61] width 13 height 13
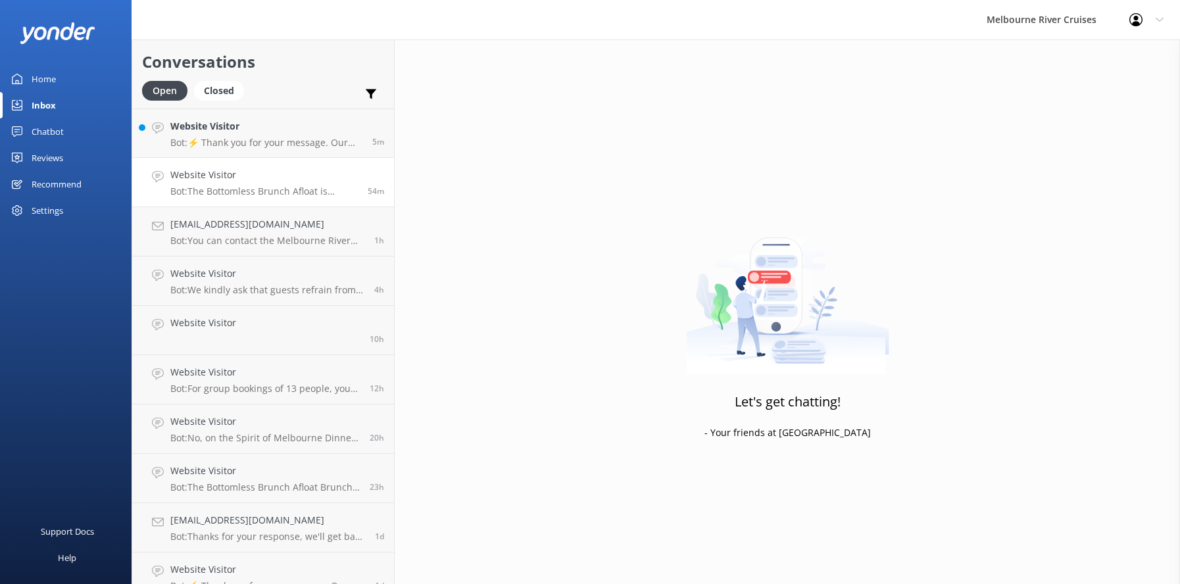
click at [212, 191] on p "Bot: The Bottomless Brunch Afloat is designed as an adult-focused experience, a…" at bounding box center [263, 191] width 187 height 12
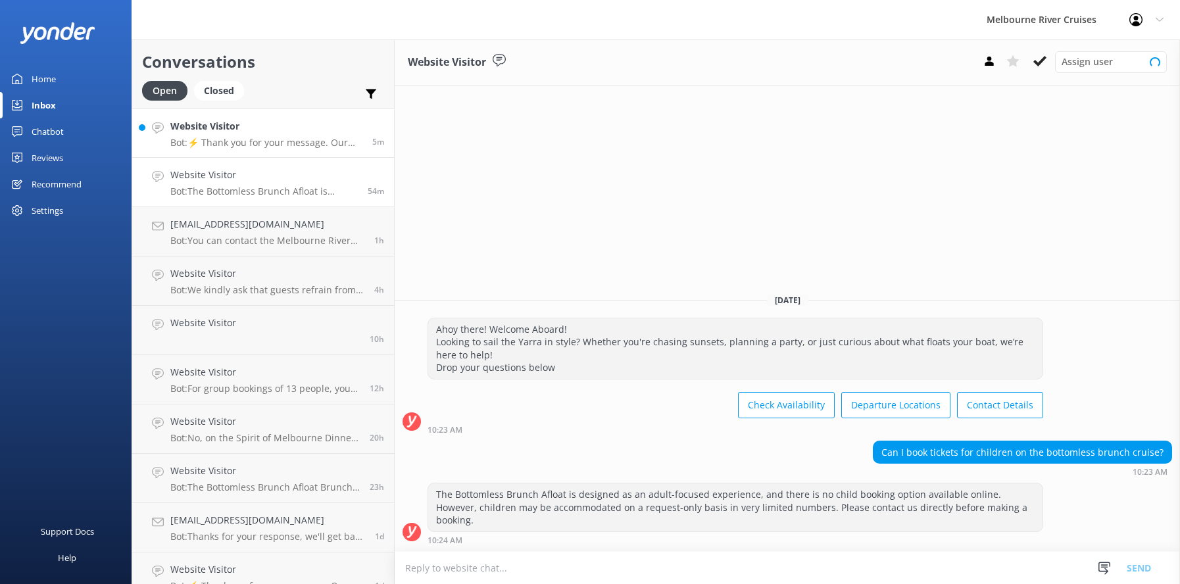
click at [243, 135] on div "Website Visitor Bot: ⚡ Thank you for your message. Our office hours are Mon - F…" at bounding box center [266, 133] width 192 height 28
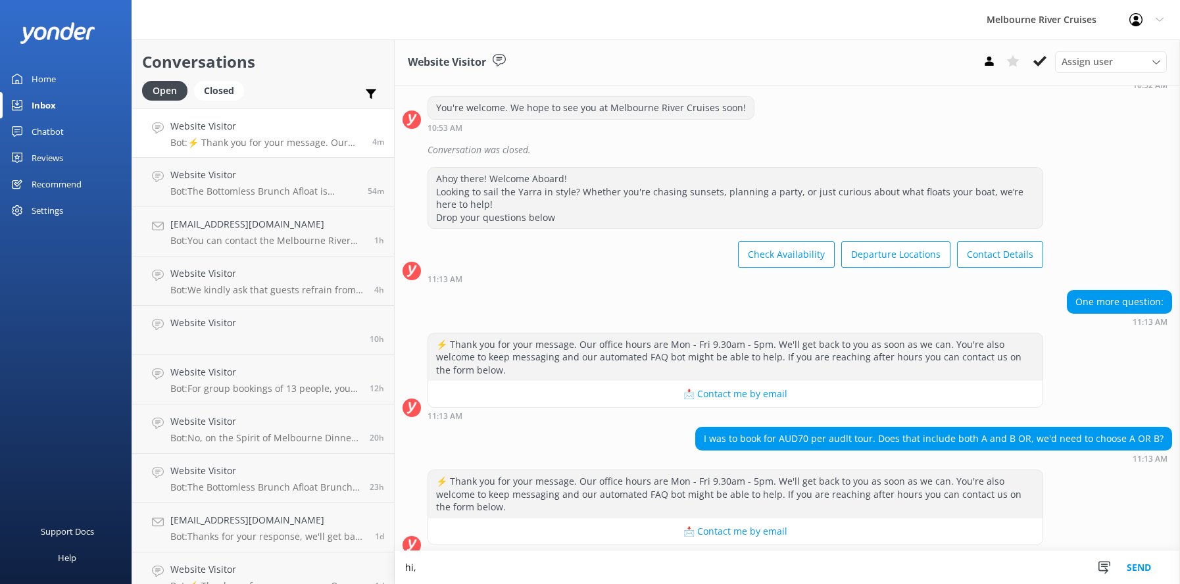
scroll to position [373, 0]
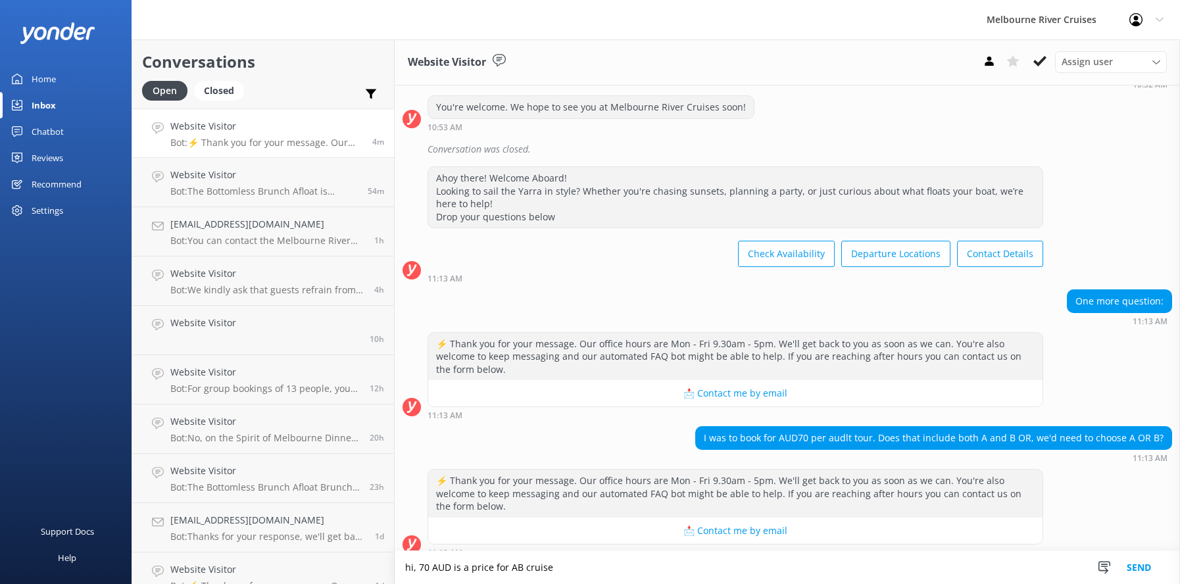
click at [572, 560] on textarea "hi, 70 AUD is a price for AB cruise" at bounding box center [787, 567] width 785 height 33
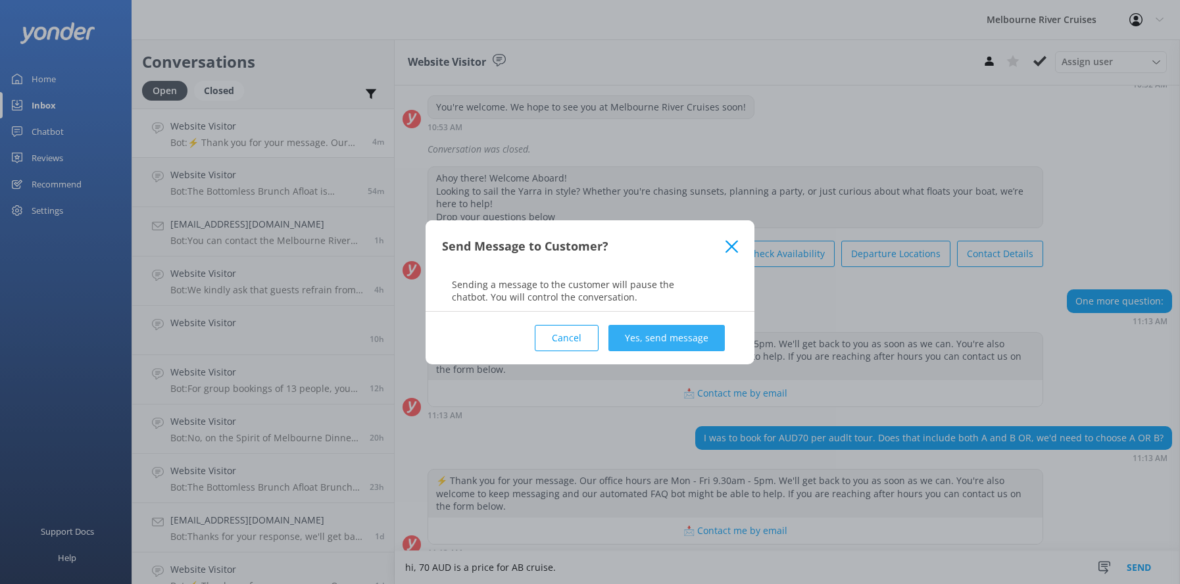
type textarea "hi, 70 AUD is a price for AB cruise."
click at [635, 339] on button "Yes, send message" at bounding box center [666, 338] width 116 height 26
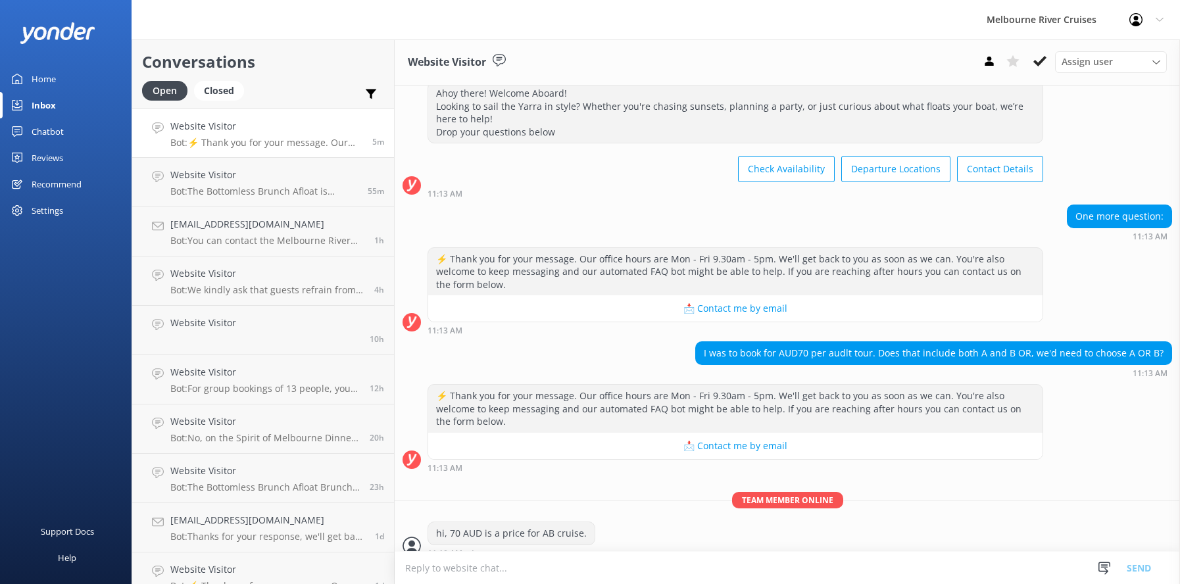
scroll to position [458, 0]
click at [427, 572] on textarea at bounding box center [787, 568] width 785 height 32
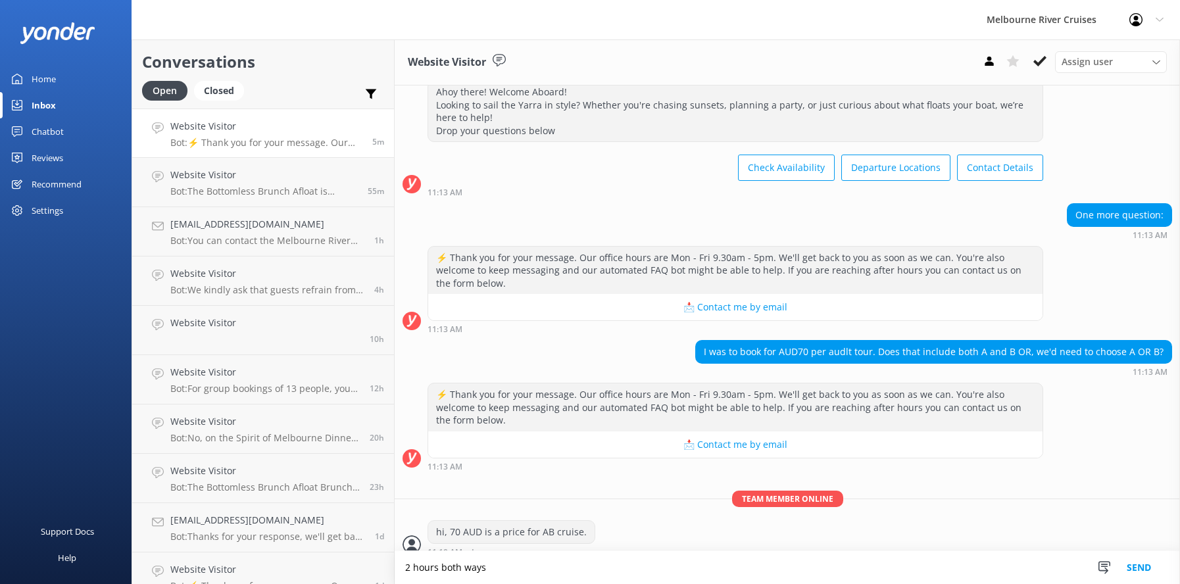
type textarea "2 hours both ways"
click at [1139, 570] on button "Send" at bounding box center [1138, 567] width 49 height 33
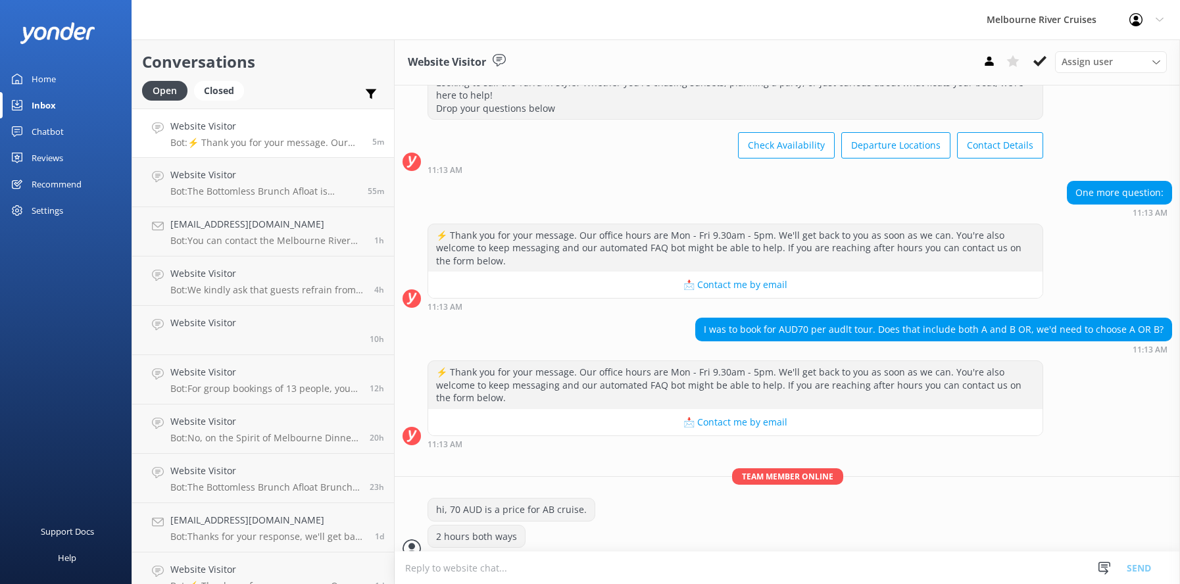
scroll to position [485, 0]
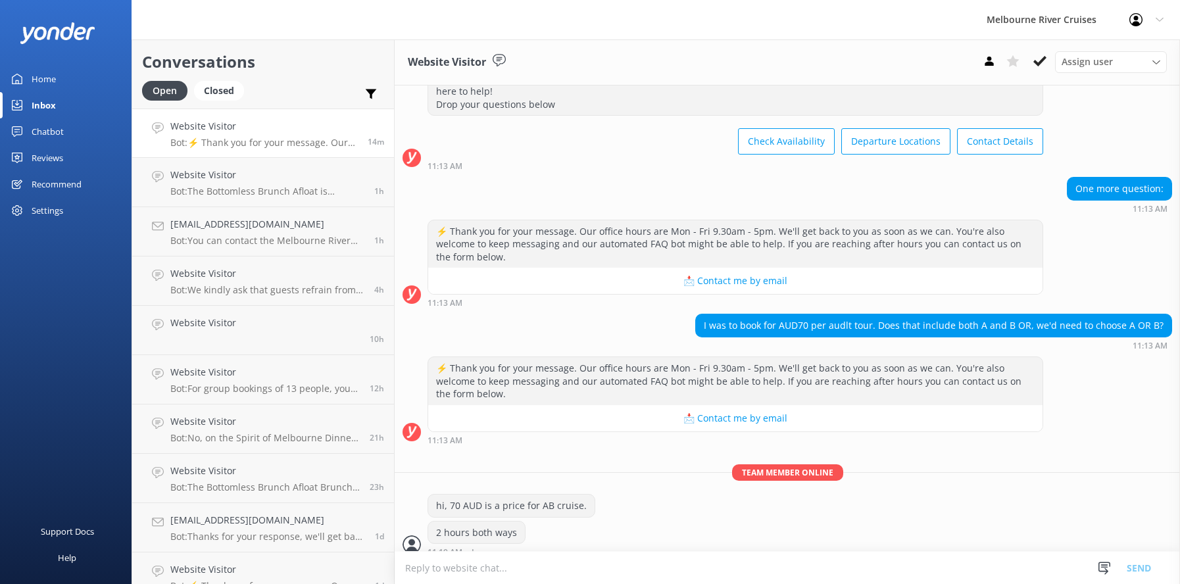
click at [222, 128] on h4 "Website Visitor" at bounding box center [263, 126] width 187 height 14
click at [1040, 63] on use at bounding box center [1039, 61] width 13 height 11
